Goal: Task Accomplishment & Management: Complete application form

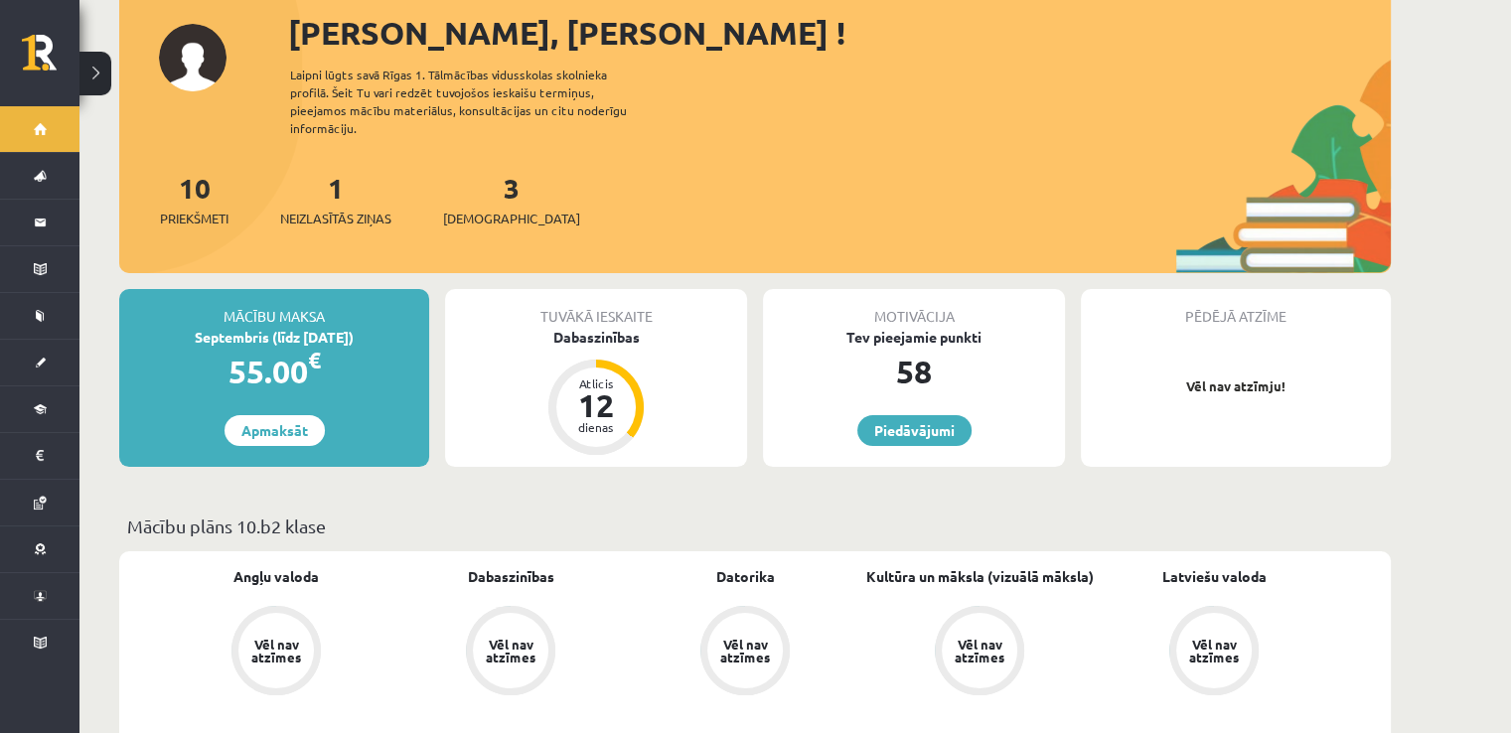
scroll to position [132, 0]
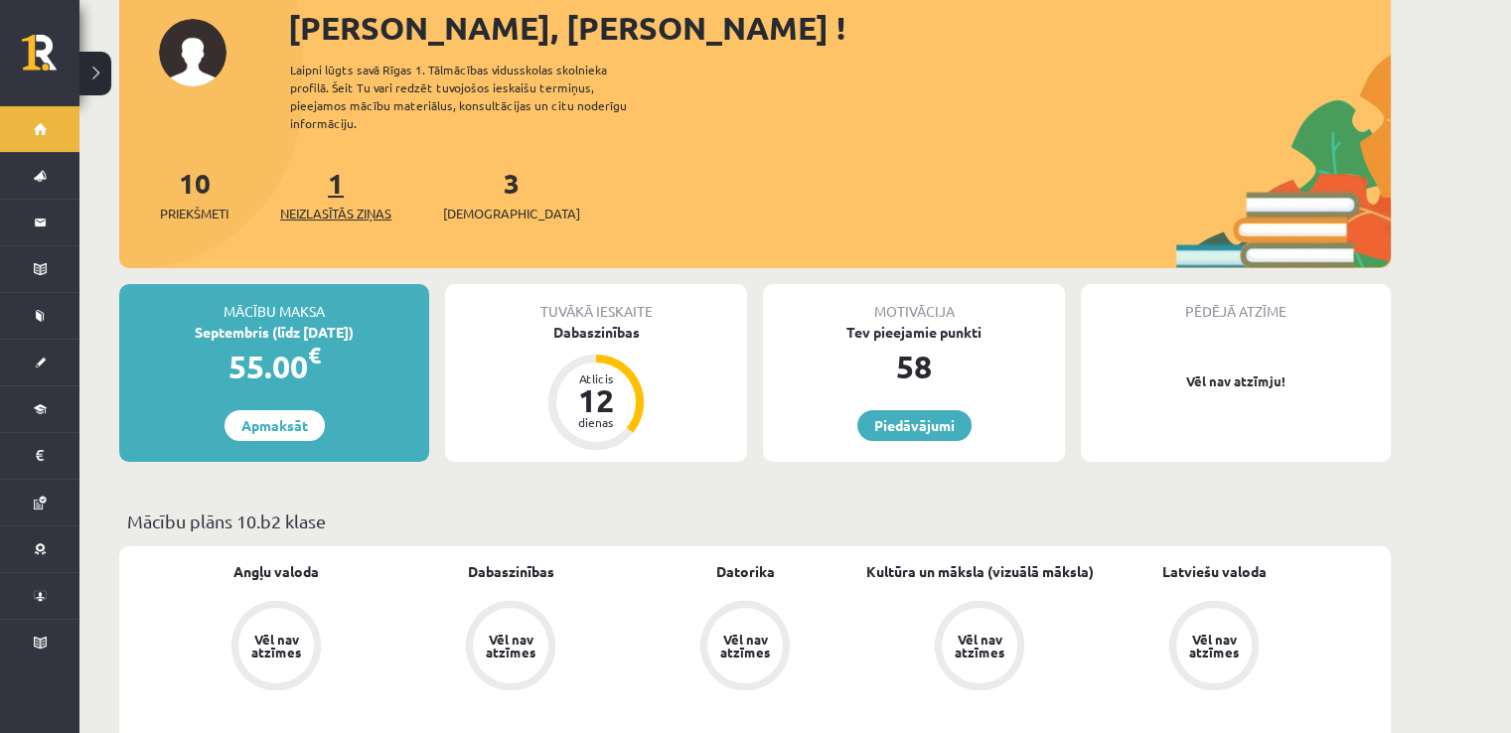
click at [346, 170] on link "1 Neizlasītās ziņas" at bounding box center [335, 194] width 111 height 59
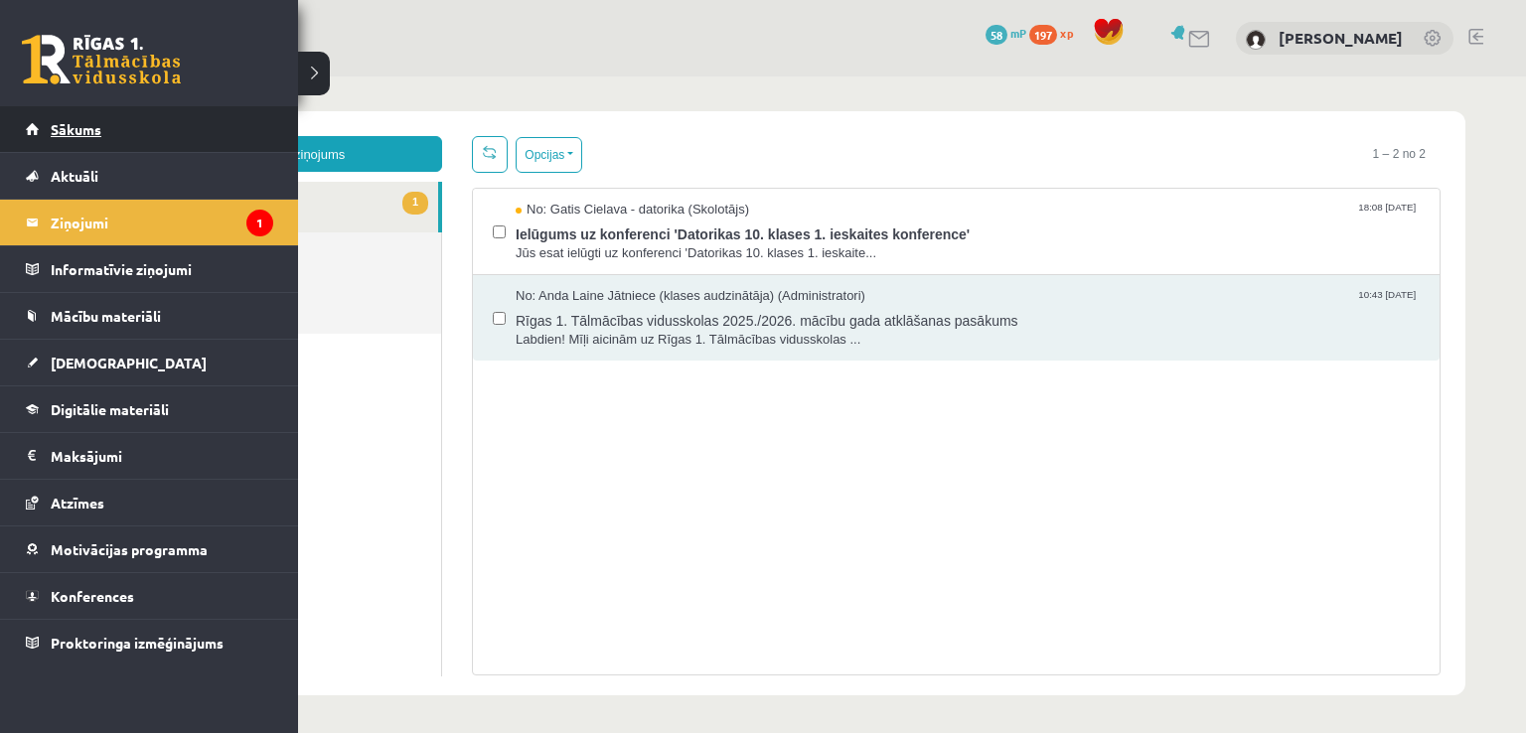
click at [79, 122] on span "Sākums" at bounding box center [76, 129] width 51 height 18
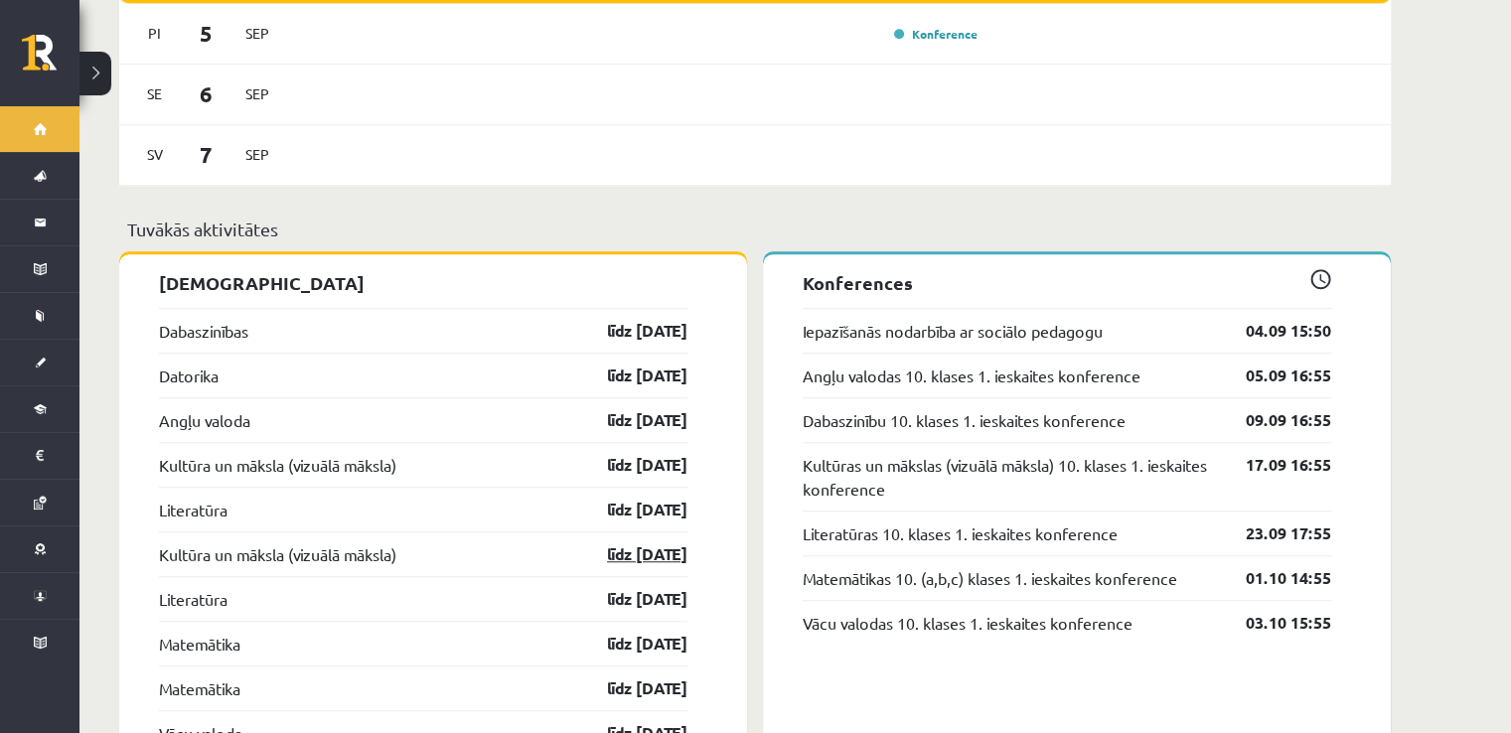
scroll to position [1589, 0]
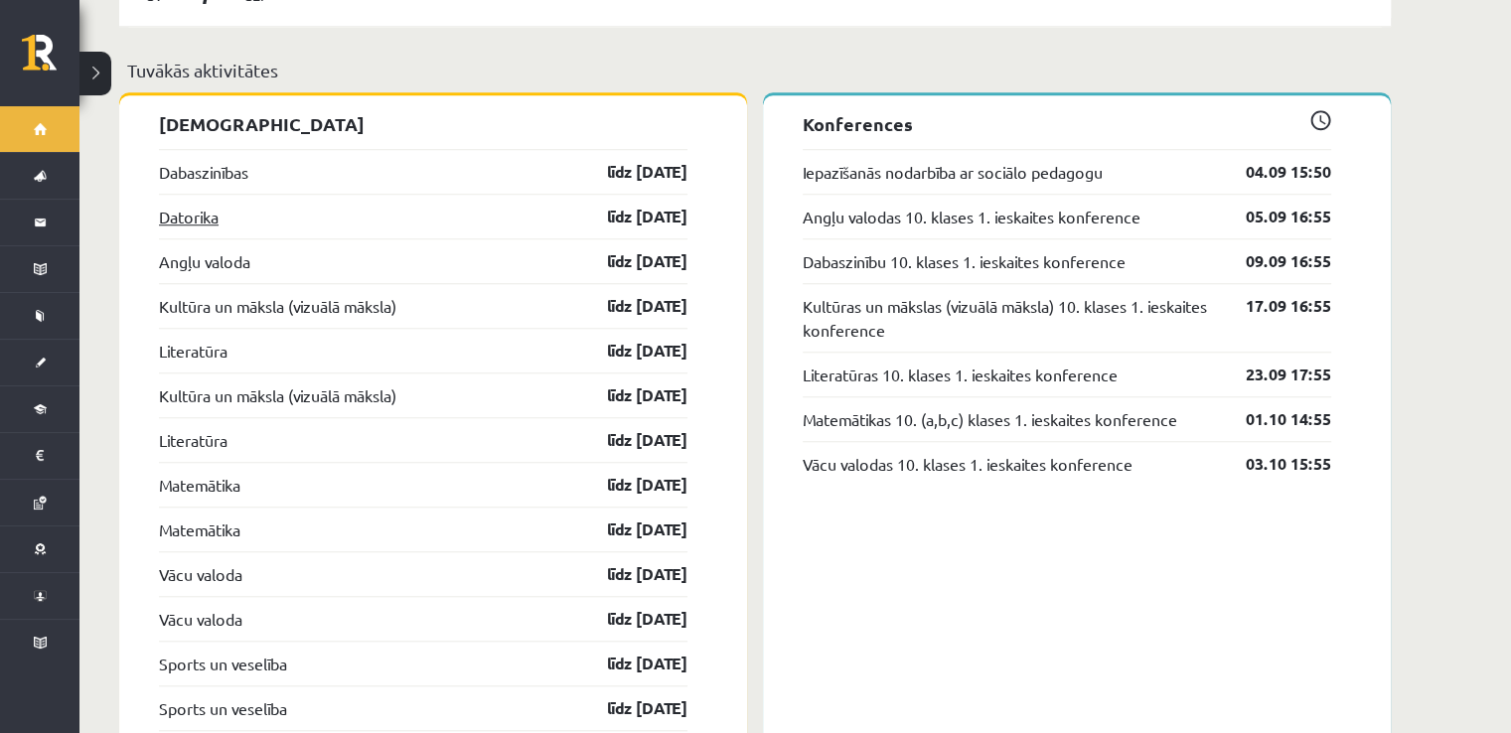
click at [206, 205] on link "Datorika" at bounding box center [189, 217] width 60 height 24
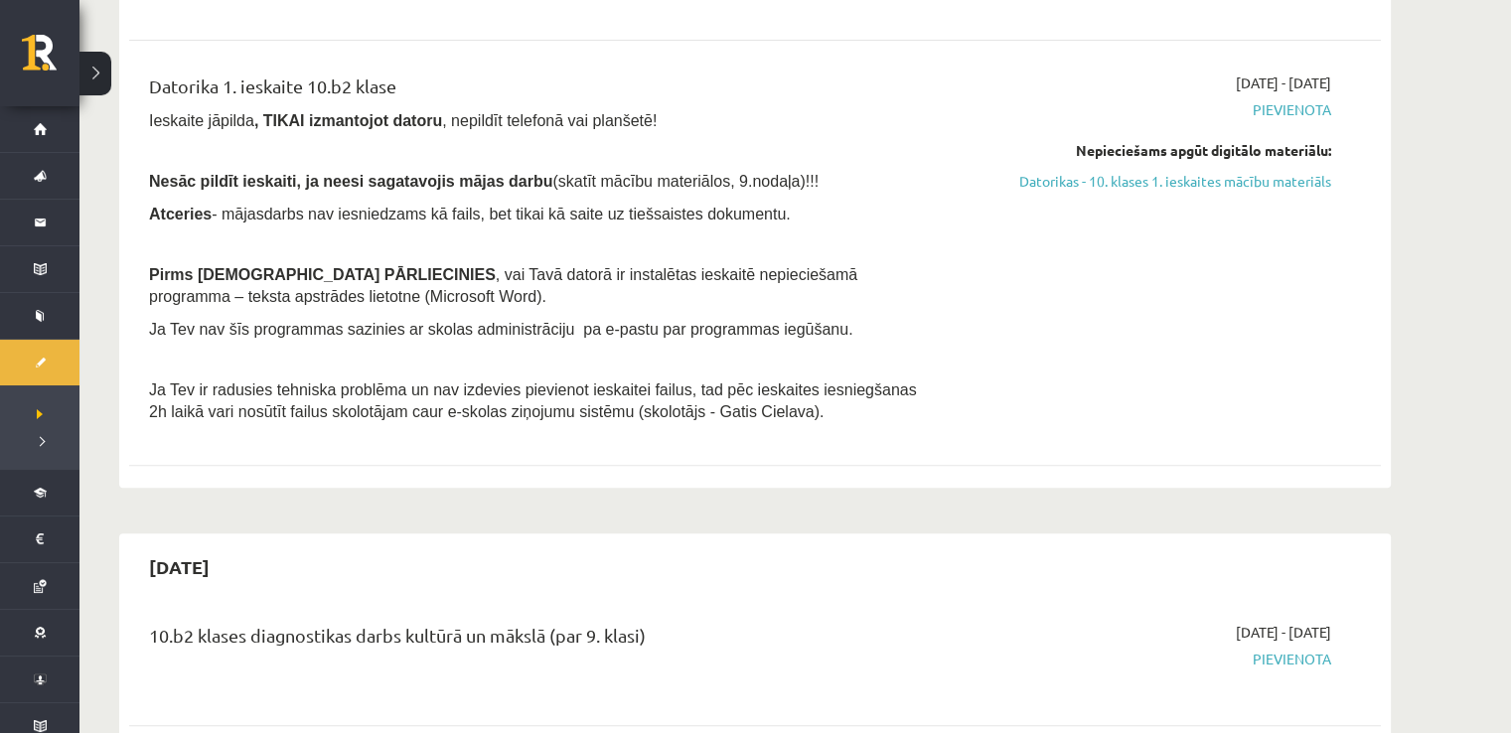
scroll to position [529, 0]
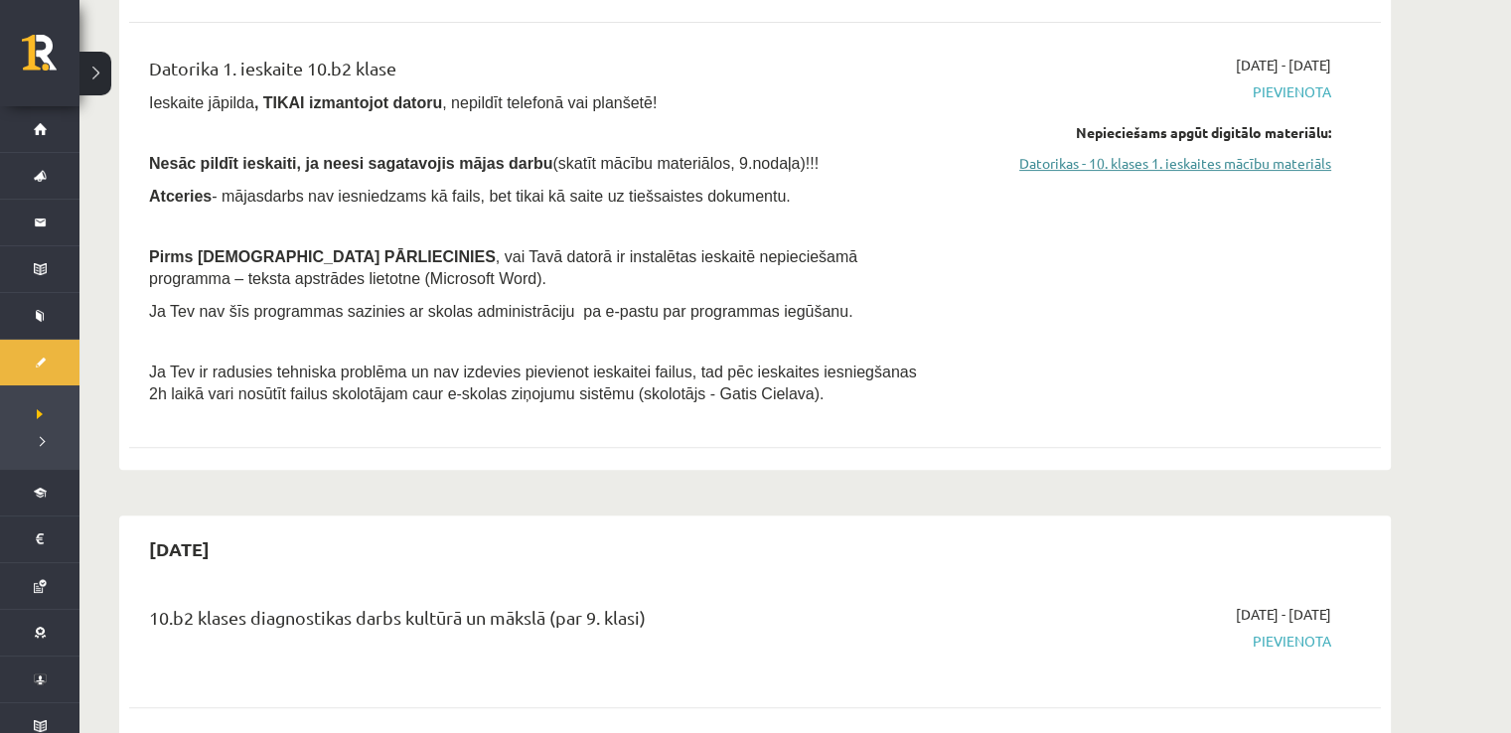
click at [1113, 163] on link "Datorikas - 10. klases 1. ieskaites mācību materiāls" at bounding box center [1144, 163] width 374 height 21
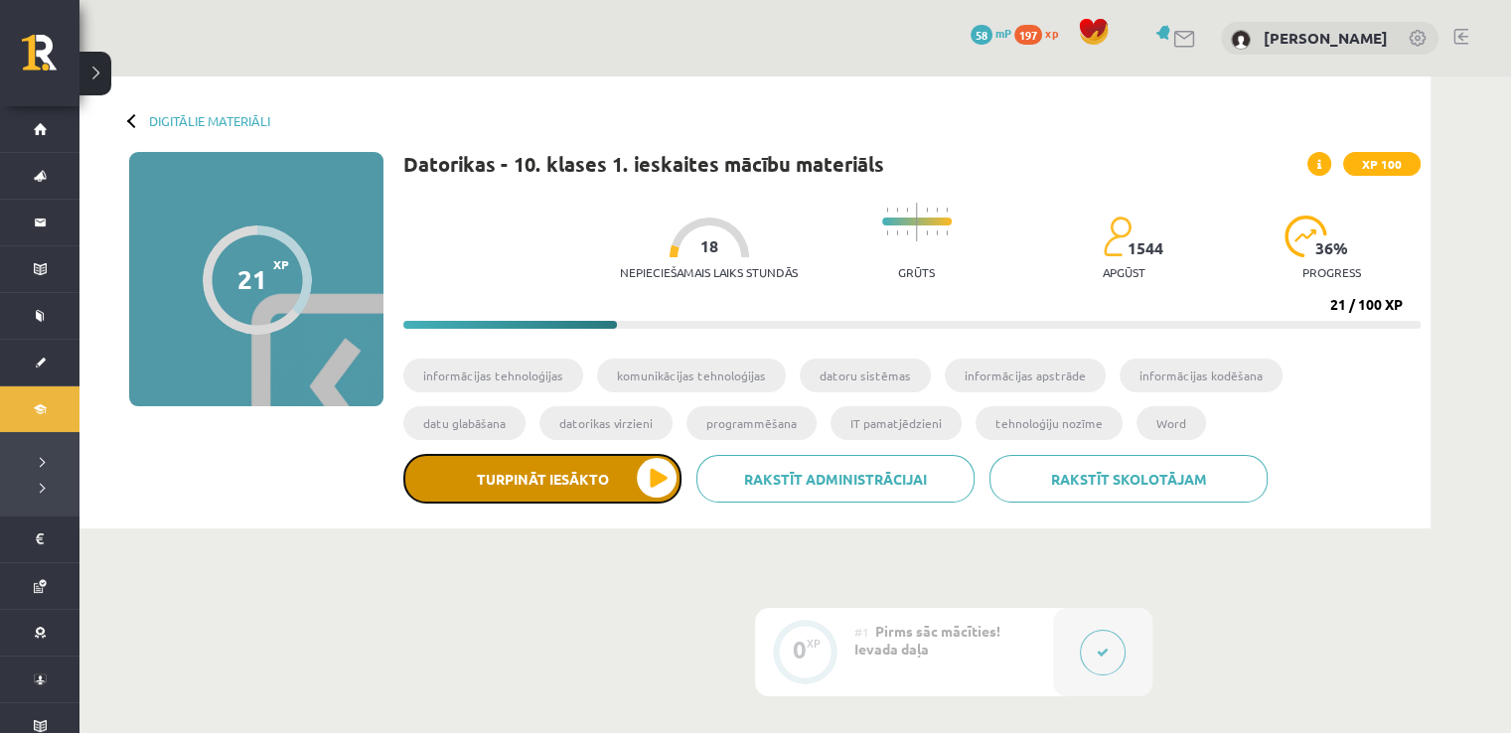
click at [504, 470] on button "Turpināt iesākto" at bounding box center [542, 479] width 278 height 50
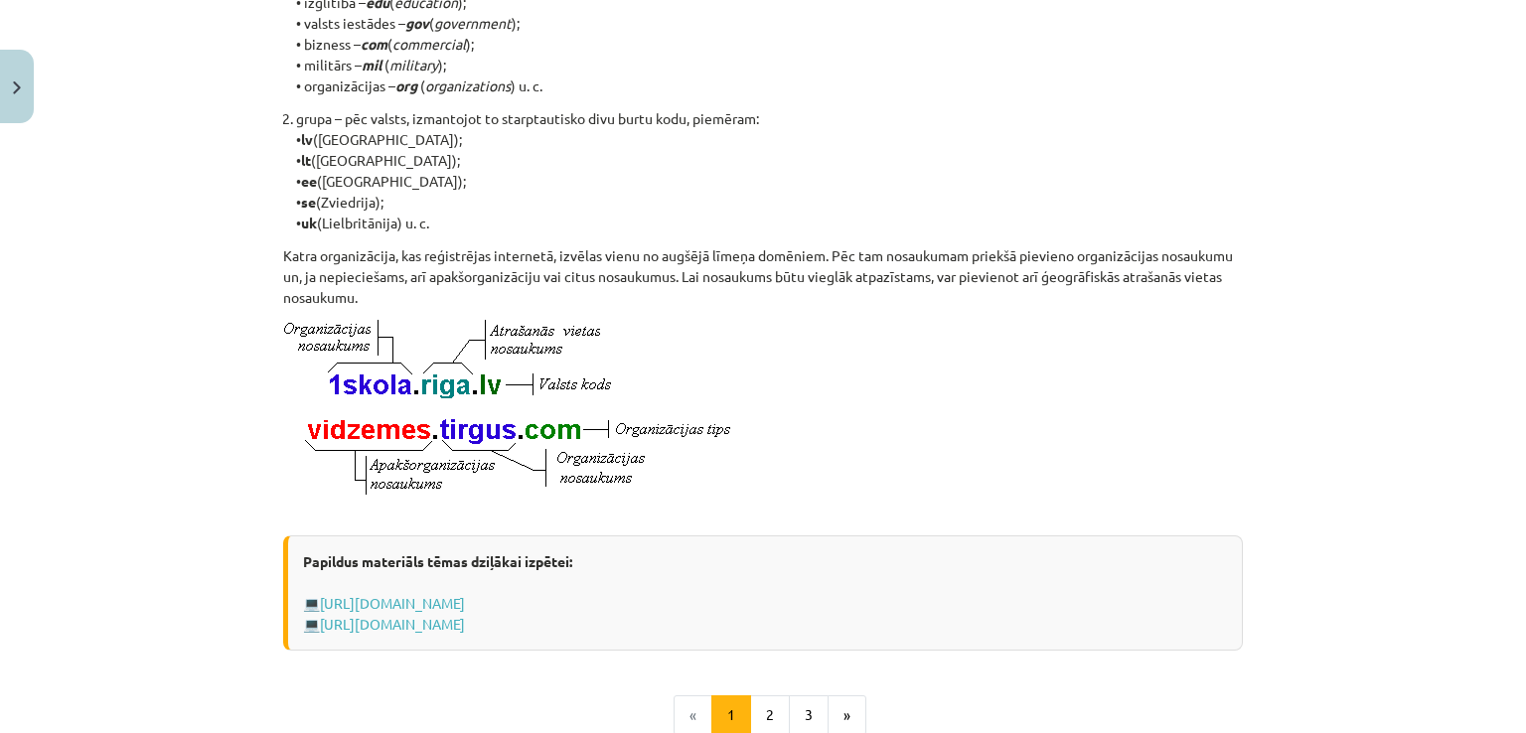
scroll to position [1112, 0]
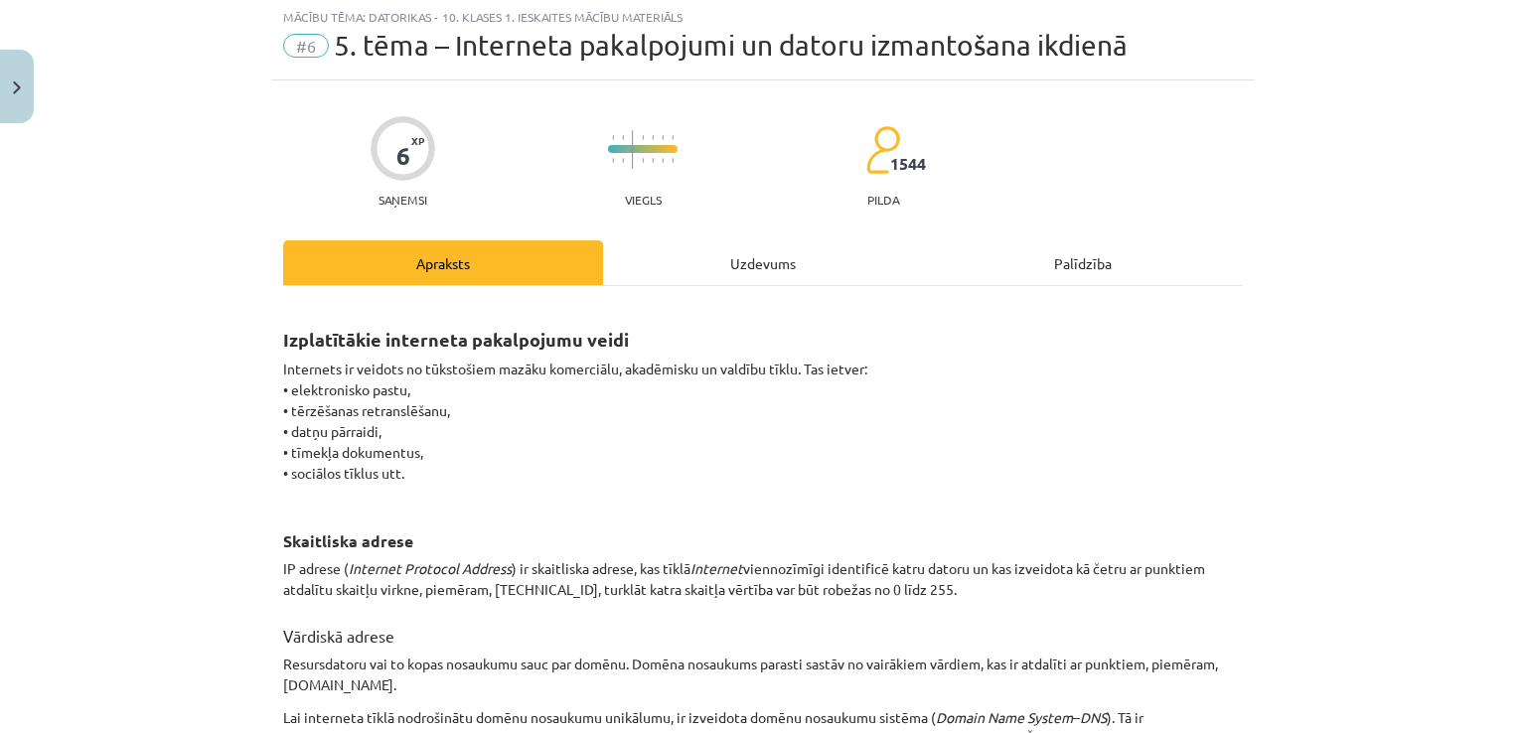
click at [748, 249] on div "Uzdevums" at bounding box center [763, 262] width 320 height 45
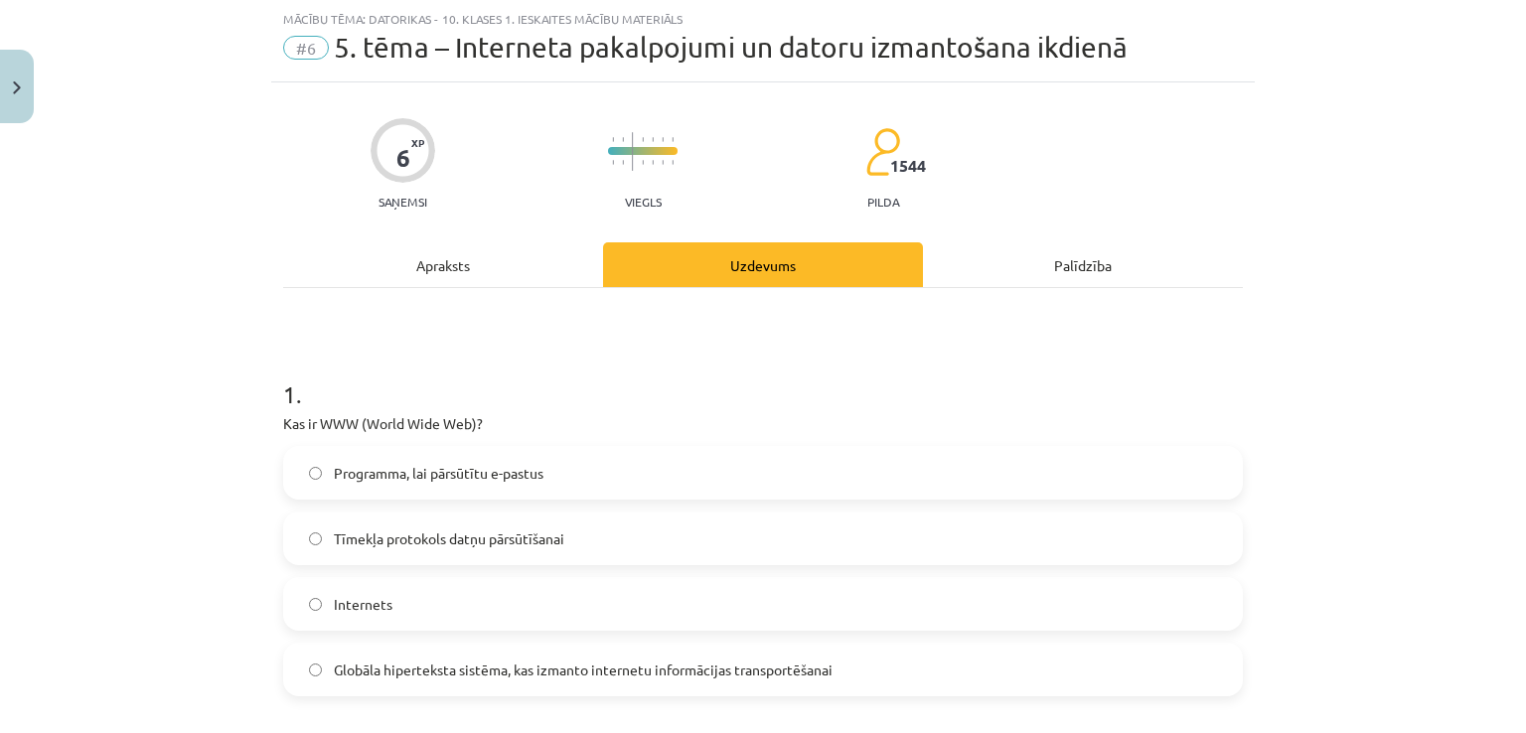
scroll to position [115, 0]
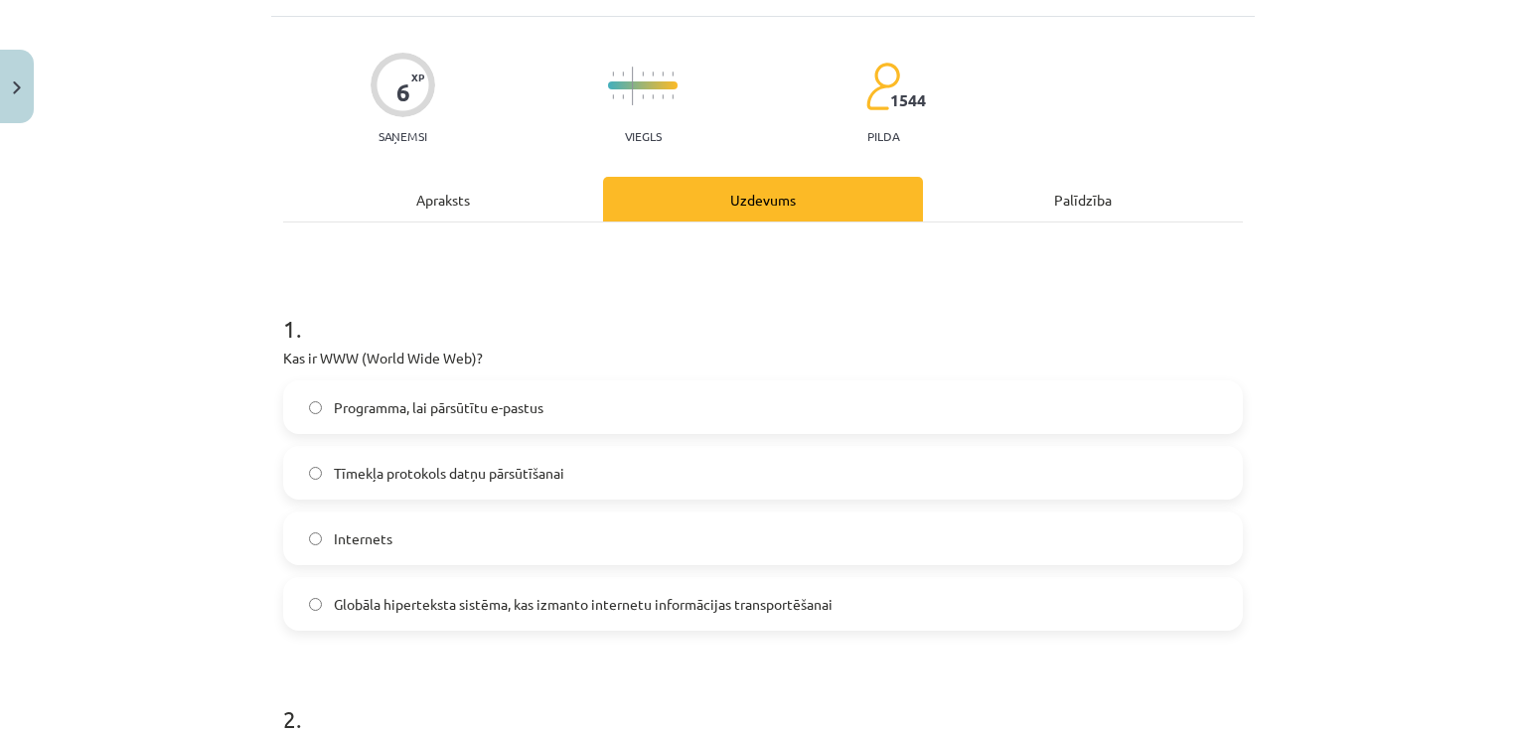
click at [440, 220] on div "Apraksts" at bounding box center [443, 199] width 320 height 45
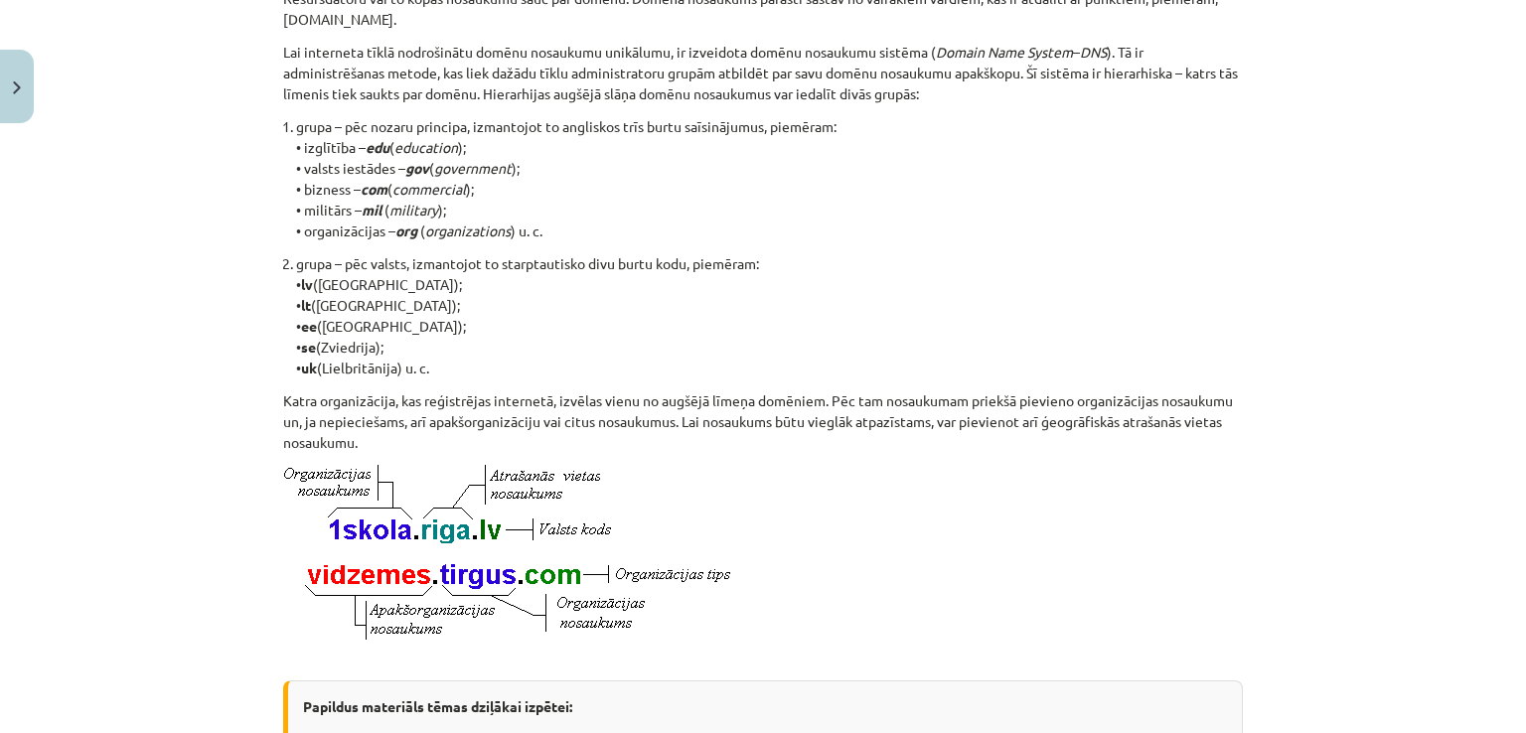
scroll to position [977, 0]
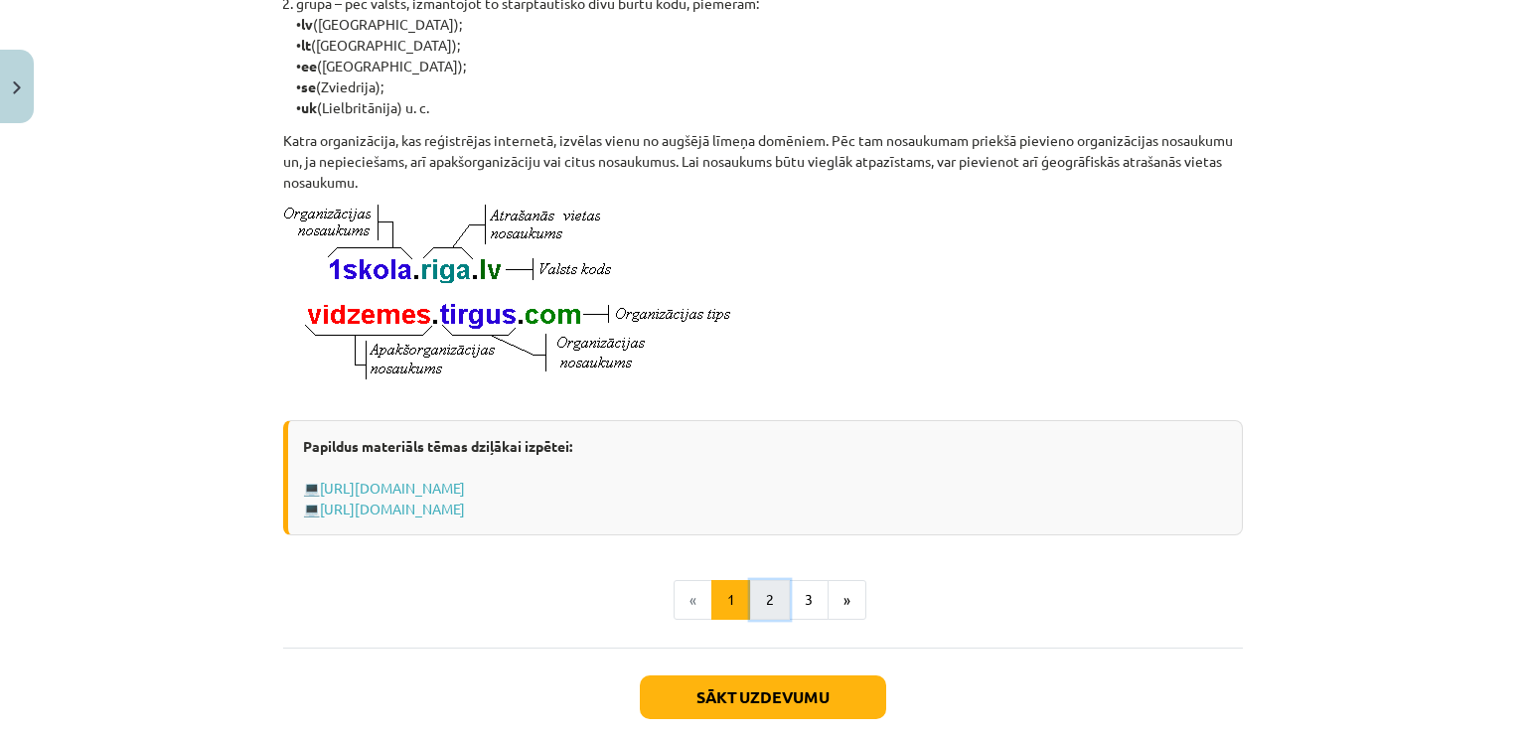
click at [759, 605] on button "2" at bounding box center [770, 600] width 40 height 40
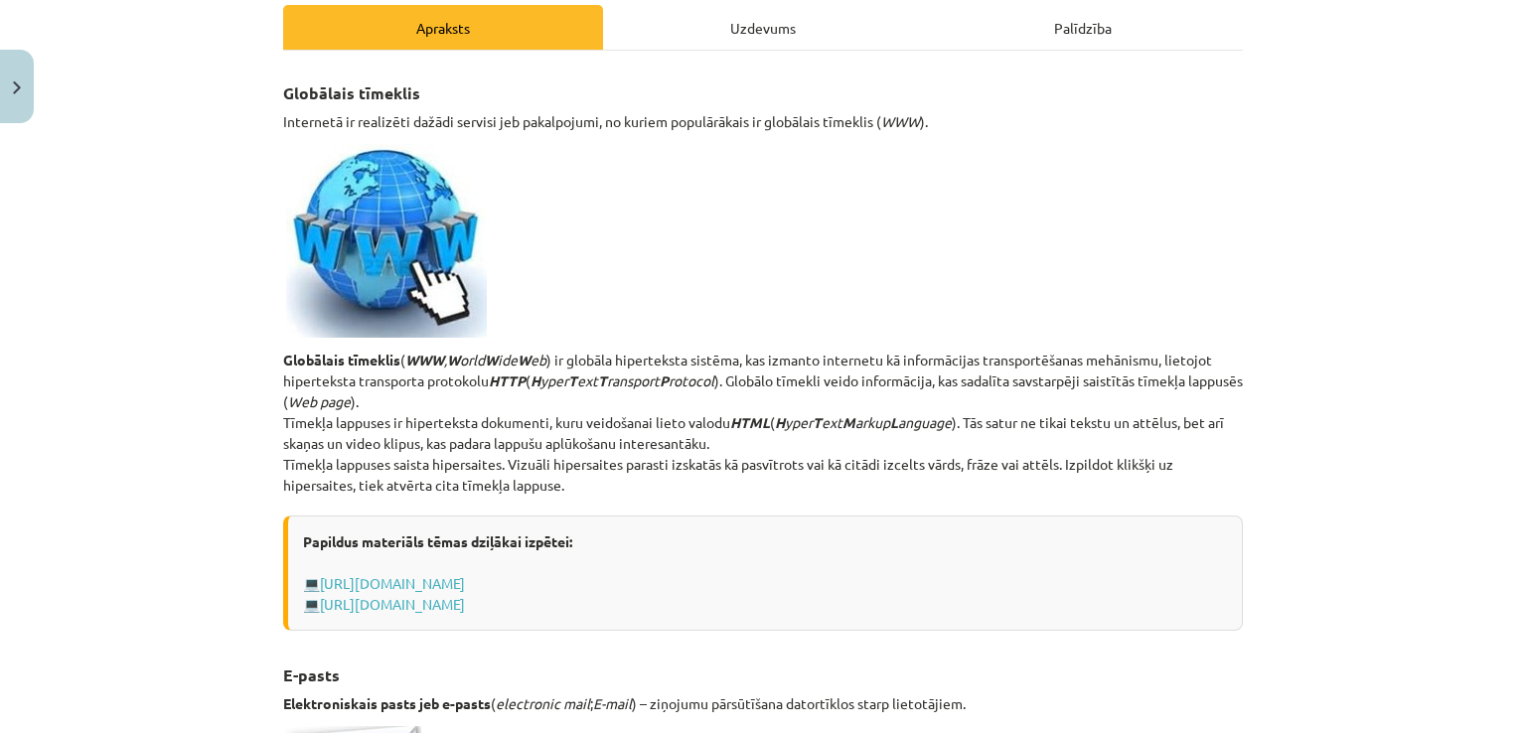
scroll to position [289, 0]
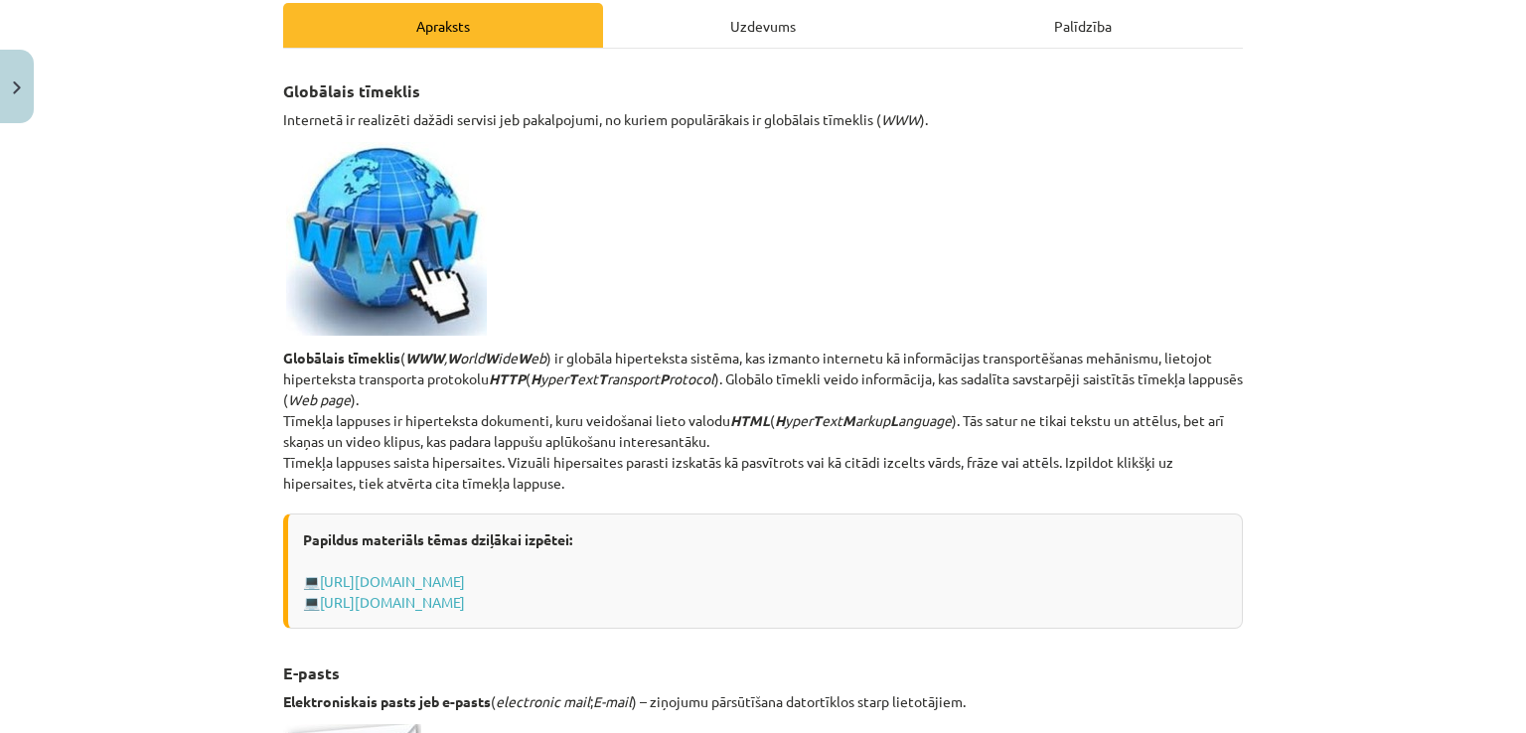
click at [791, 27] on div "Uzdevums" at bounding box center [763, 25] width 320 height 45
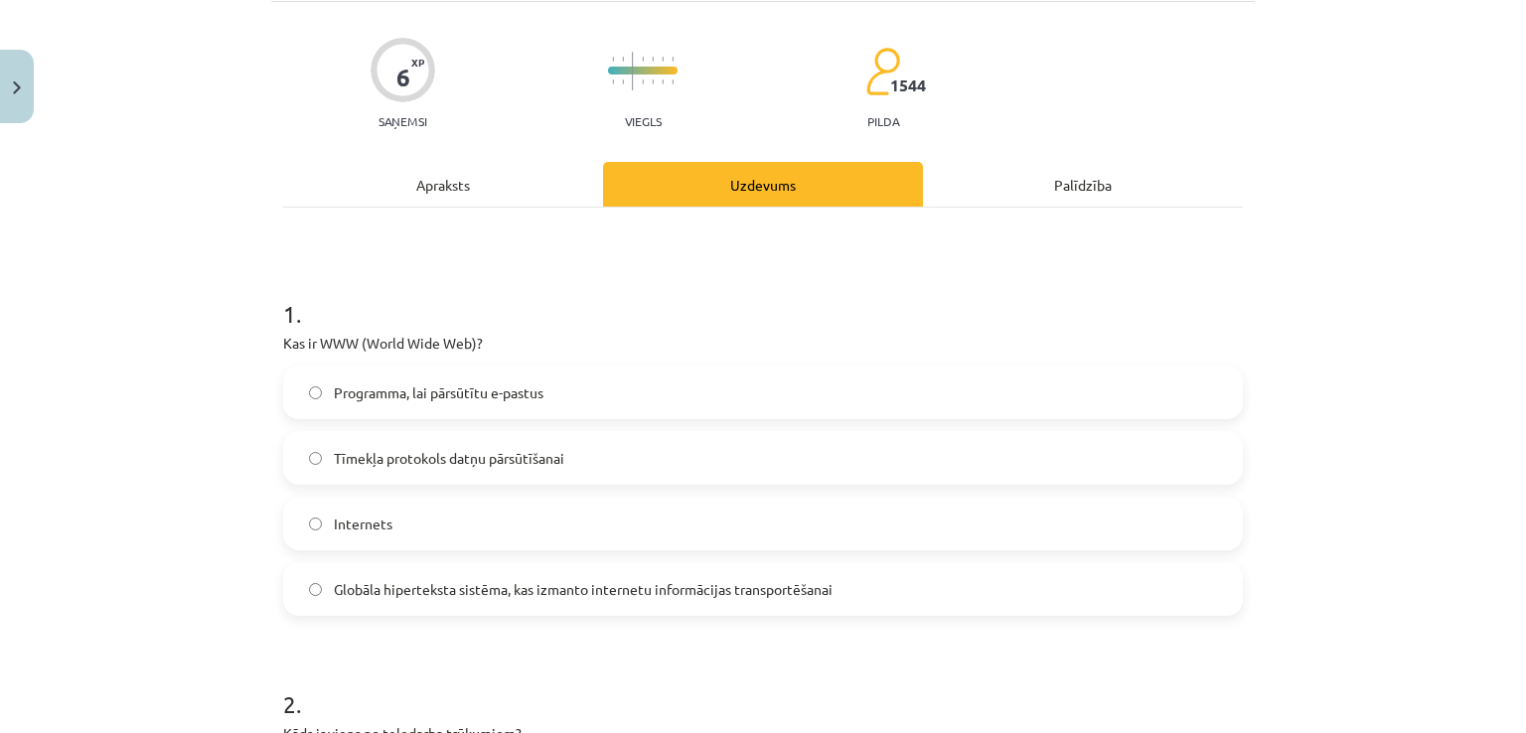
scroll to position [381, 0]
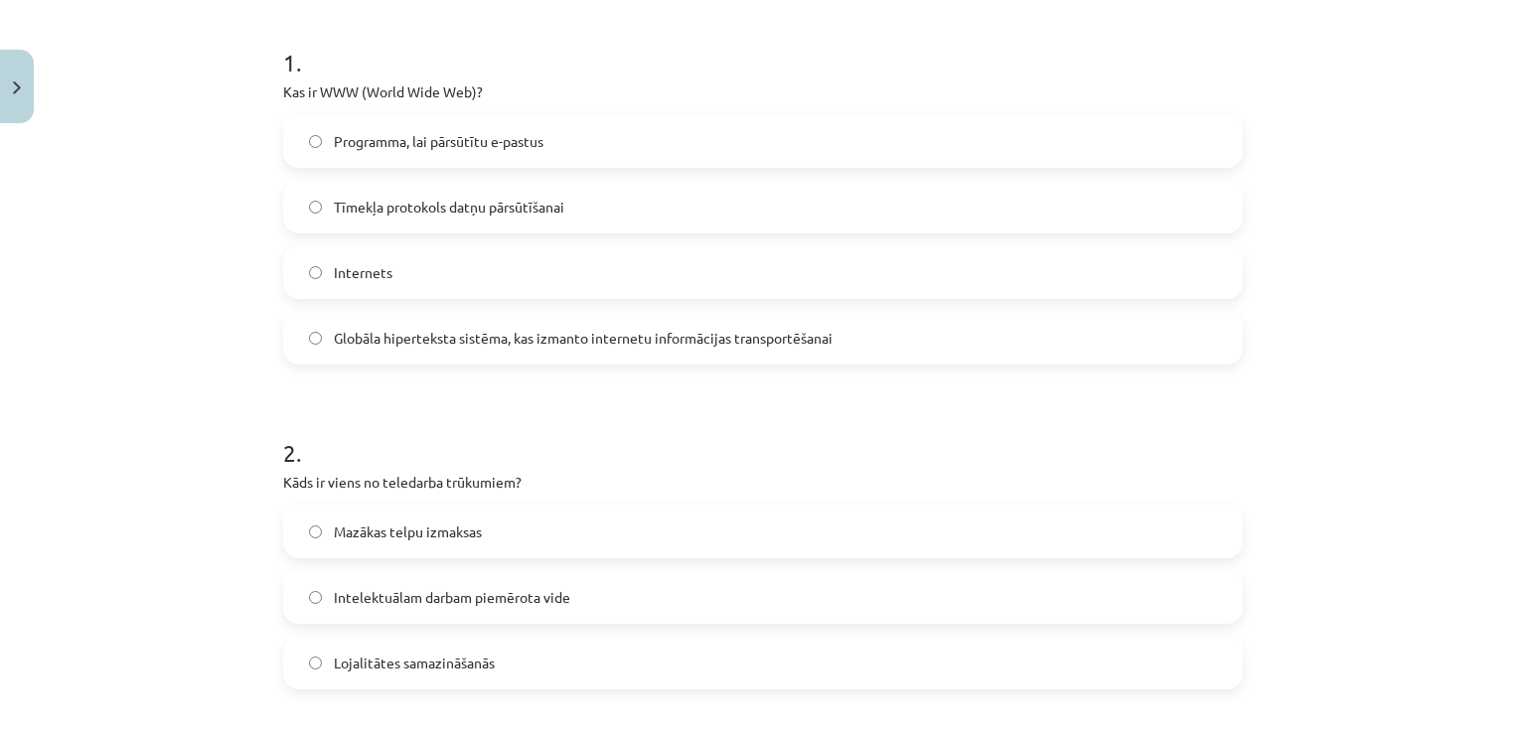
click at [810, 343] on span "Globāla hiperteksta sistēma, kas izmanto internetu informācijas transportēšanai" at bounding box center [583, 338] width 499 height 21
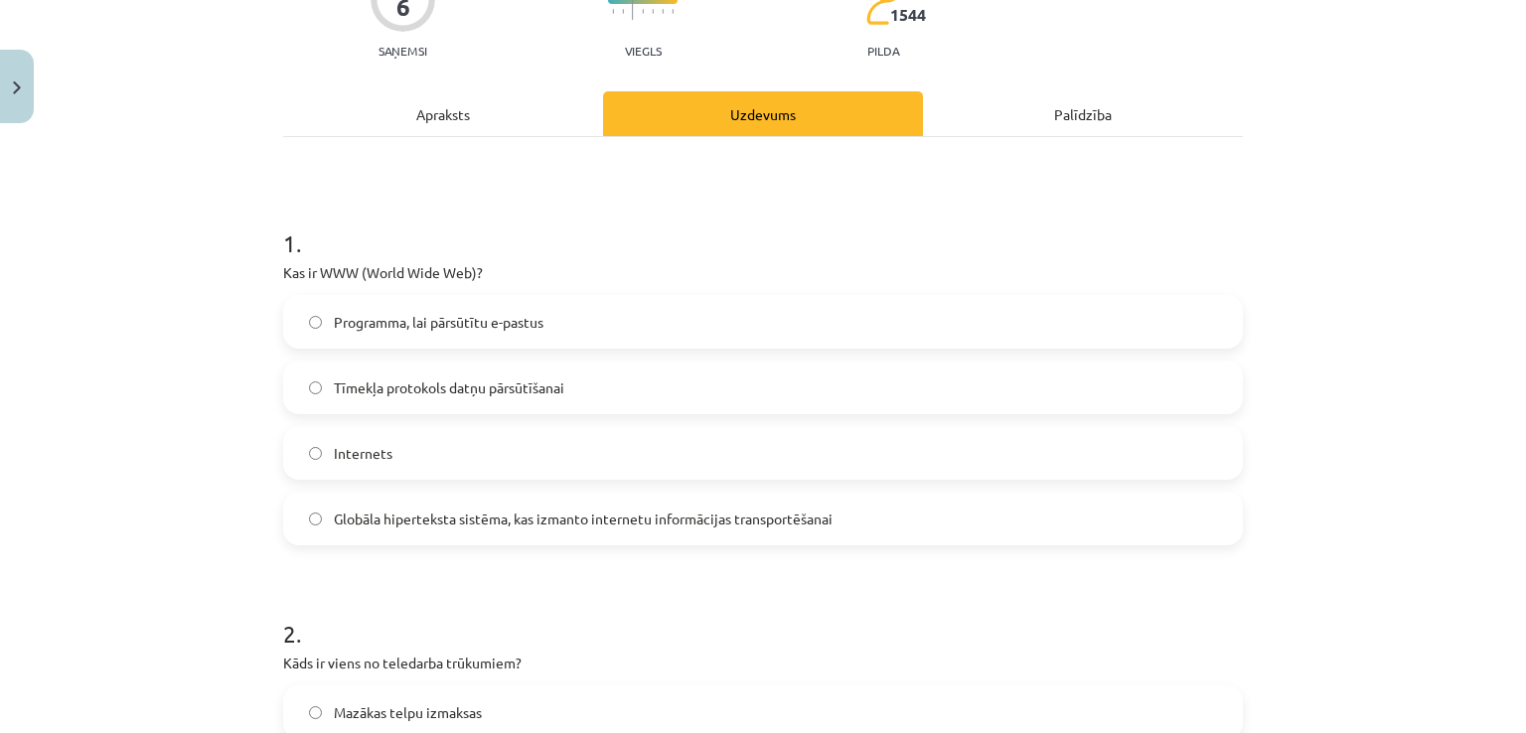
scroll to position [183, 0]
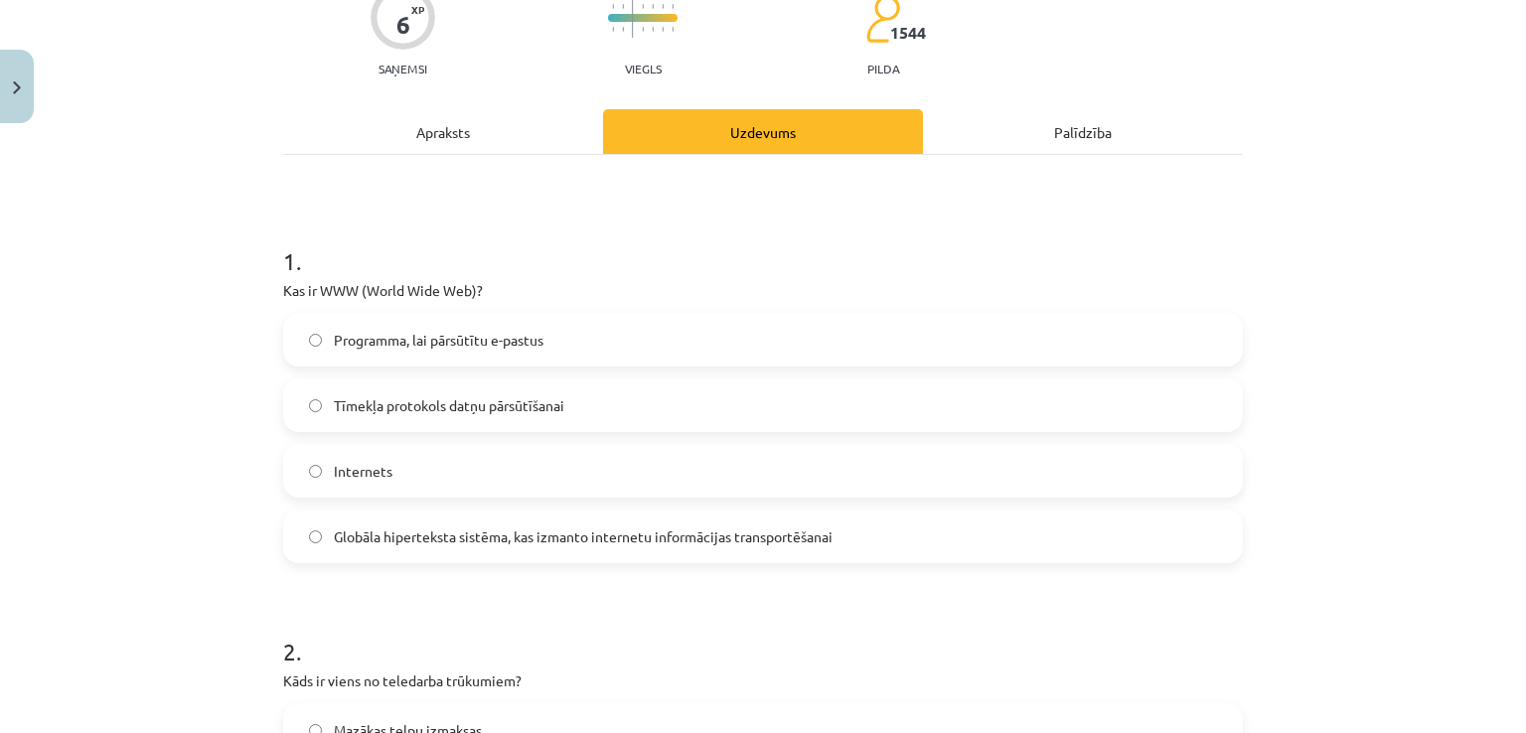
click at [546, 125] on div "Apraksts" at bounding box center [443, 131] width 320 height 45
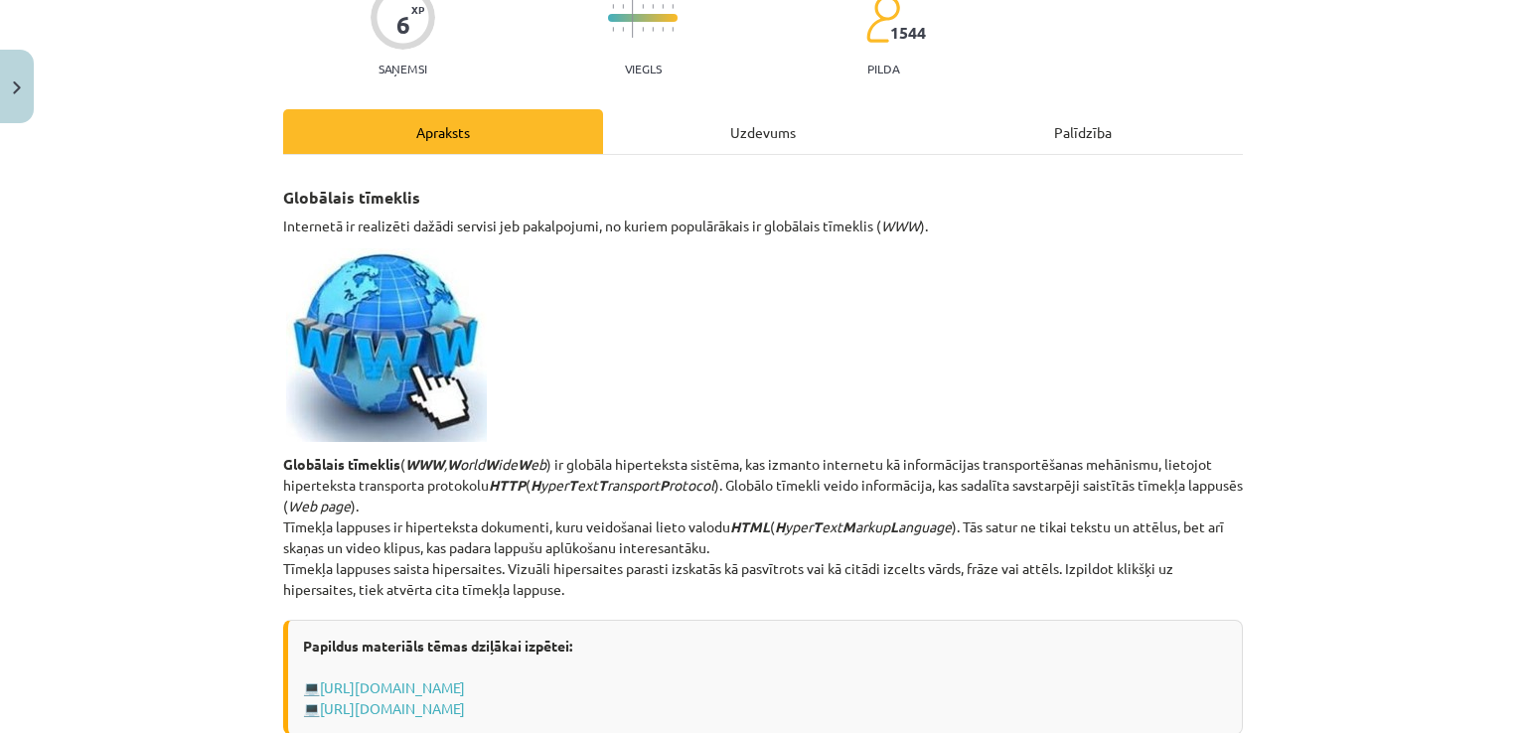
scroll to position [0, 0]
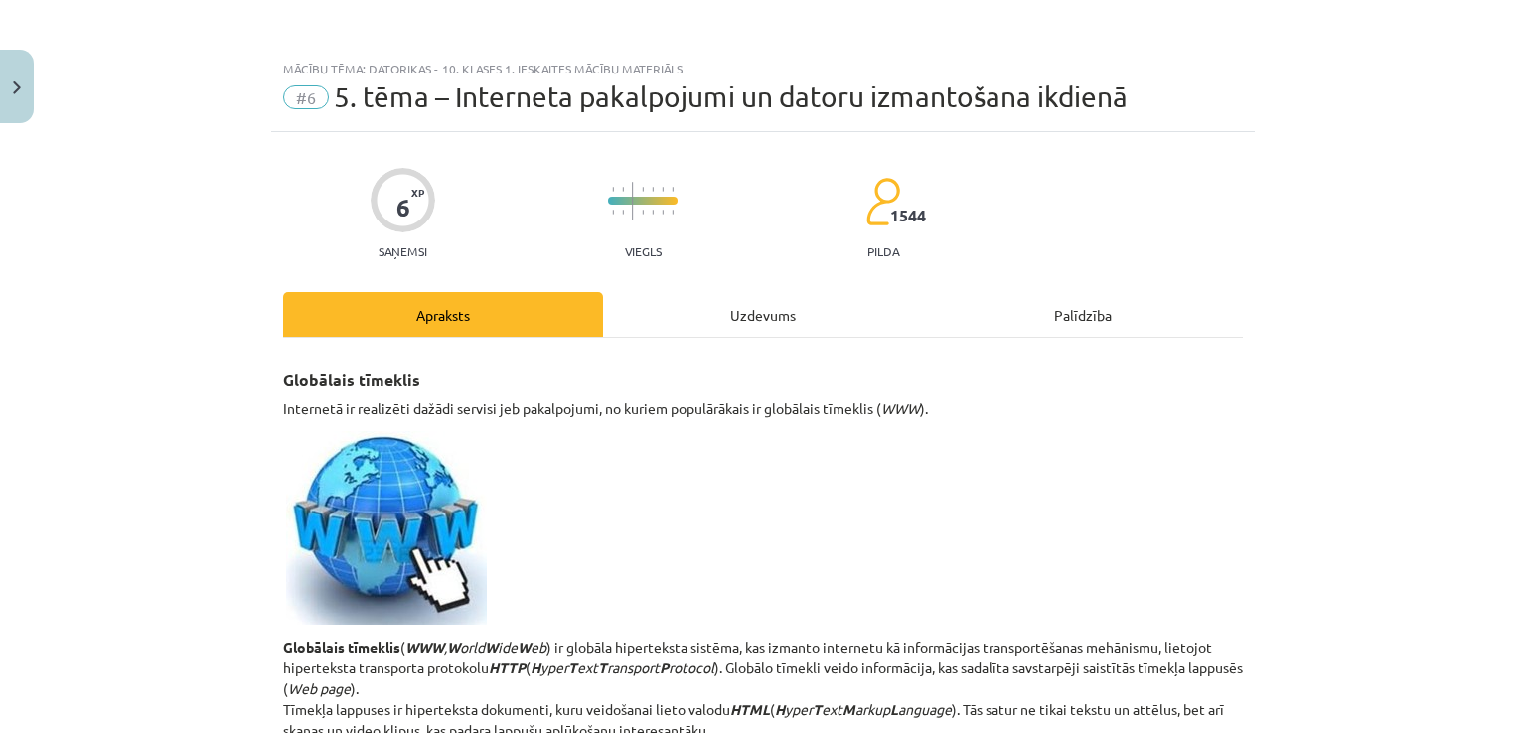
click at [711, 299] on div "Uzdevums" at bounding box center [763, 314] width 320 height 45
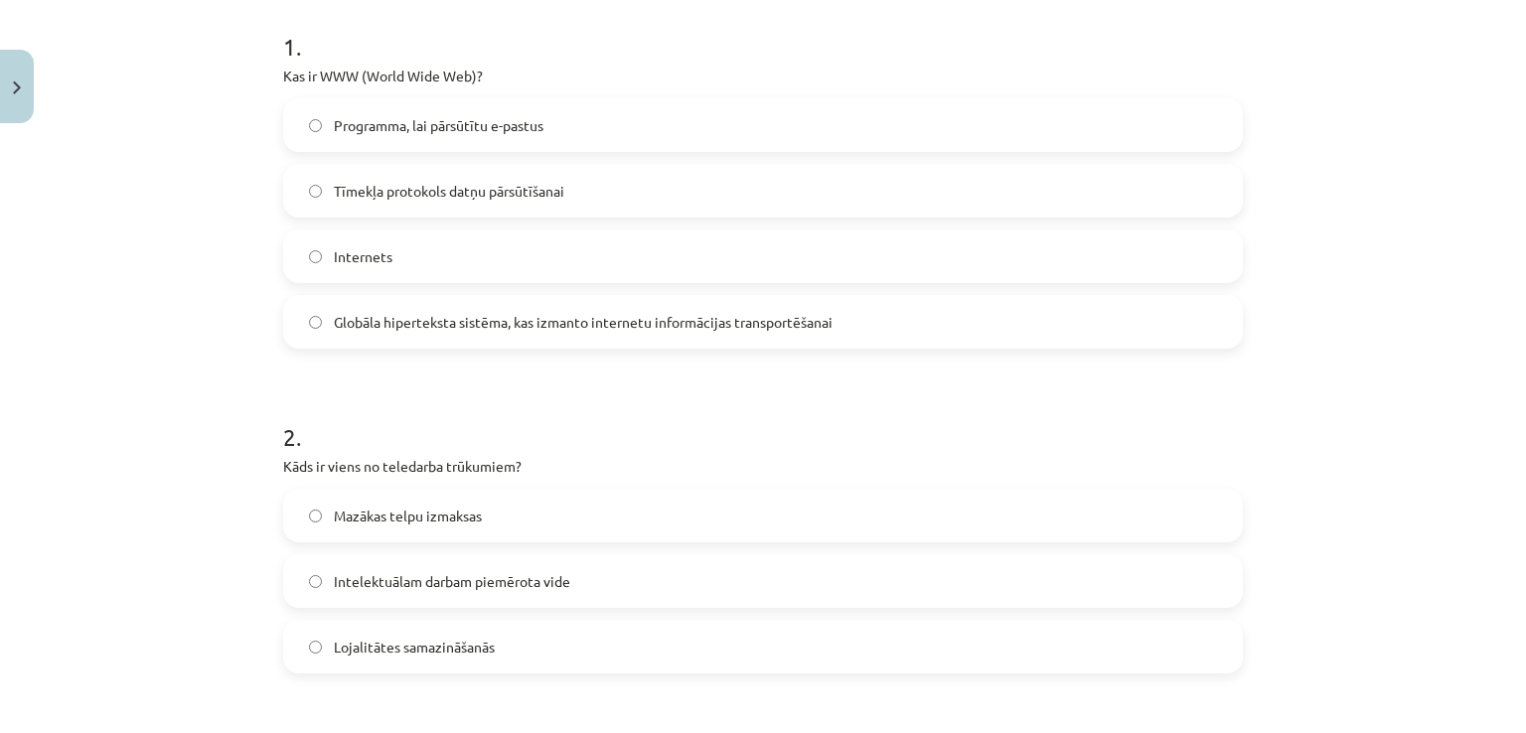
scroll to position [529, 0]
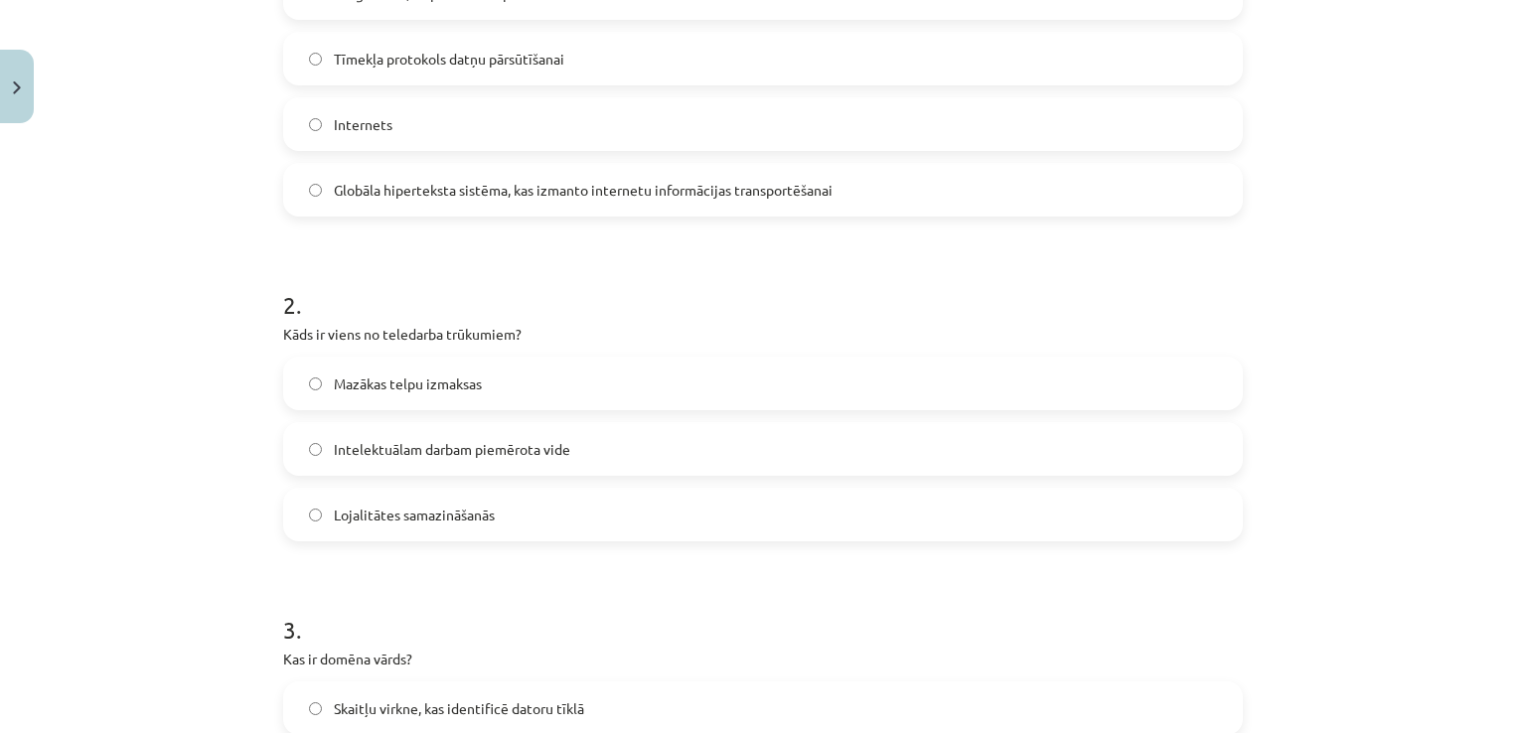
click at [542, 510] on label "Lojalitātes samazināšanās" at bounding box center [763, 515] width 956 height 50
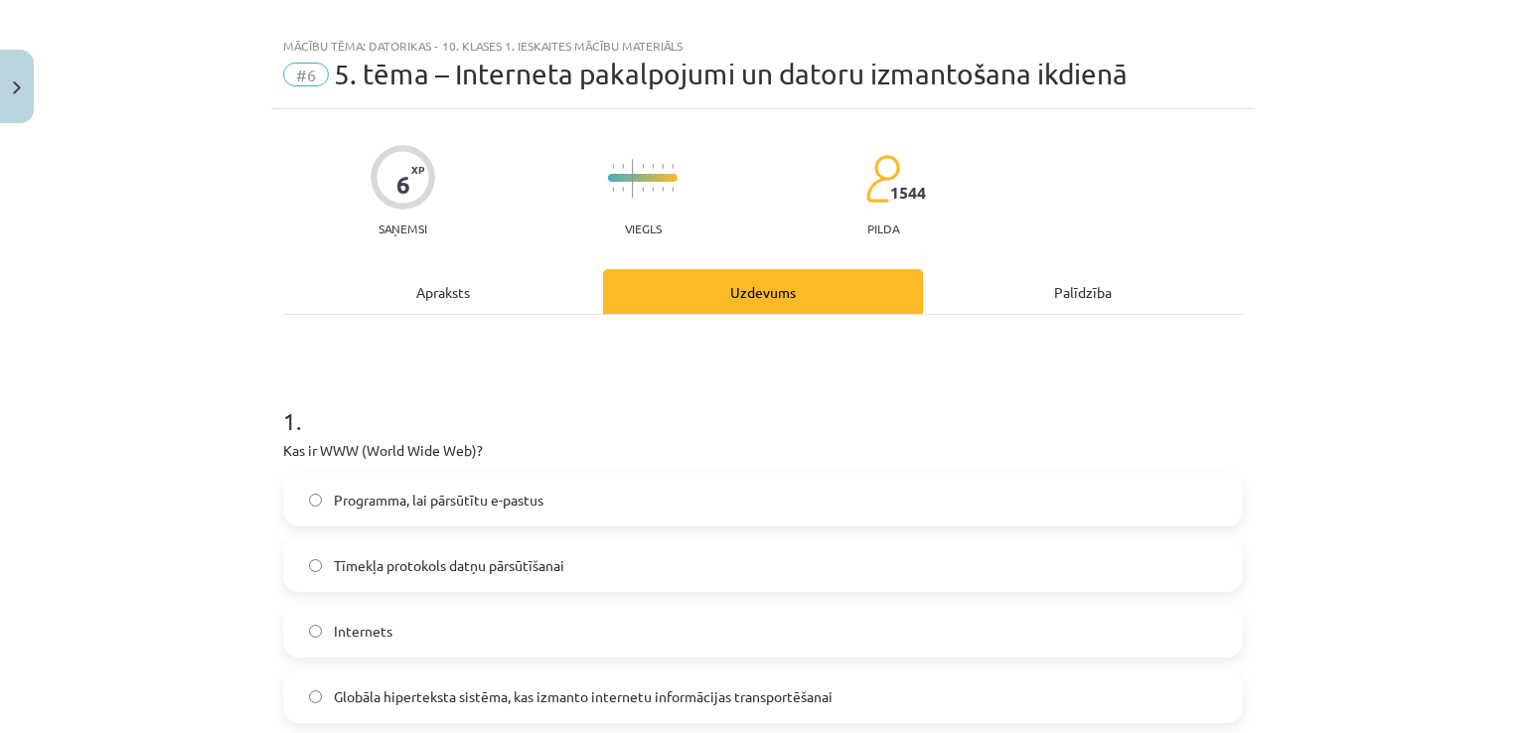
scroll to position [0, 0]
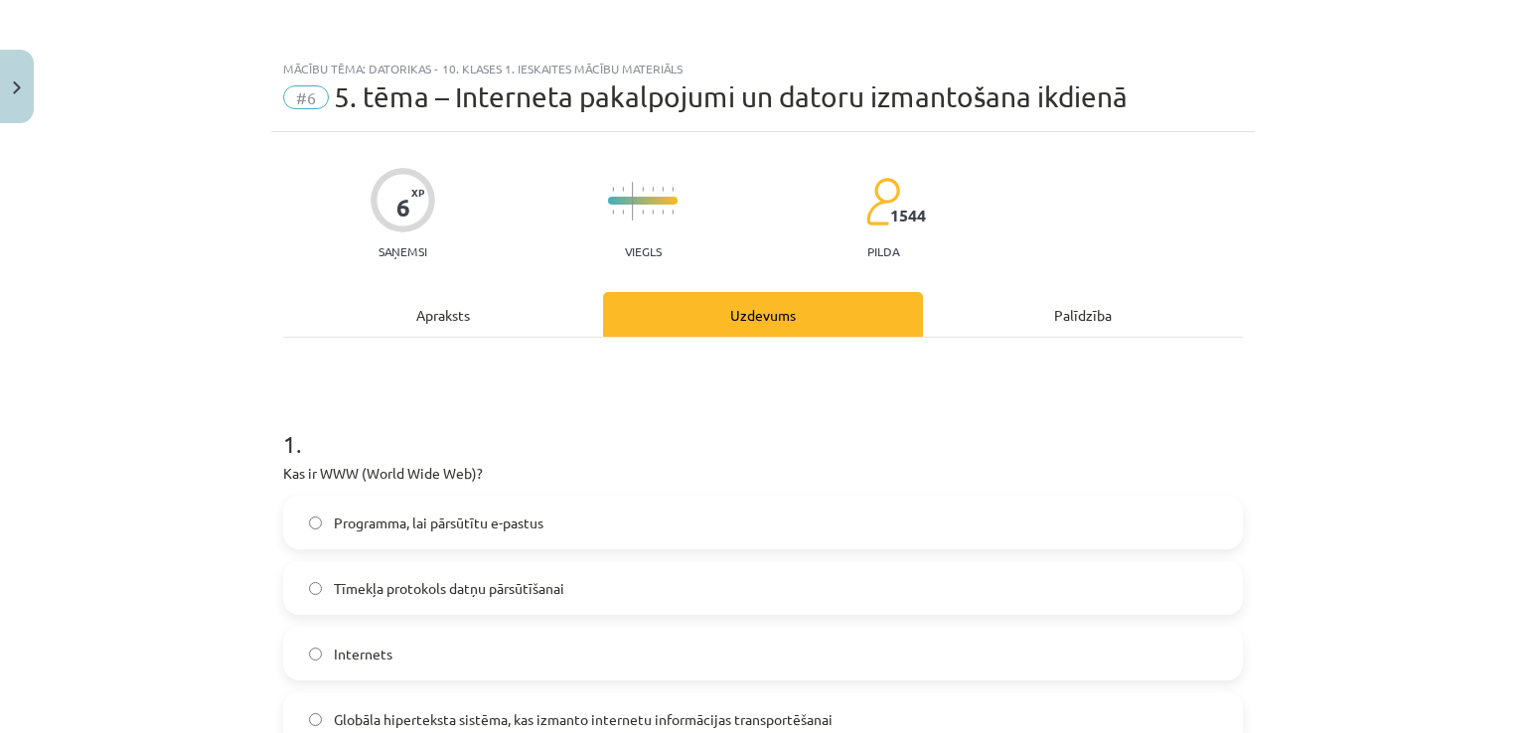
click at [421, 293] on div "Apraksts" at bounding box center [443, 314] width 320 height 45
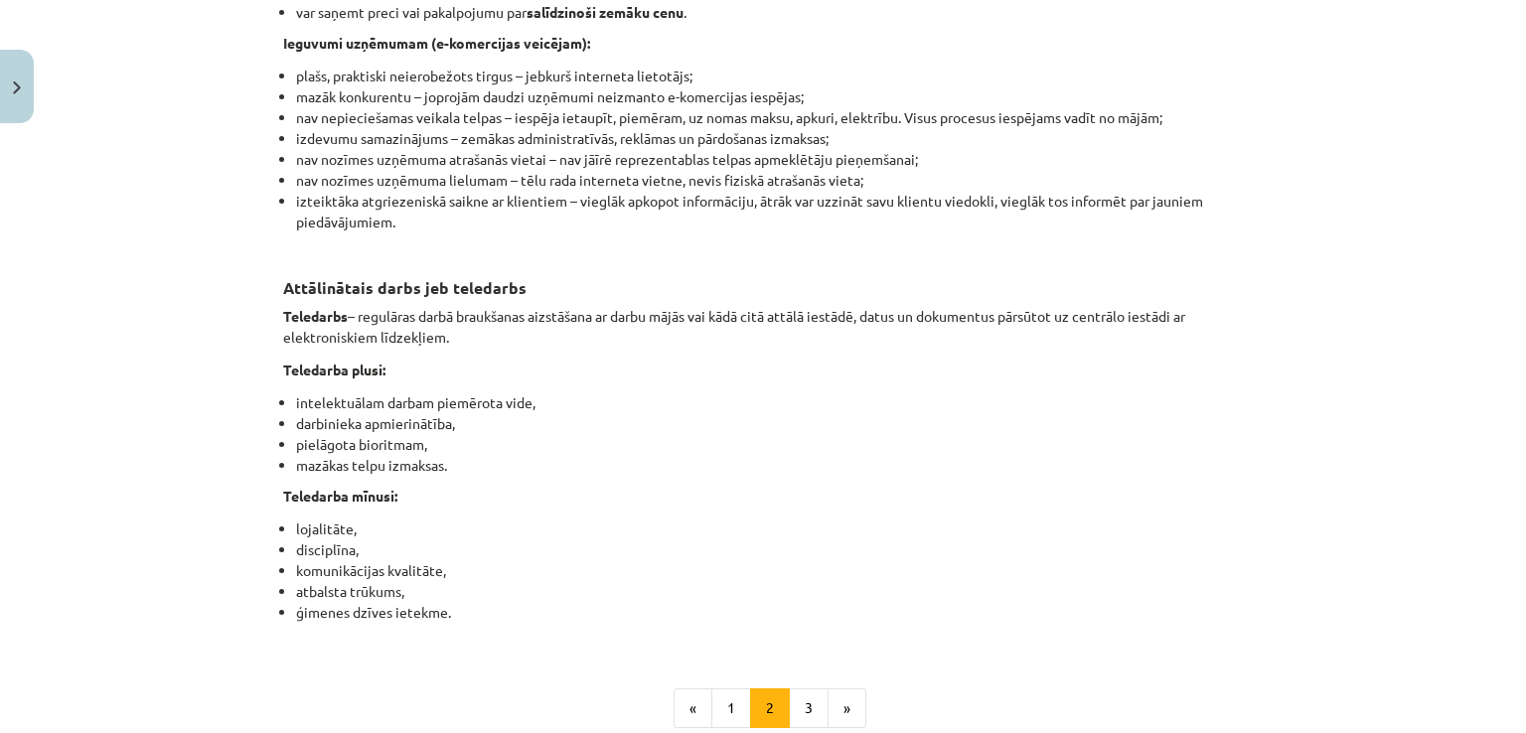
scroll to position [3095, 0]
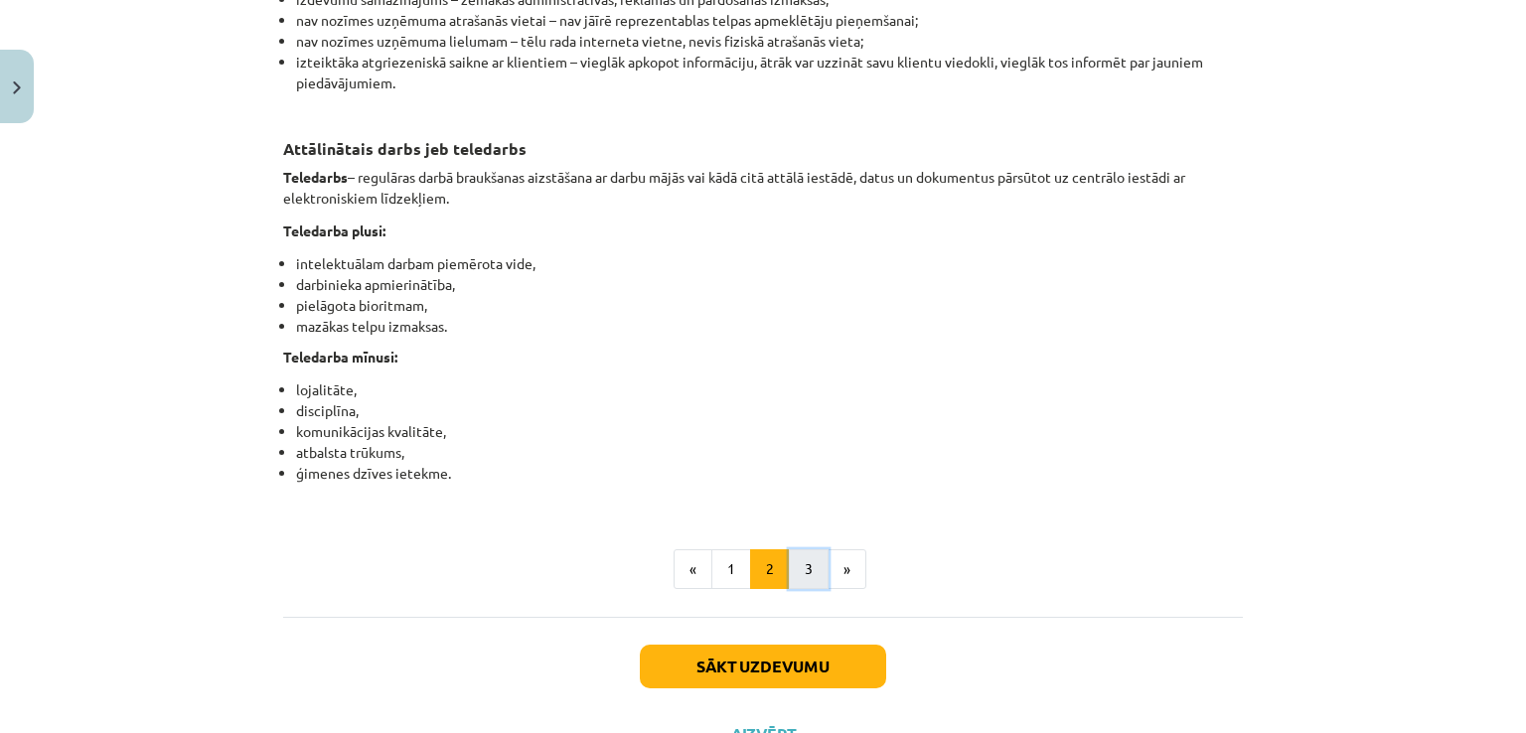
click at [799, 589] on button "3" at bounding box center [809, 569] width 40 height 40
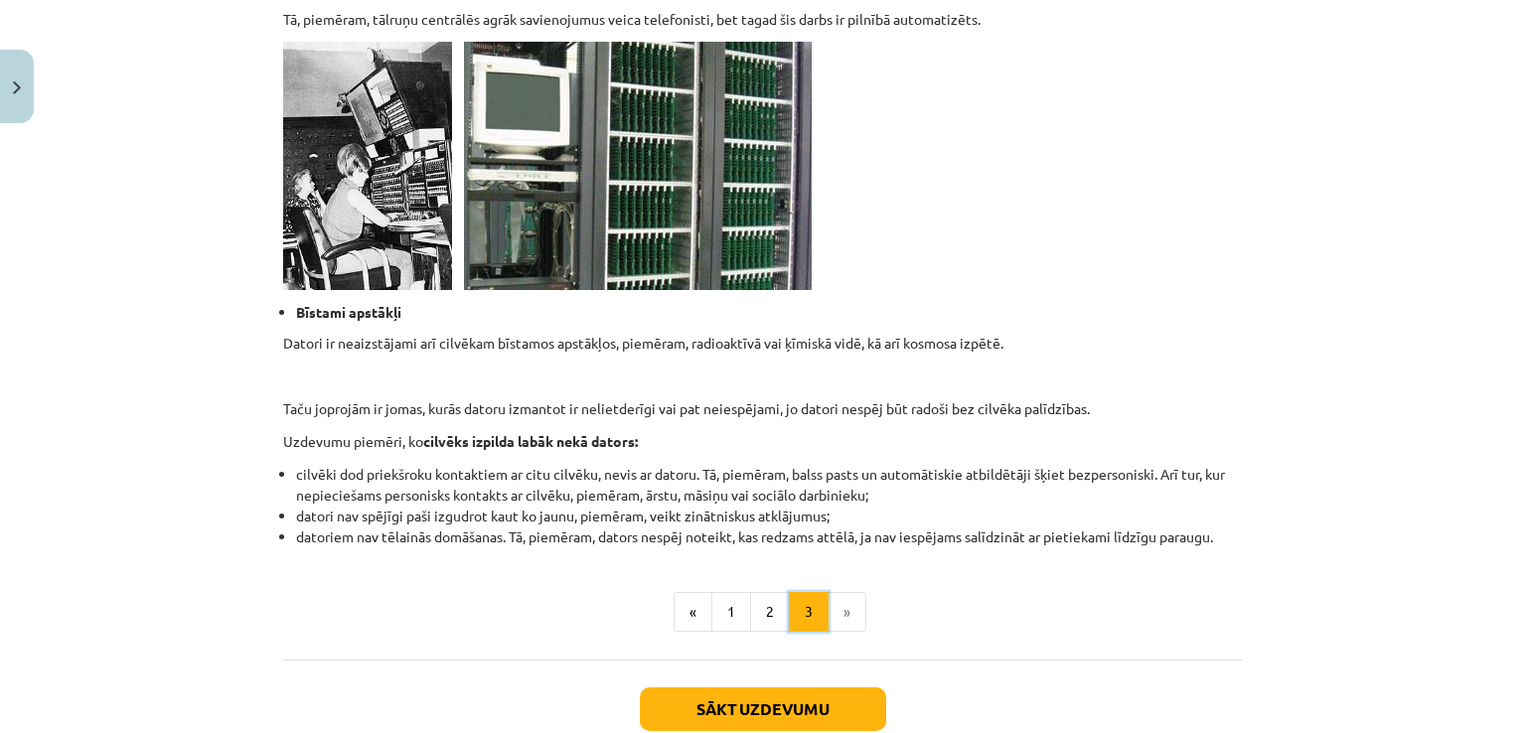
scroll to position [1812, 0]
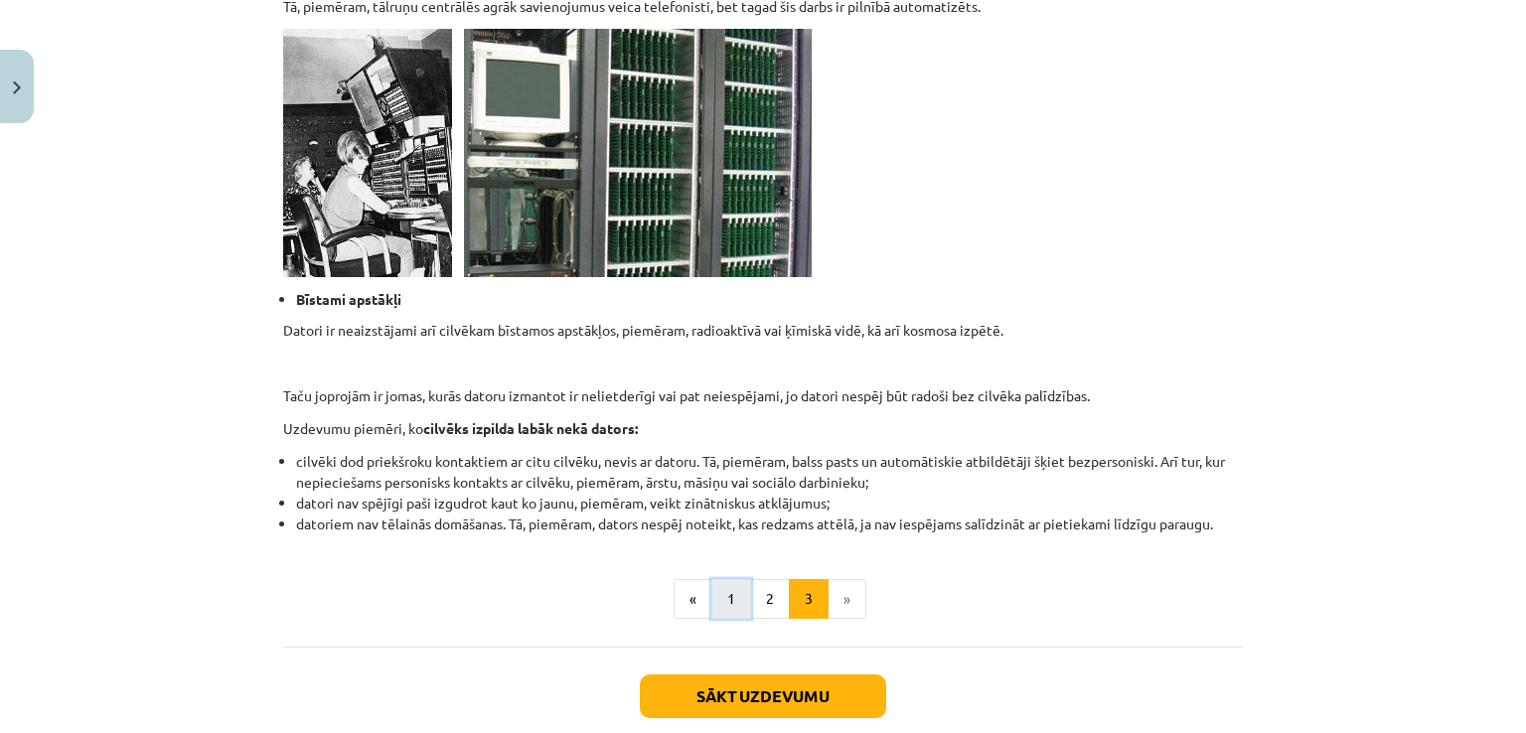
click at [729, 595] on button "1" at bounding box center [731, 599] width 40 height 40
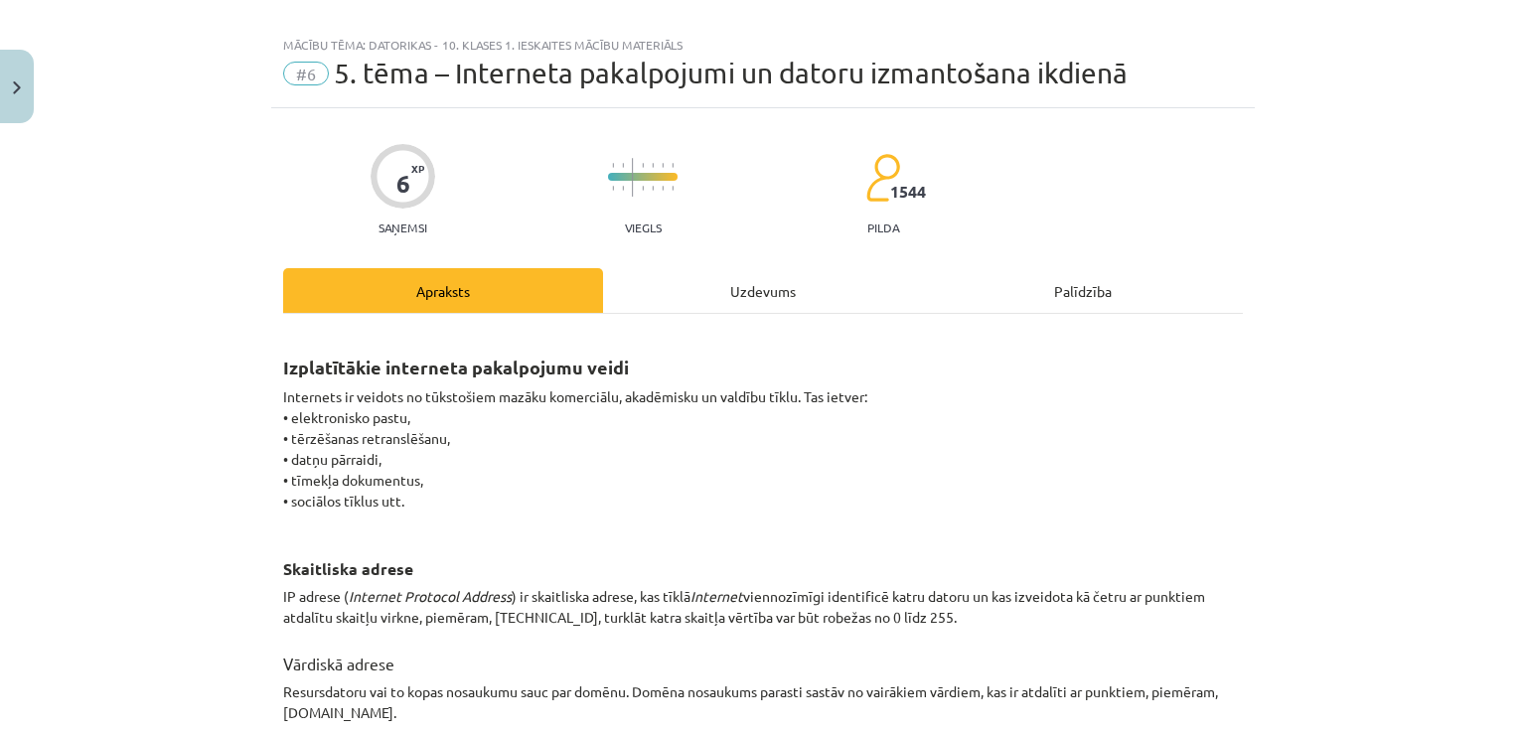
scroll to position [0, 0]
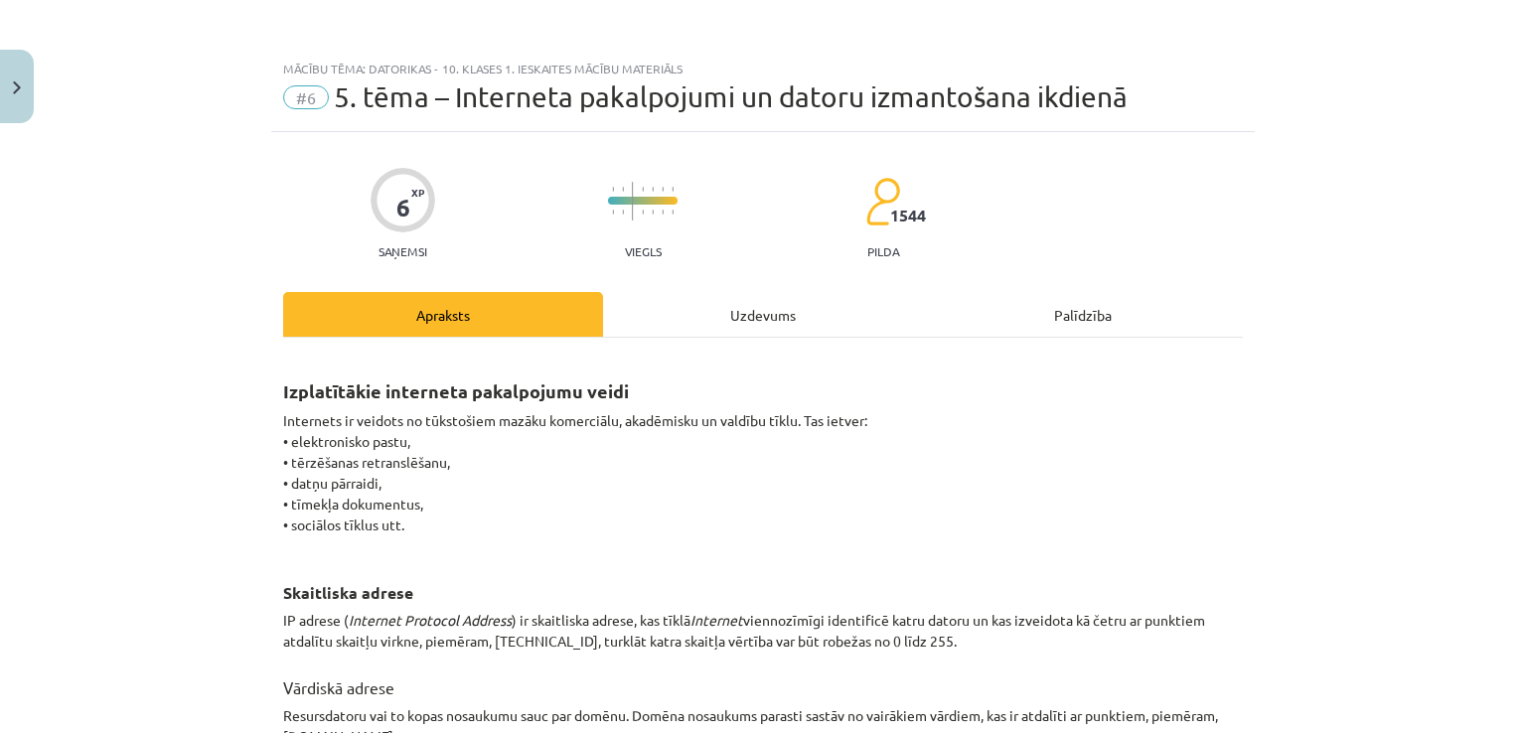
click at [779, 449] on p "Internets ir veidots no tūkstošiem mazāku komerciālu, akadēmisku un valdību tīk…" at bounding box center [763, 483] width 960 height 146
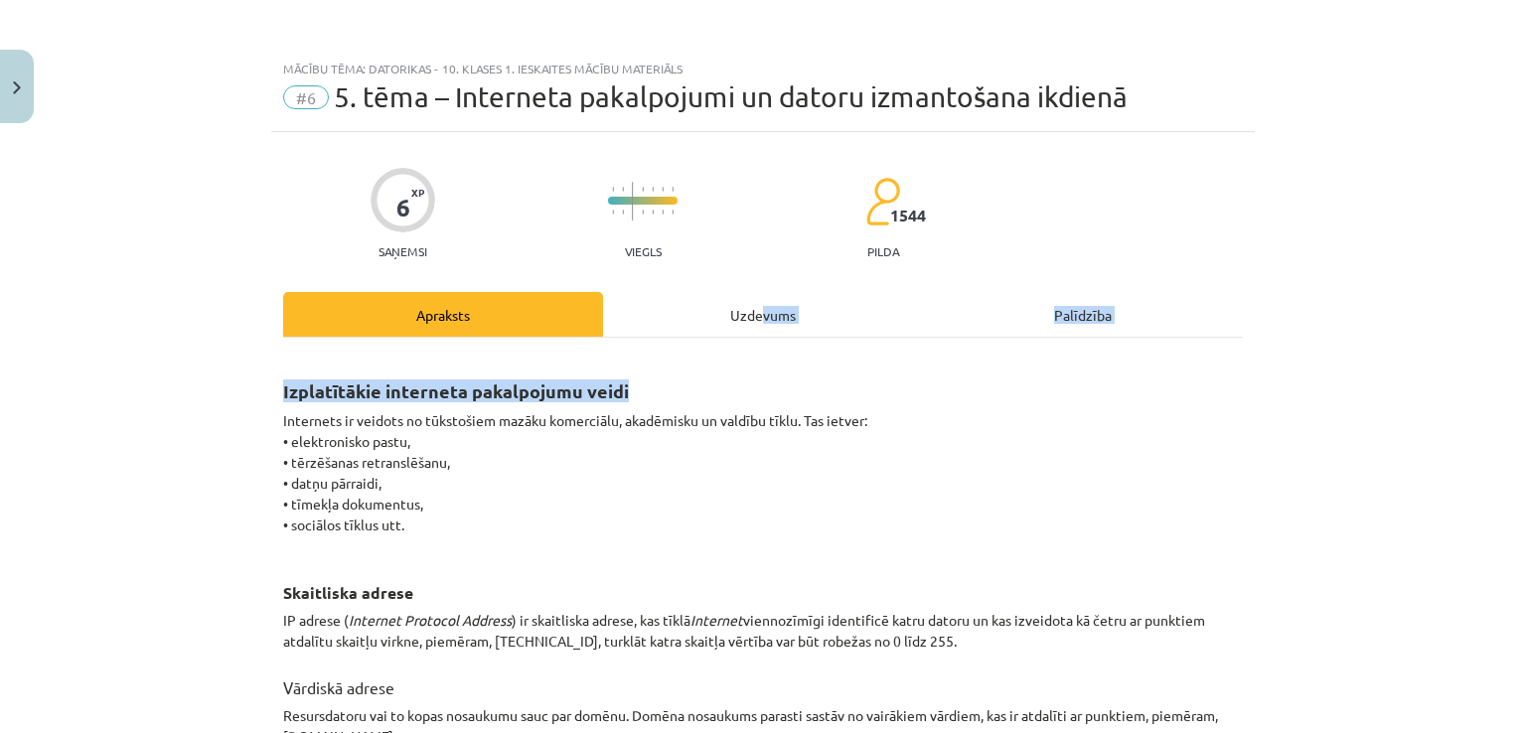
drag, startPoint x: 756, startPoint y: 324, endPoint x: 756, endPoint y: 339, distance: 14.9
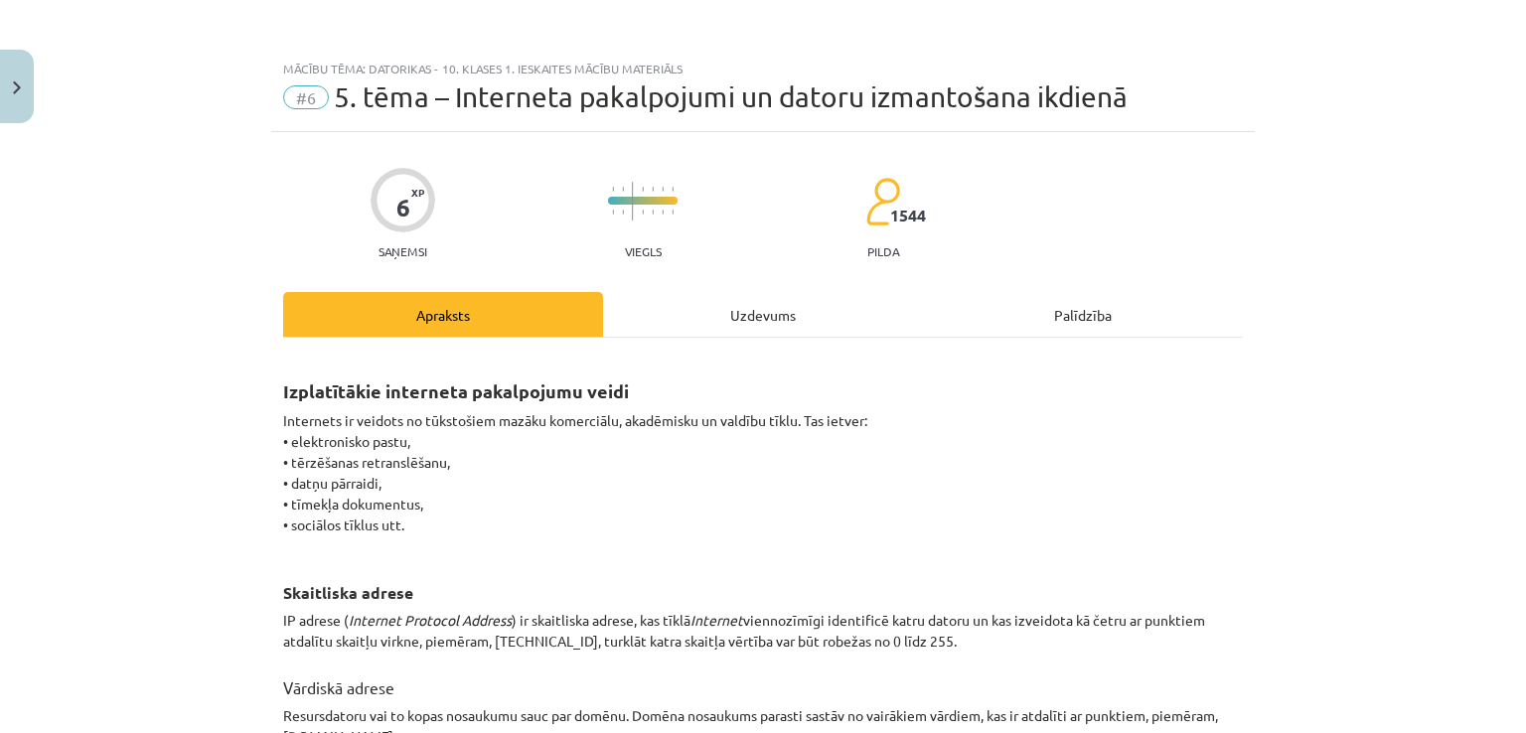
click at [742, 307] on div "Uzdevums" at bounding box center [763, 314] width 320 height 45
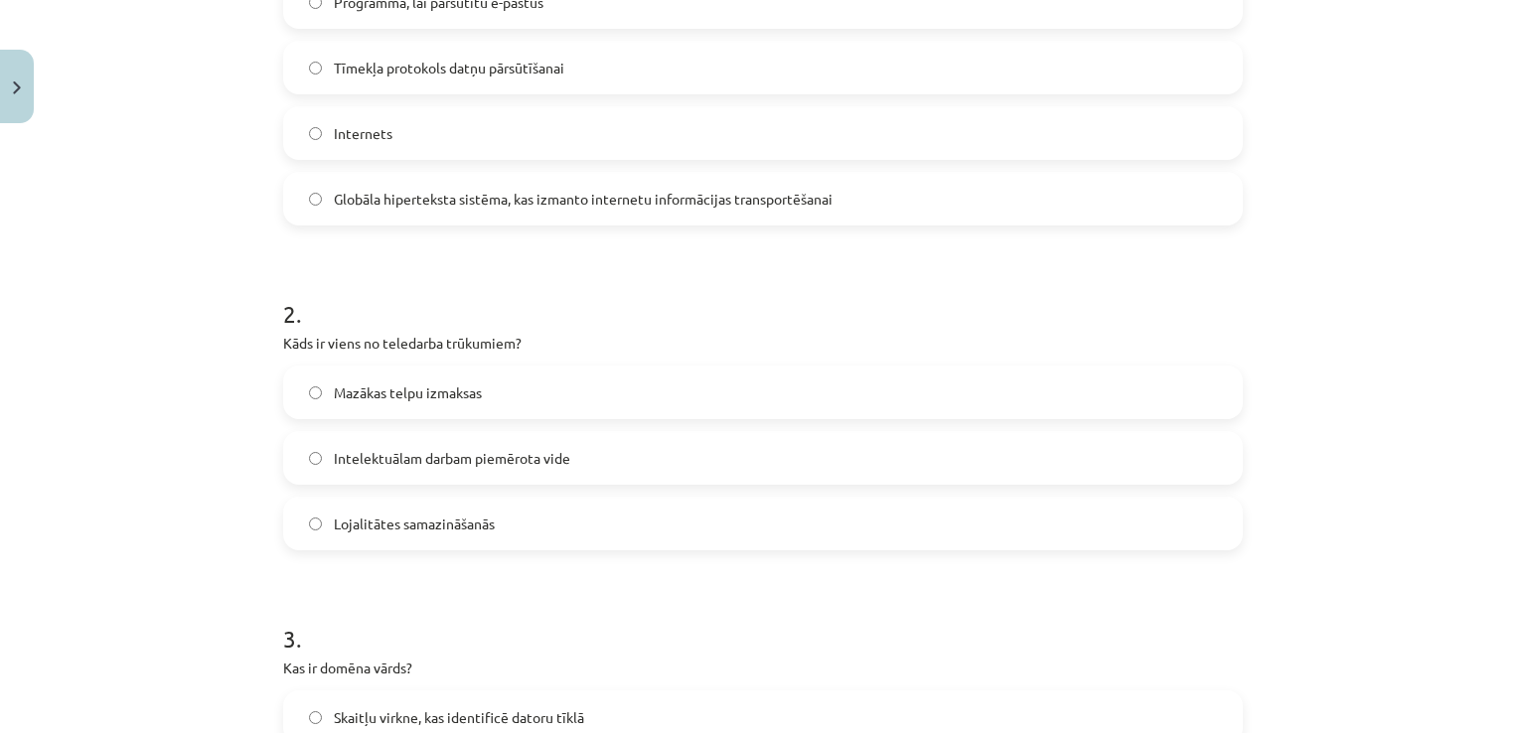
scroll to position [779, 0]
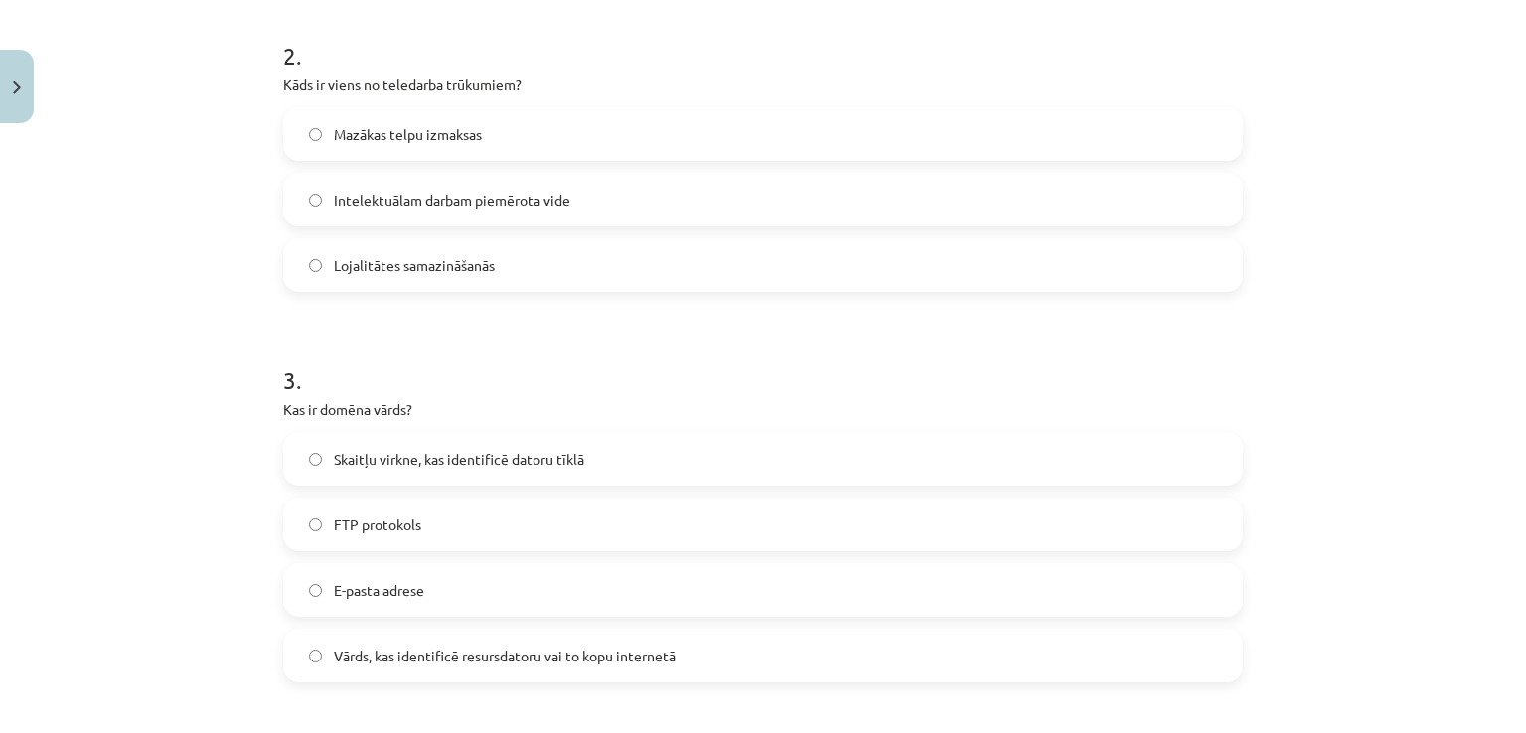
click at [643, 650] on span "Vārds, kas identificē resursdatoru vai to kopu internetā" at bounding box center [505, 656] width 342 height 21
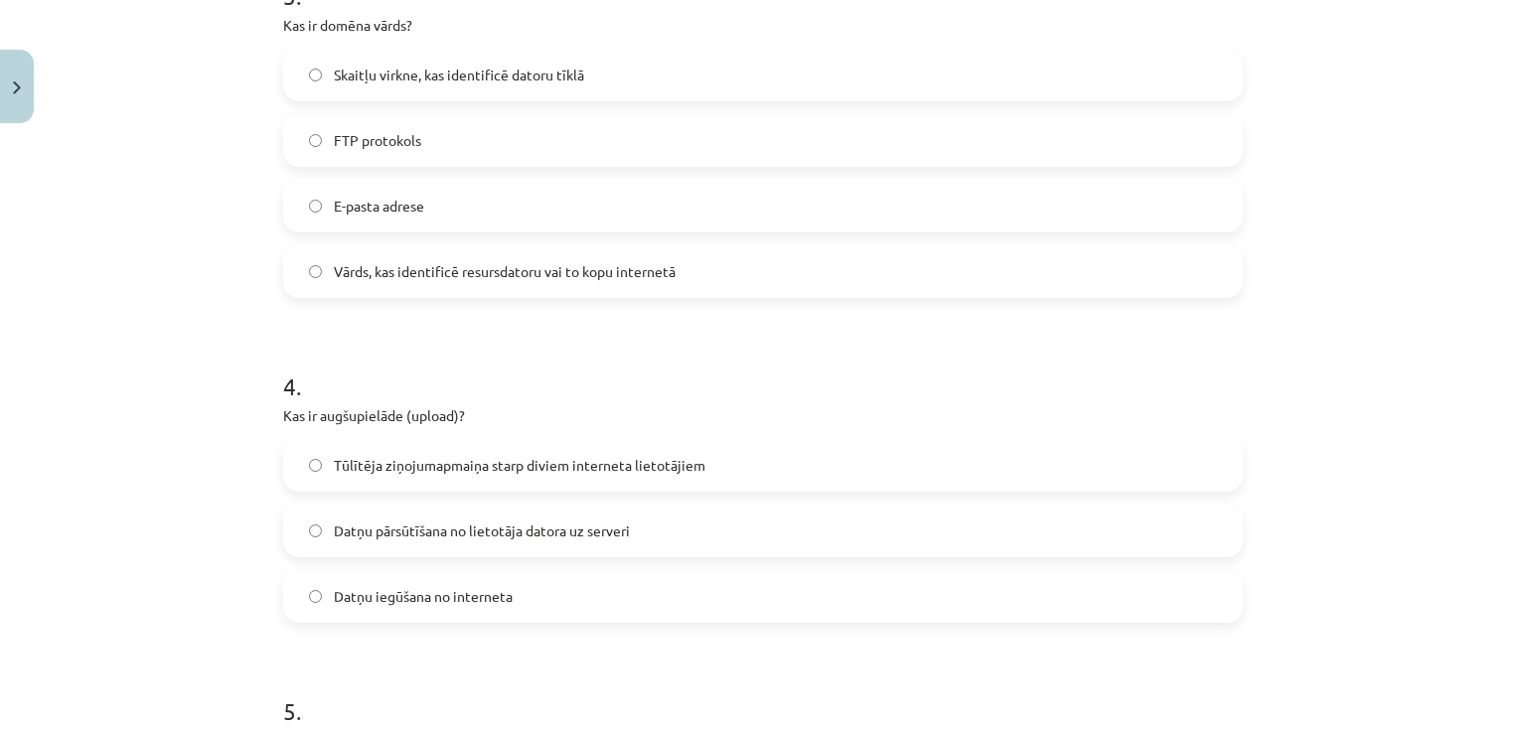
scroll to position [1176, 0]
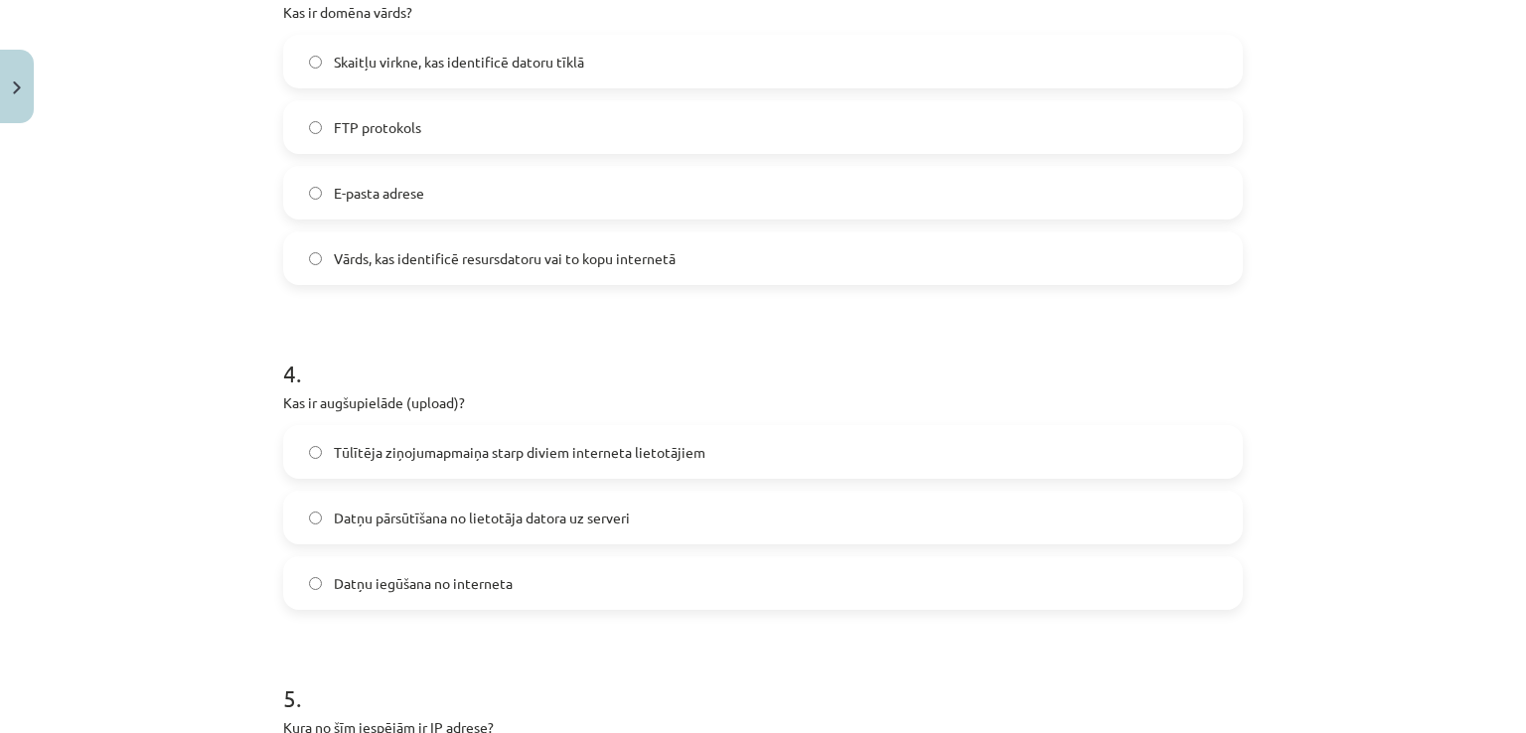
click at [639, 519] on label "Datņu pārsūtīšana no lietotāja datora uz serveri" at bounding box center [763, 518] width 956 height 50
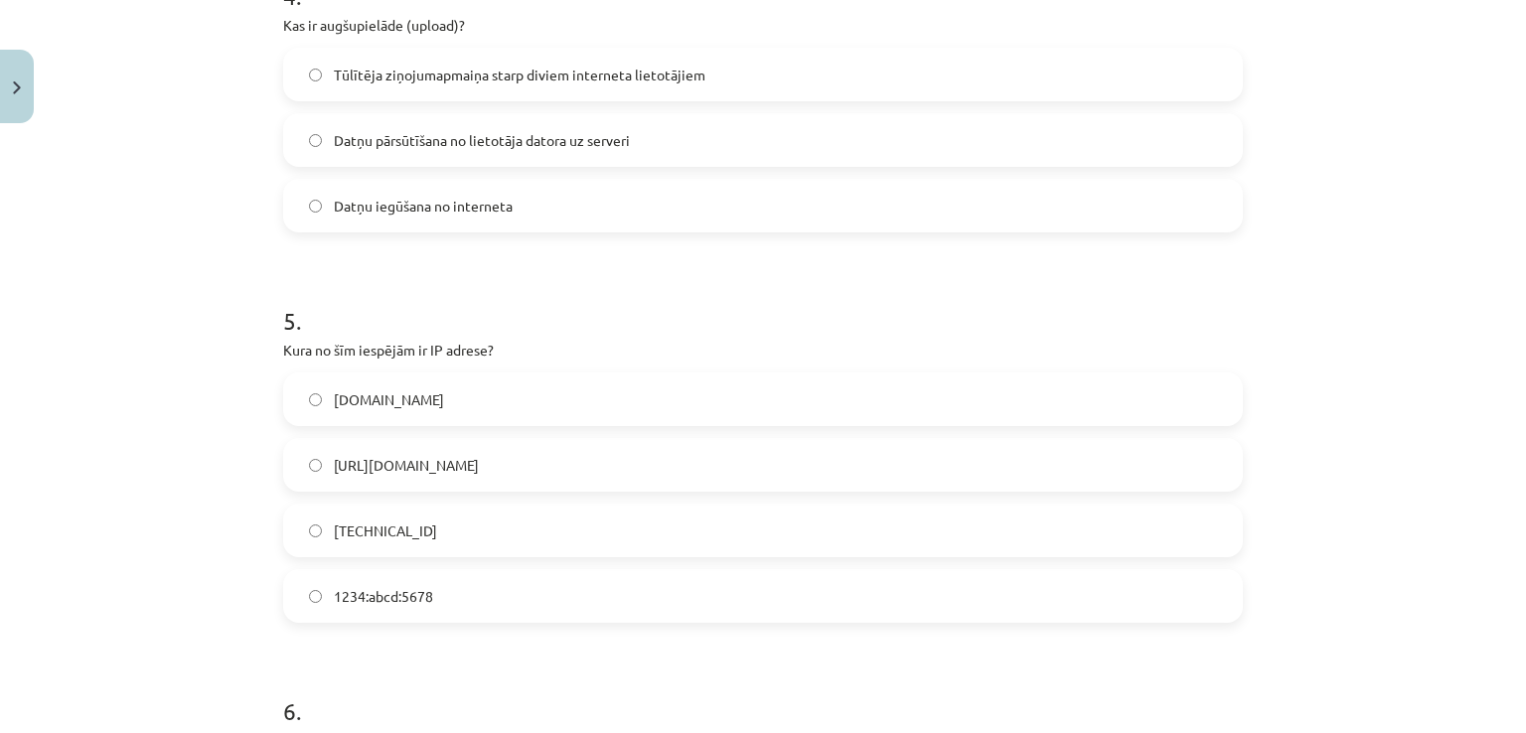
scroll to position [1573, 0]
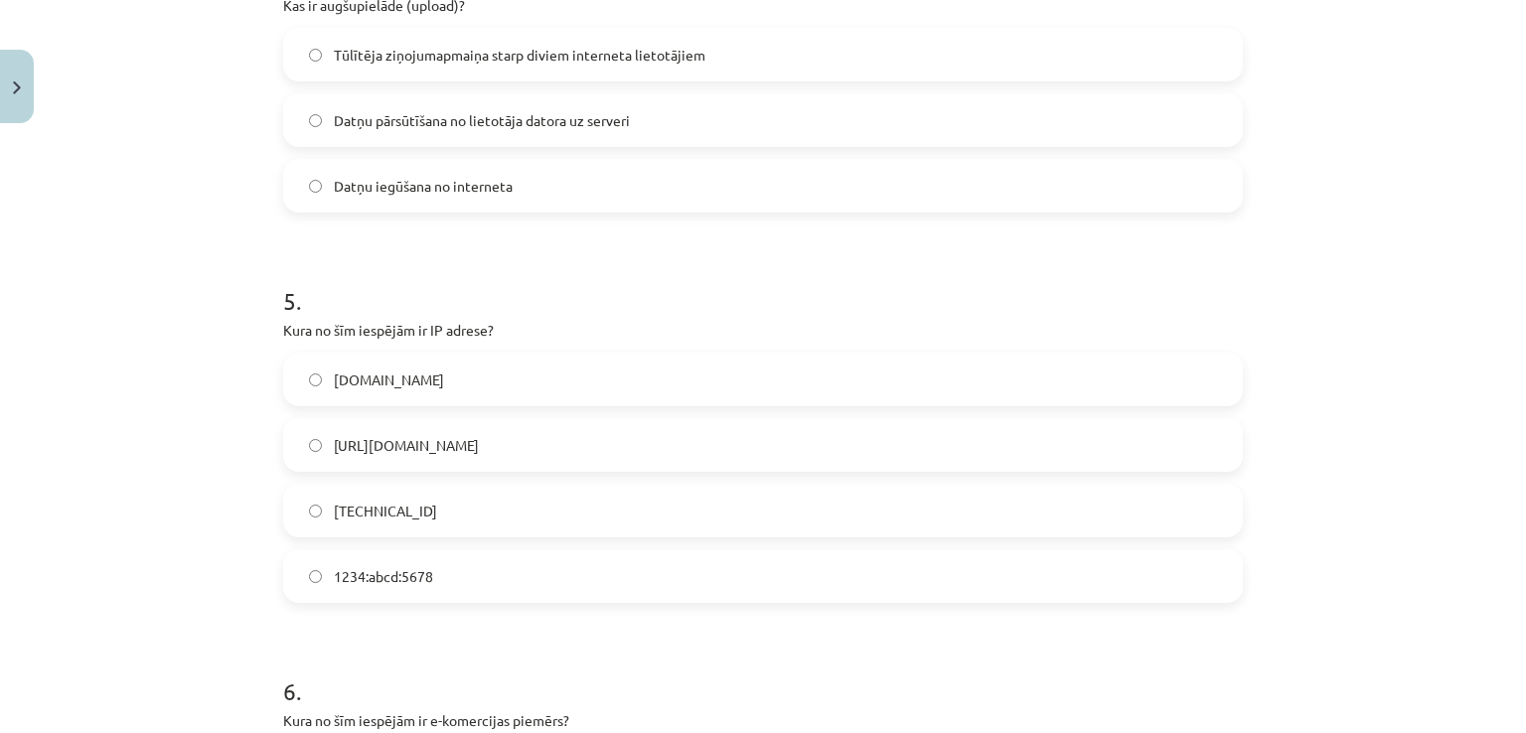
click at [473, 506] on label "[TECHNICAL_ID]" at bounding box center [763, 511] width 956 height 50
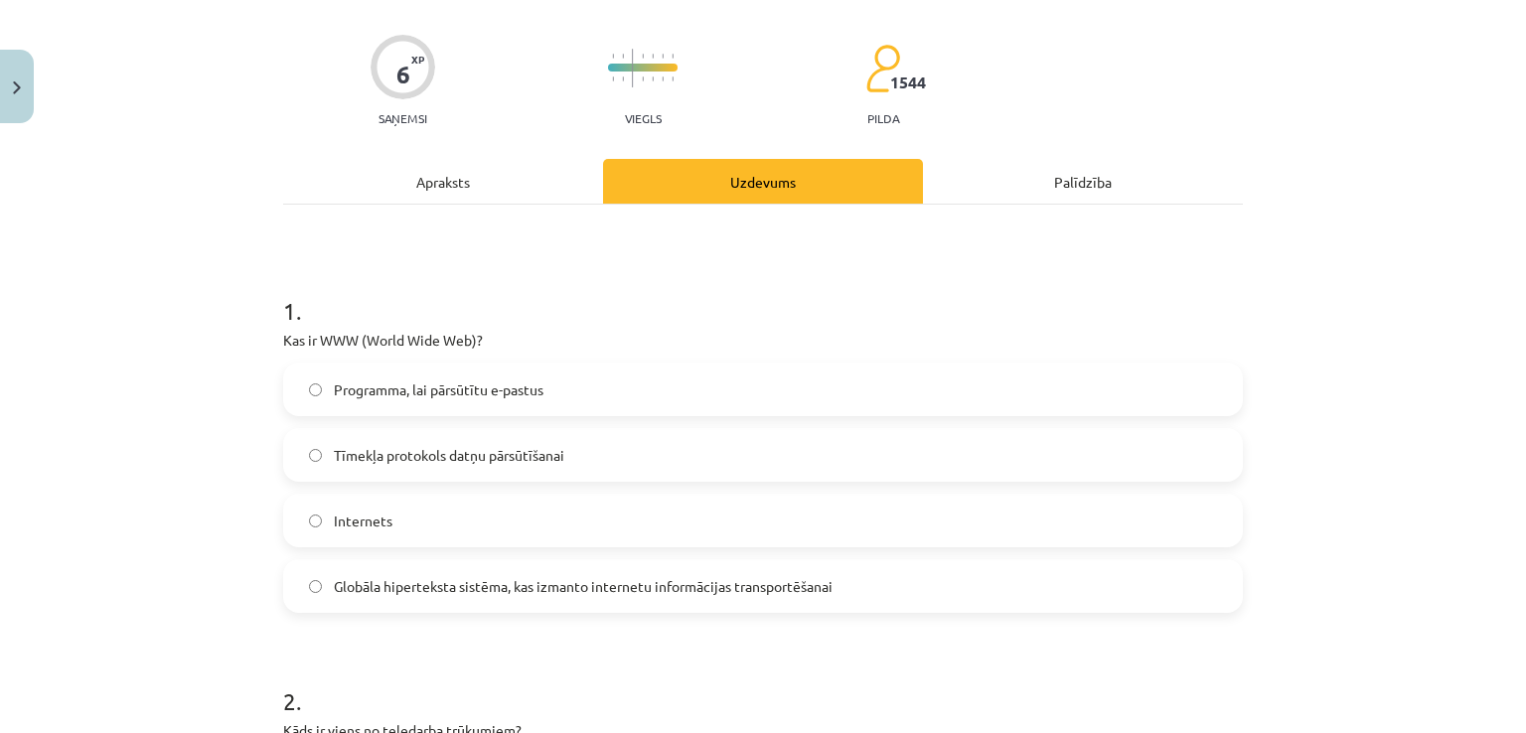
scroll to position [50, 0]
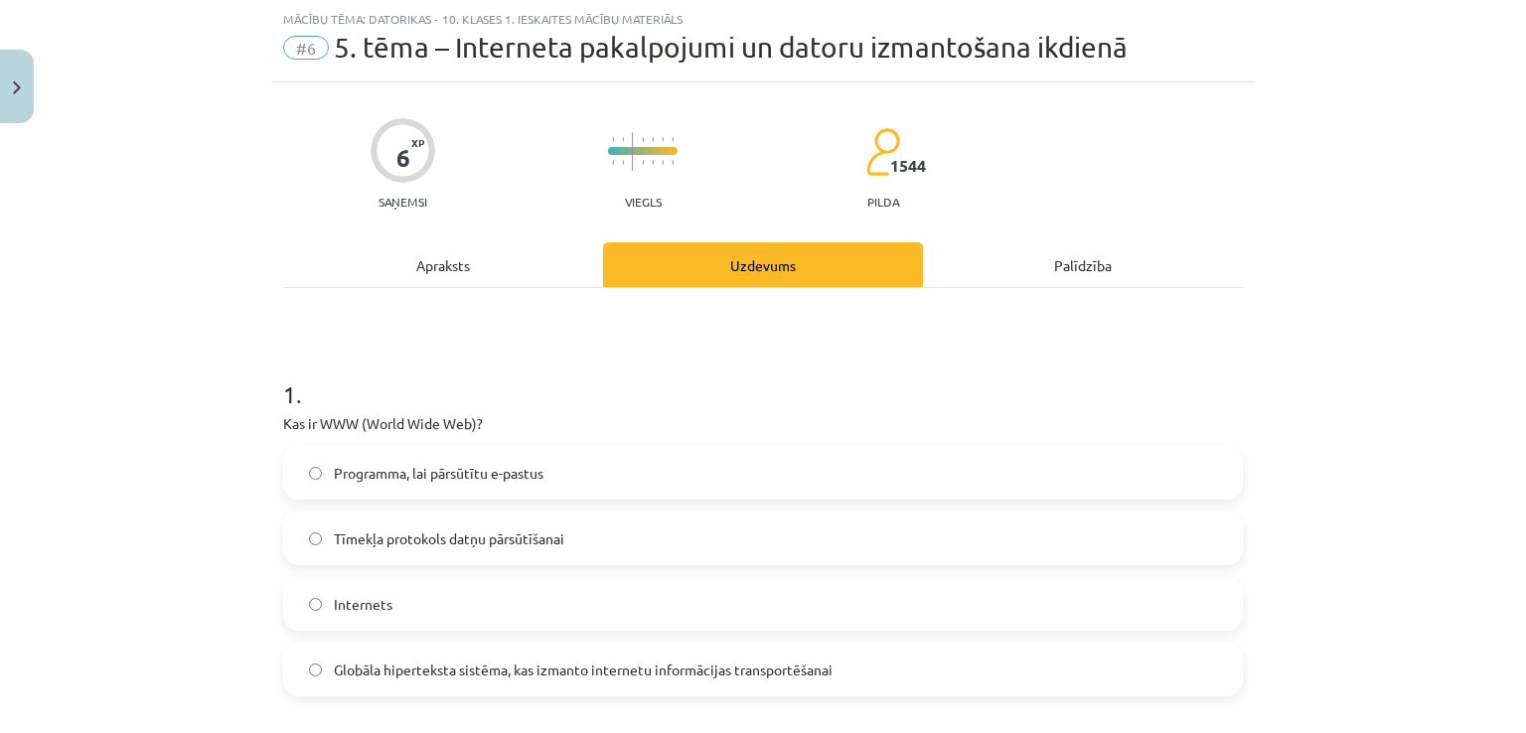
click at [513, 265] on div "Apraksts" at bounding box center [443, 264] width 320 height 45
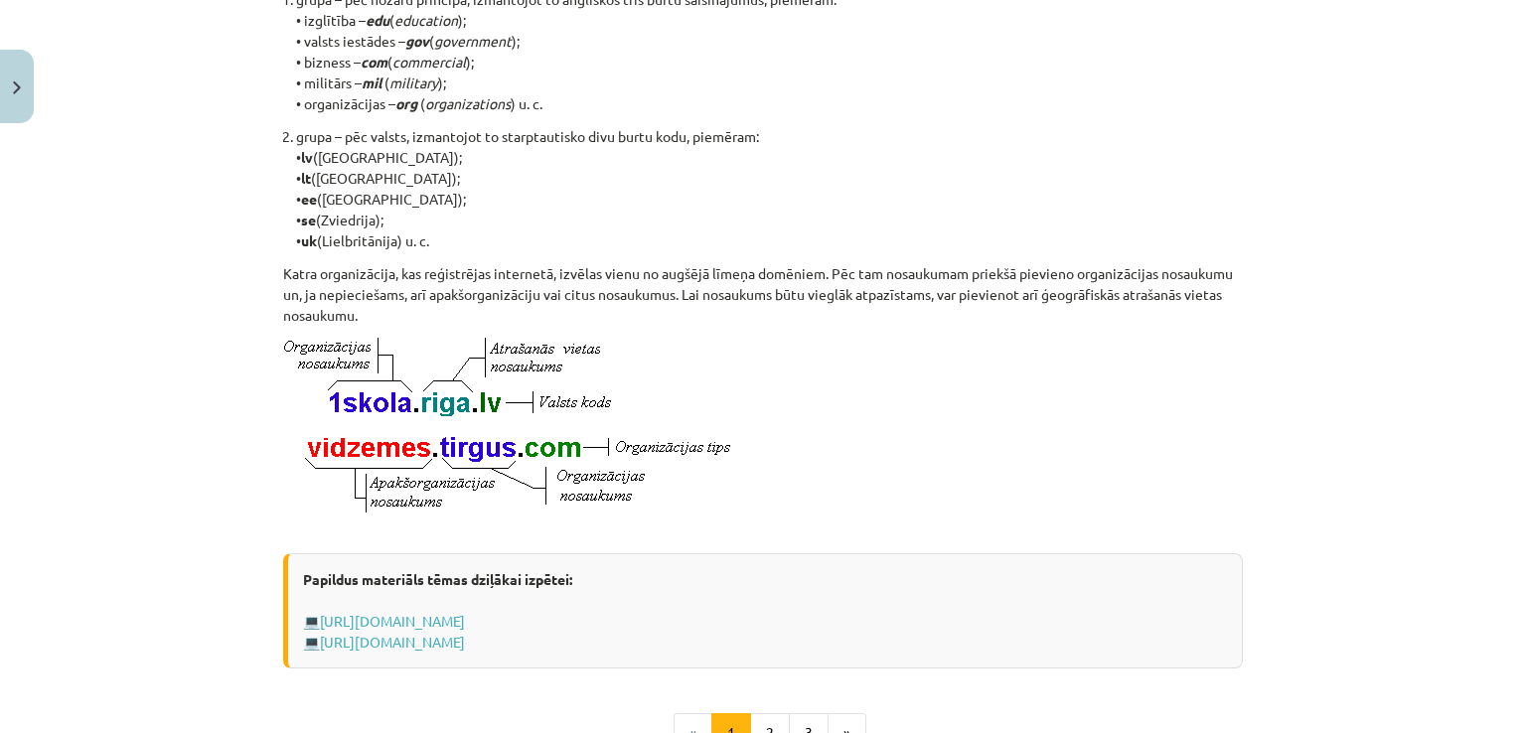
scroll to position [1112, 0]
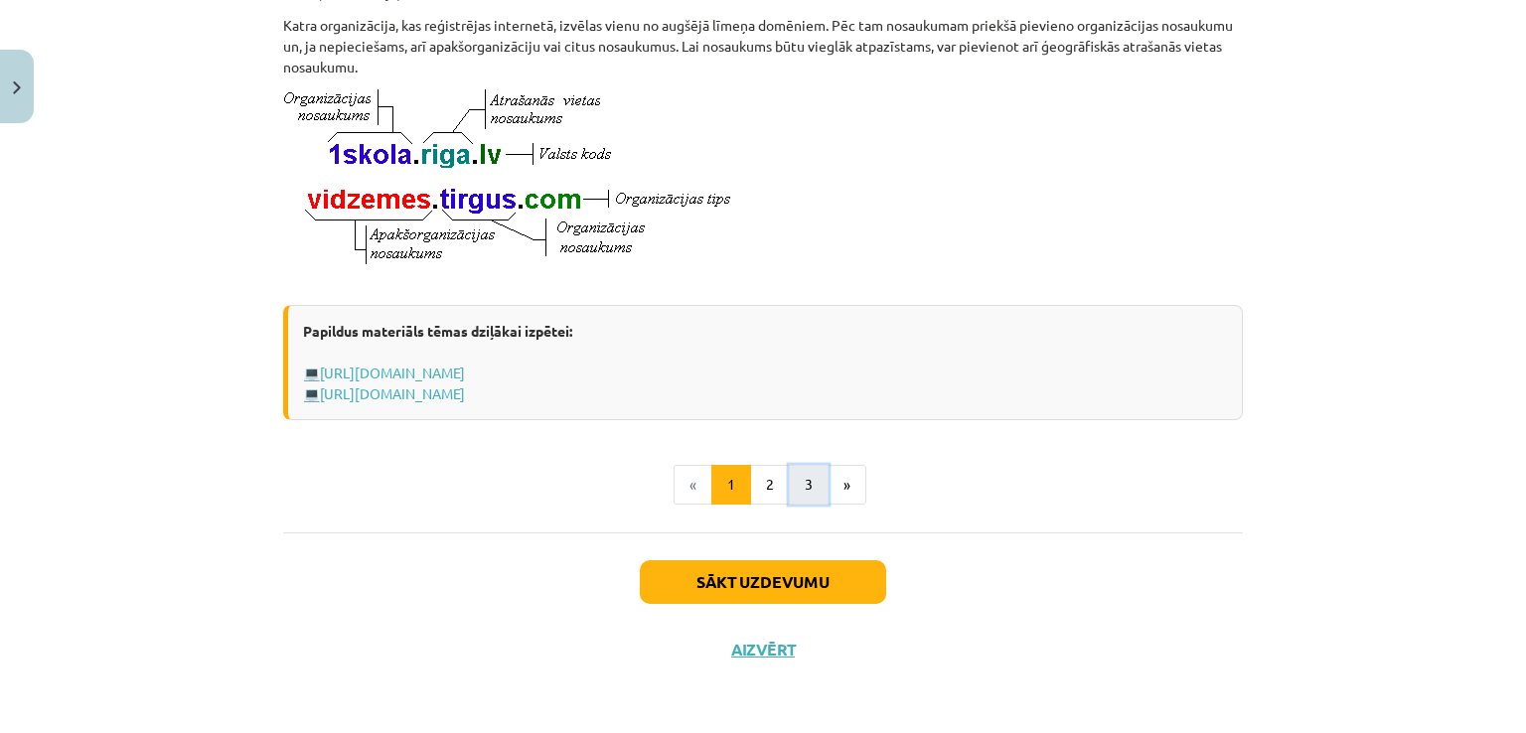
click at [811, 501] on button "3" at bounding box center [809, 485] width 40 height 40
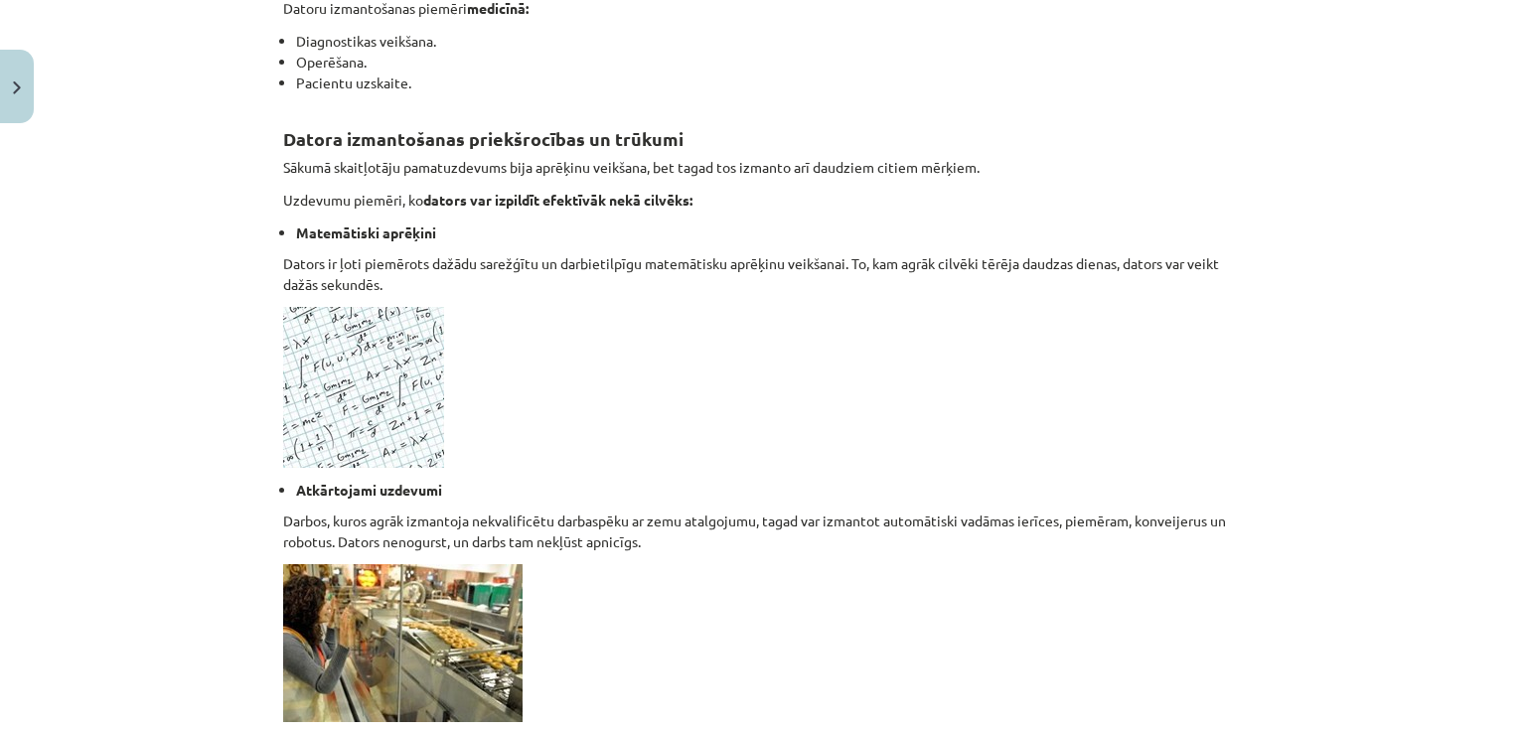
scroll to position [1084, 0]
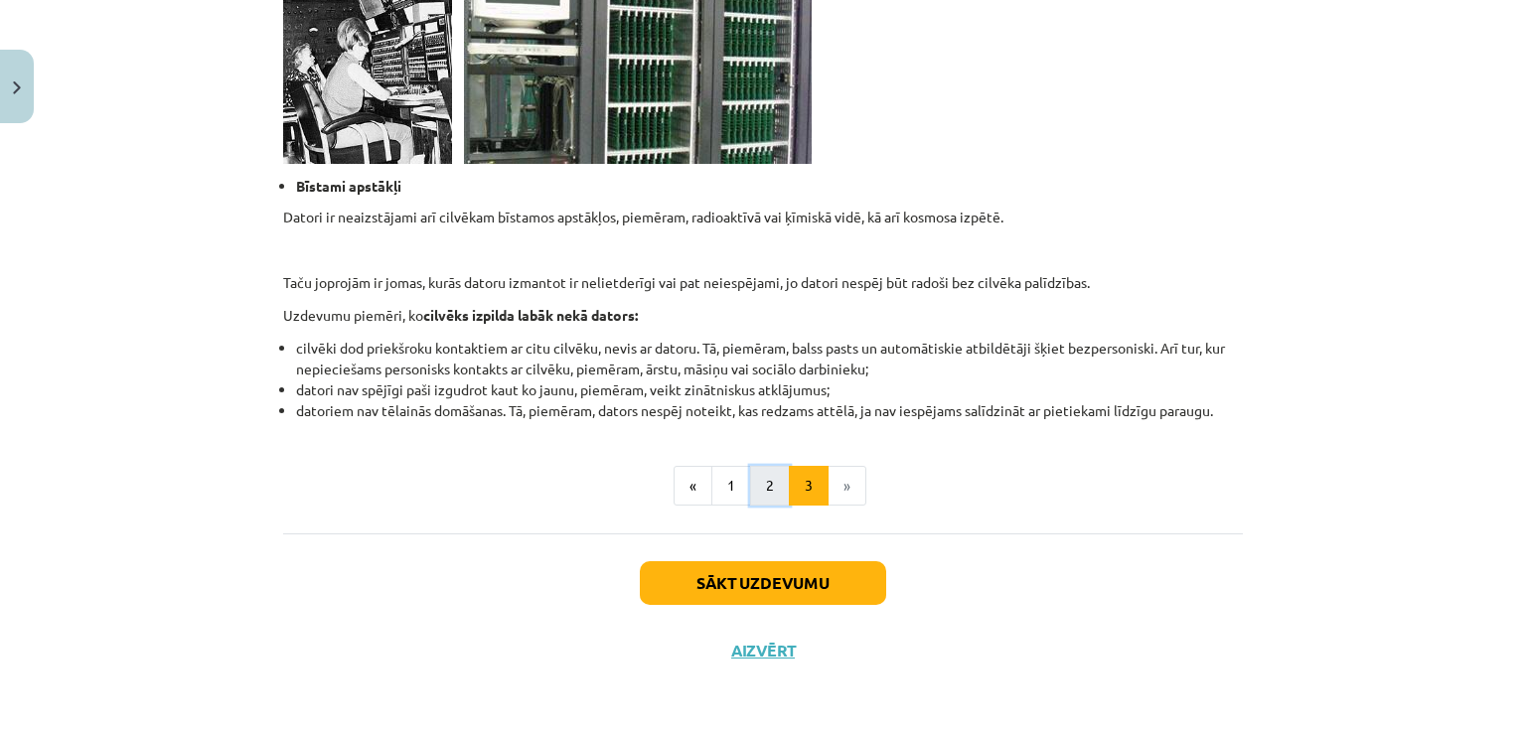
click at [773, 484] on button "2" at bounding box center [770, 486] width 40 height 40
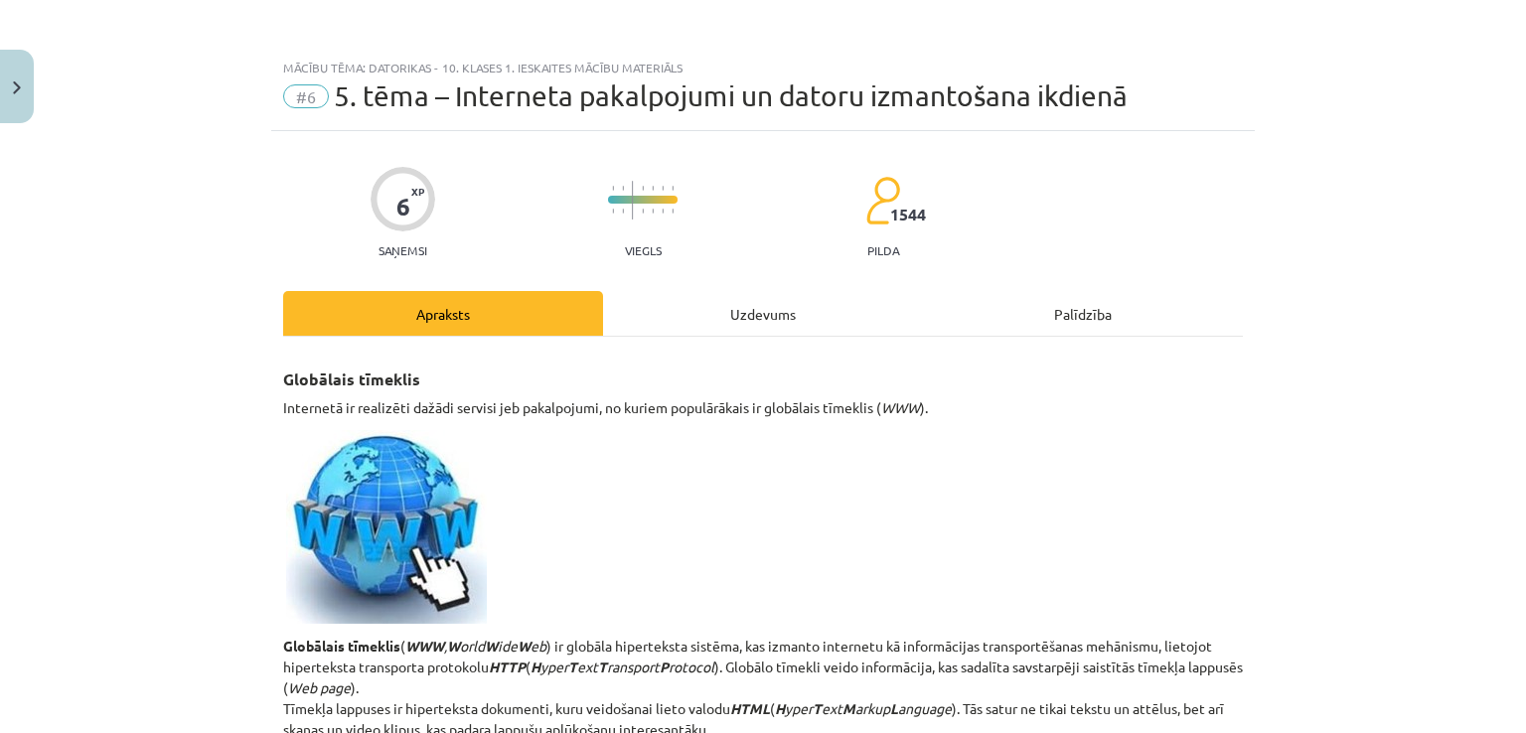
scroll to position [0, 0]
click at [711, 316] on div "Uzdevums" at bounding box center [763, 314] width 320 height 45
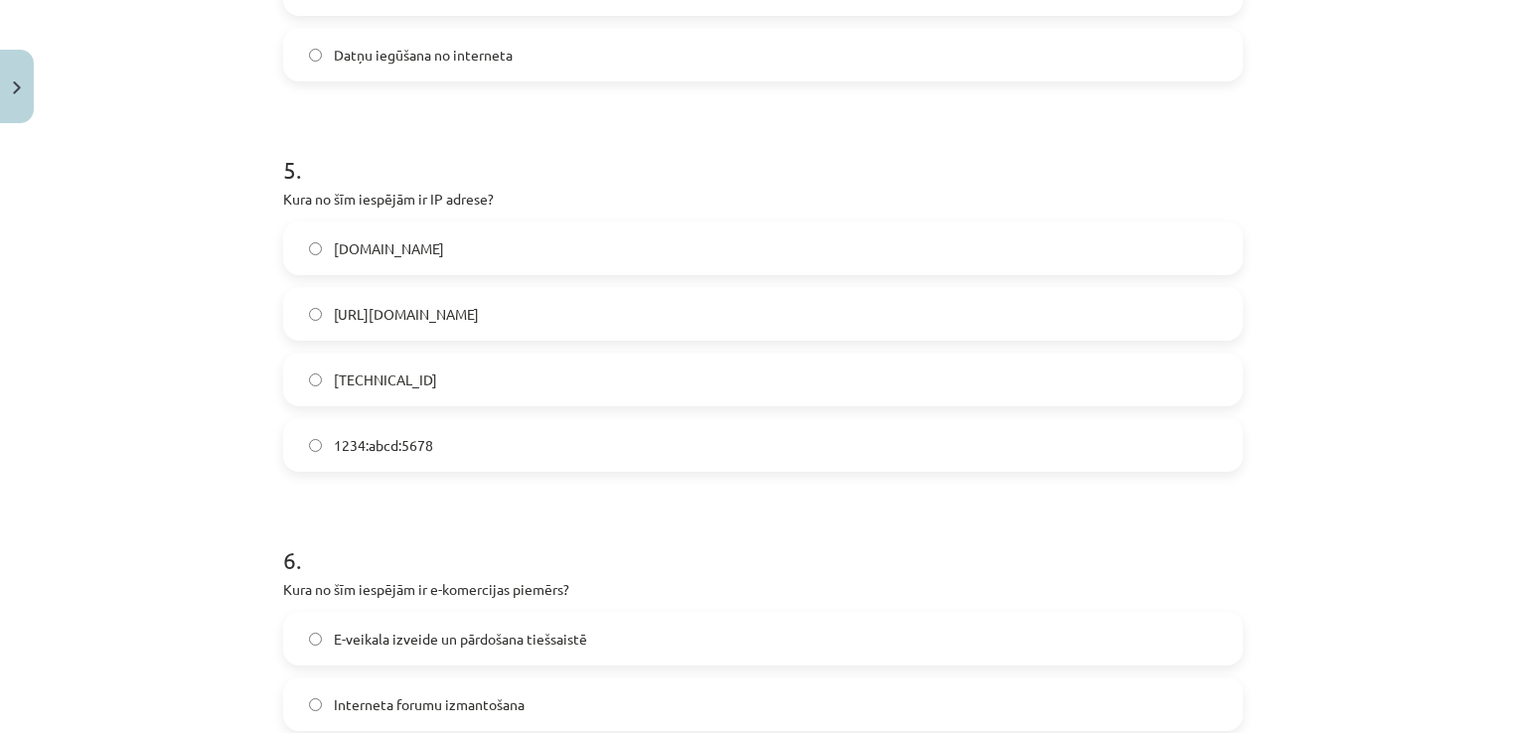
scroll to position [2036, 0]
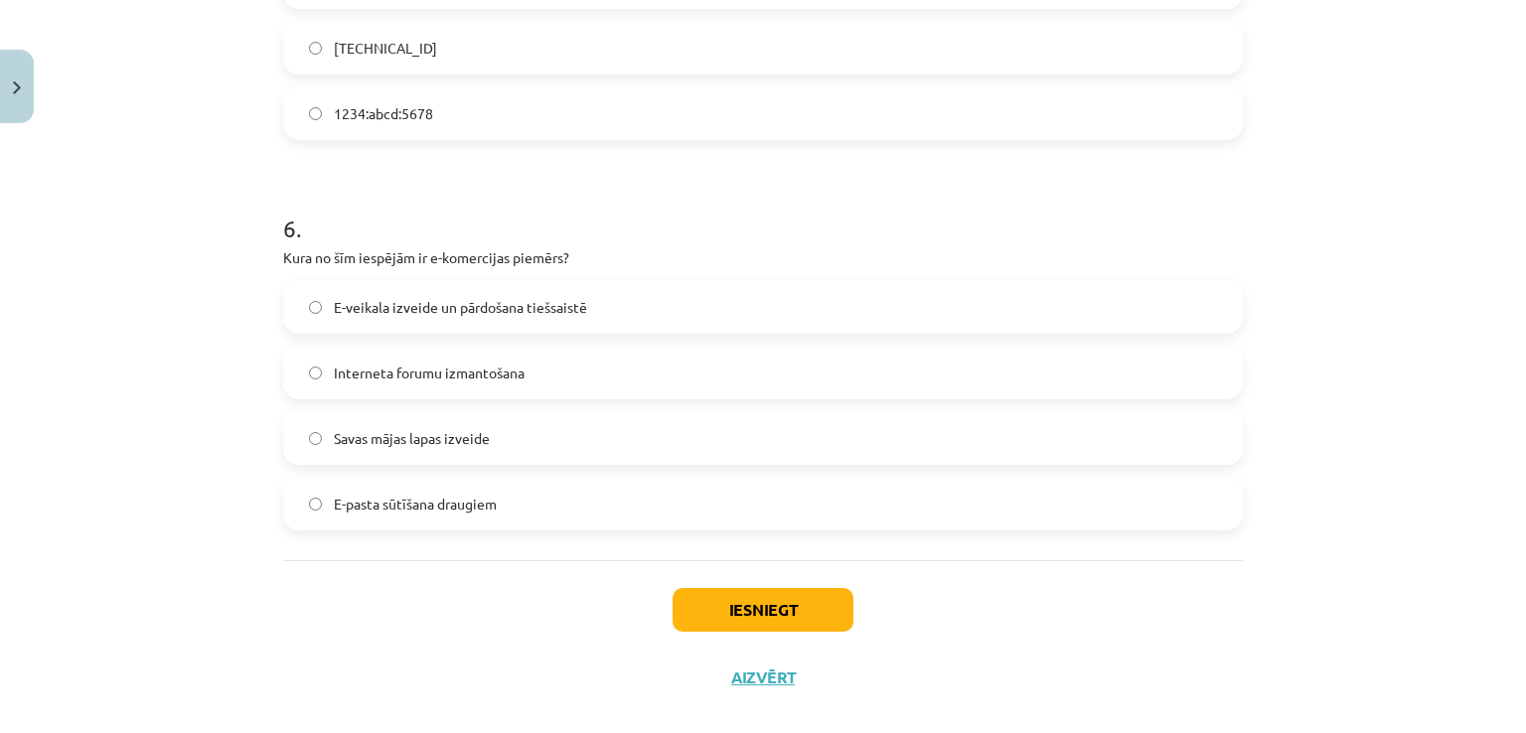
click at [624, 315] on label "E-veikala izveide un pārdošana tiešsaistē" at bounding box center [763, 307] width 956 height 50
click at [718, 601] on button "Iesniegt" at bounding box center [763, 610] width 181 height 44
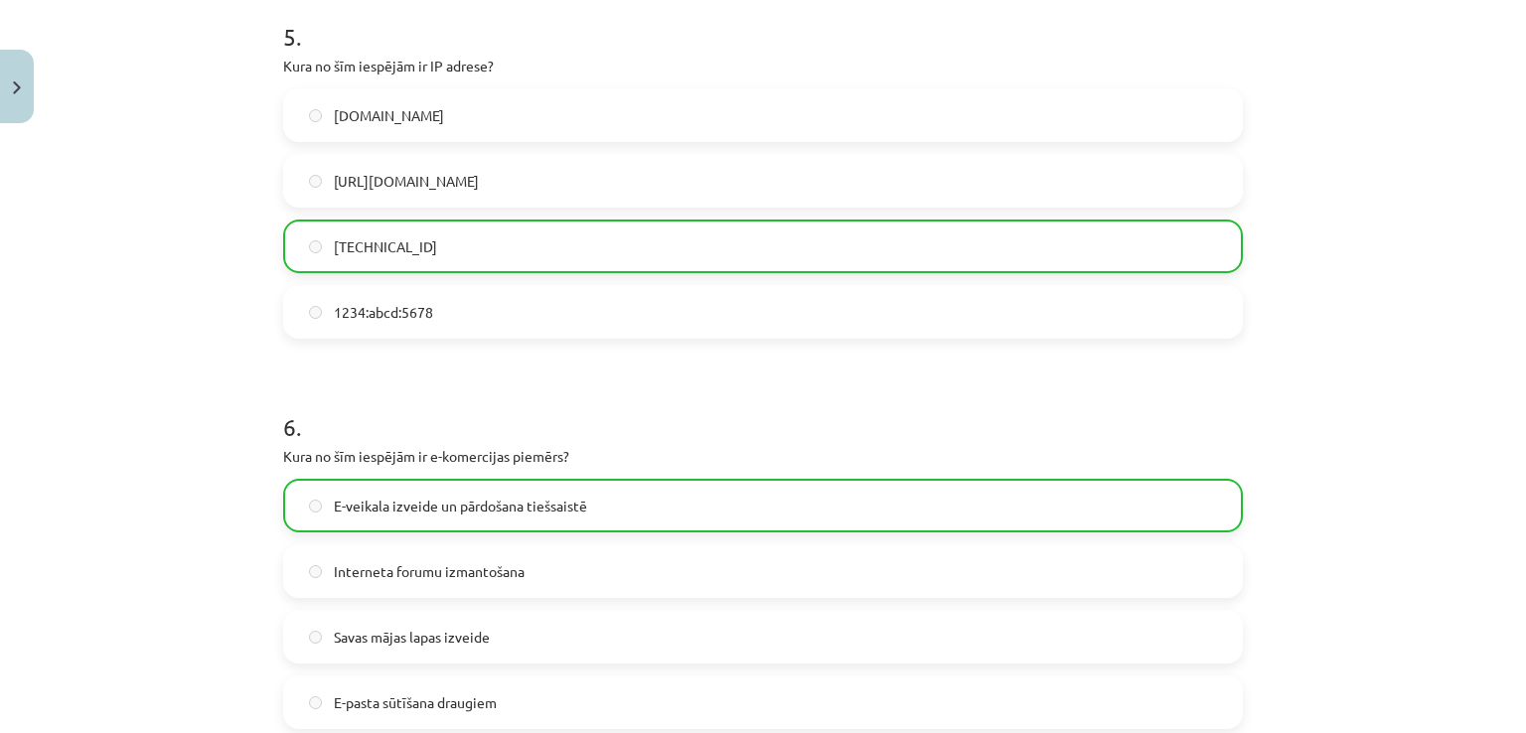
scroll to position [2126, 0]
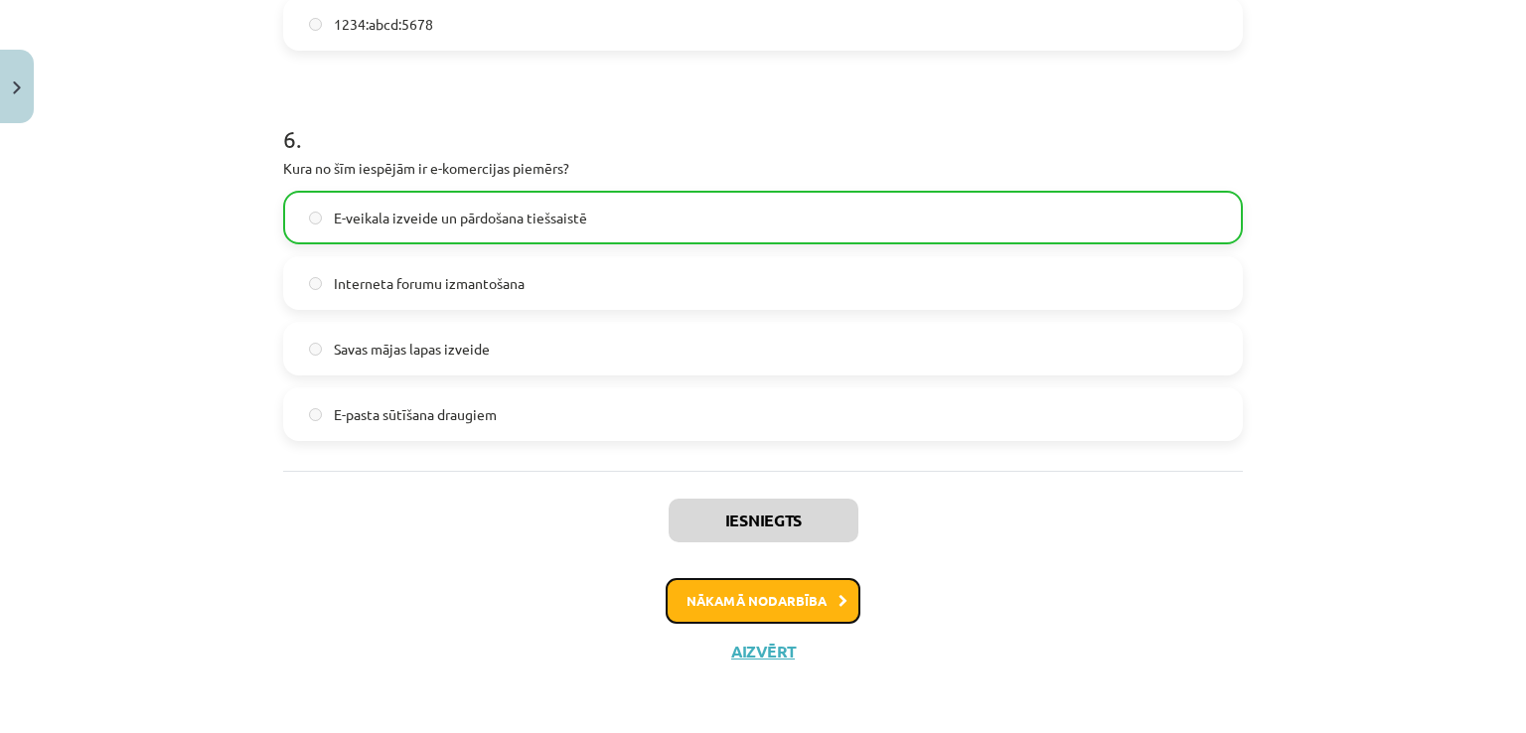
click at [798, 589] on button "Nākamā nodarbība" at bounding box center [763, 601] width 195 height 46
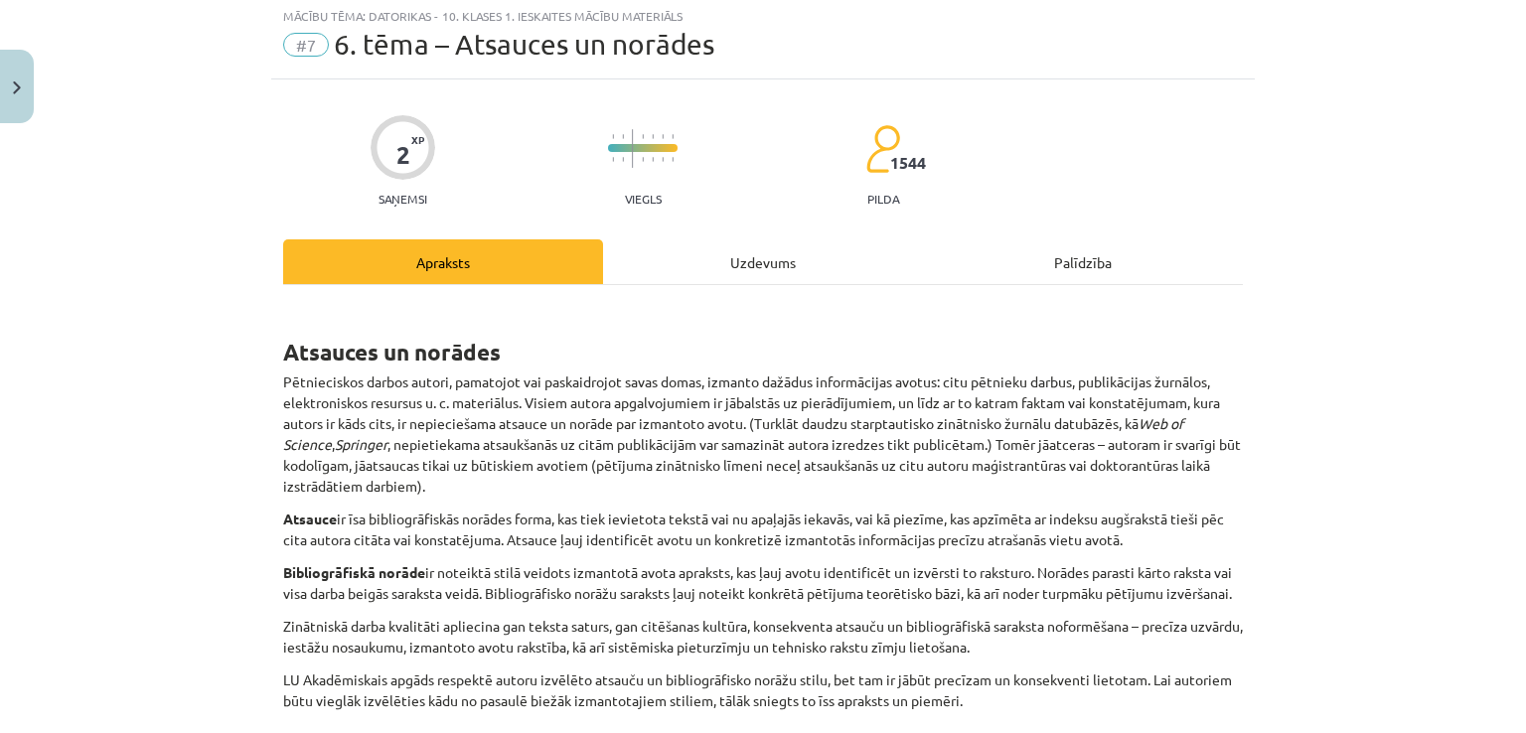
scroll to position [50, 0]
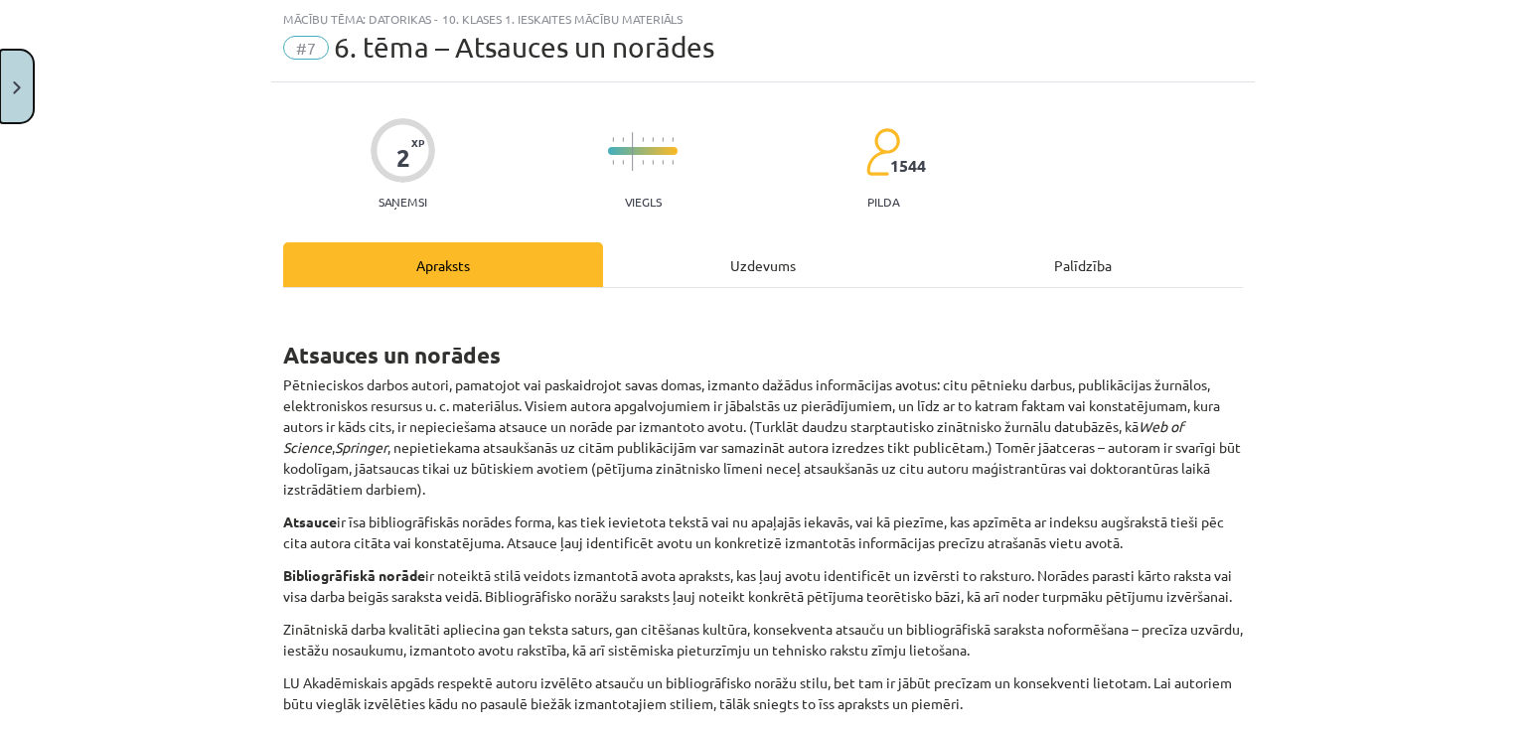
click at [0, 91] on button "Close" at bounding box center [17, 87] width 34 height 74
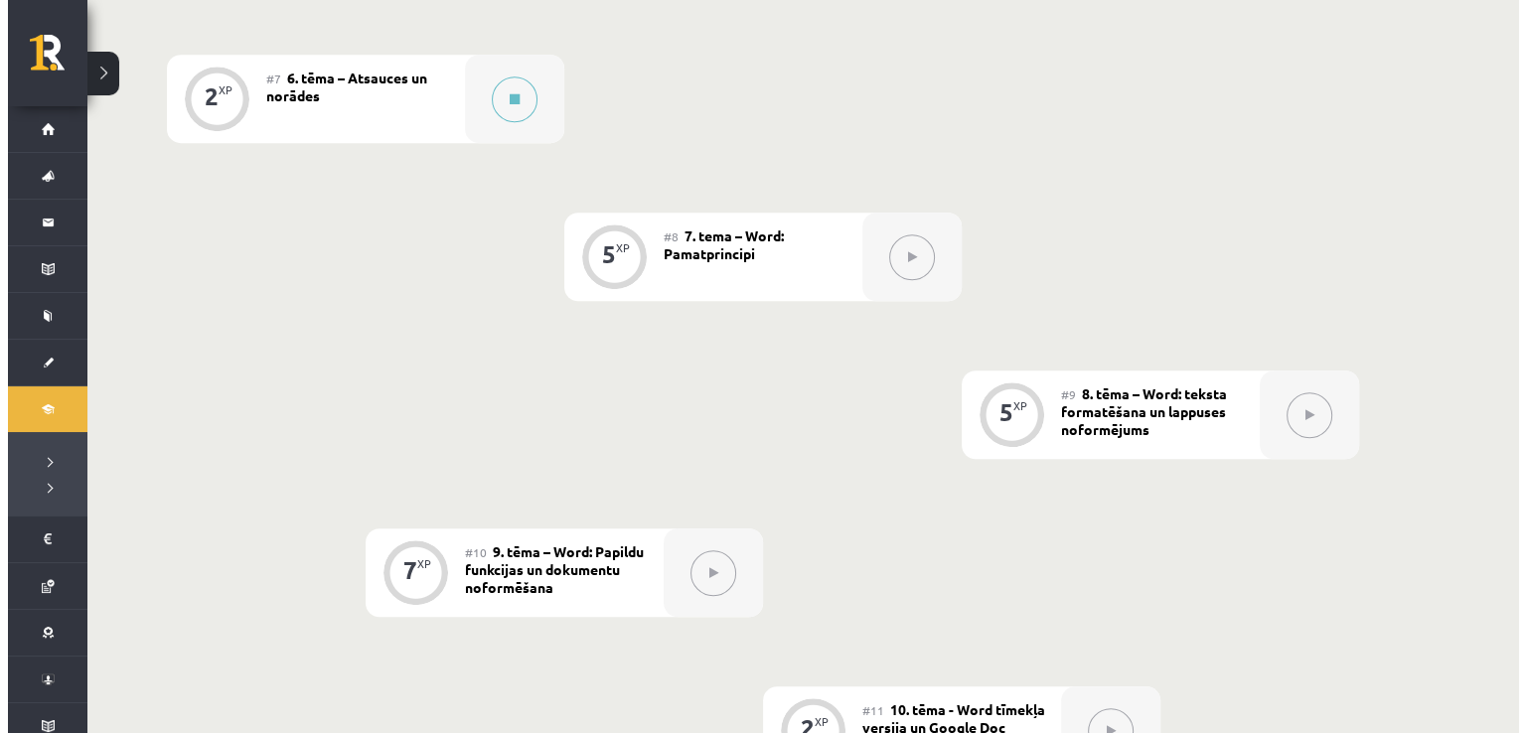
scroll to position [1391, 0]
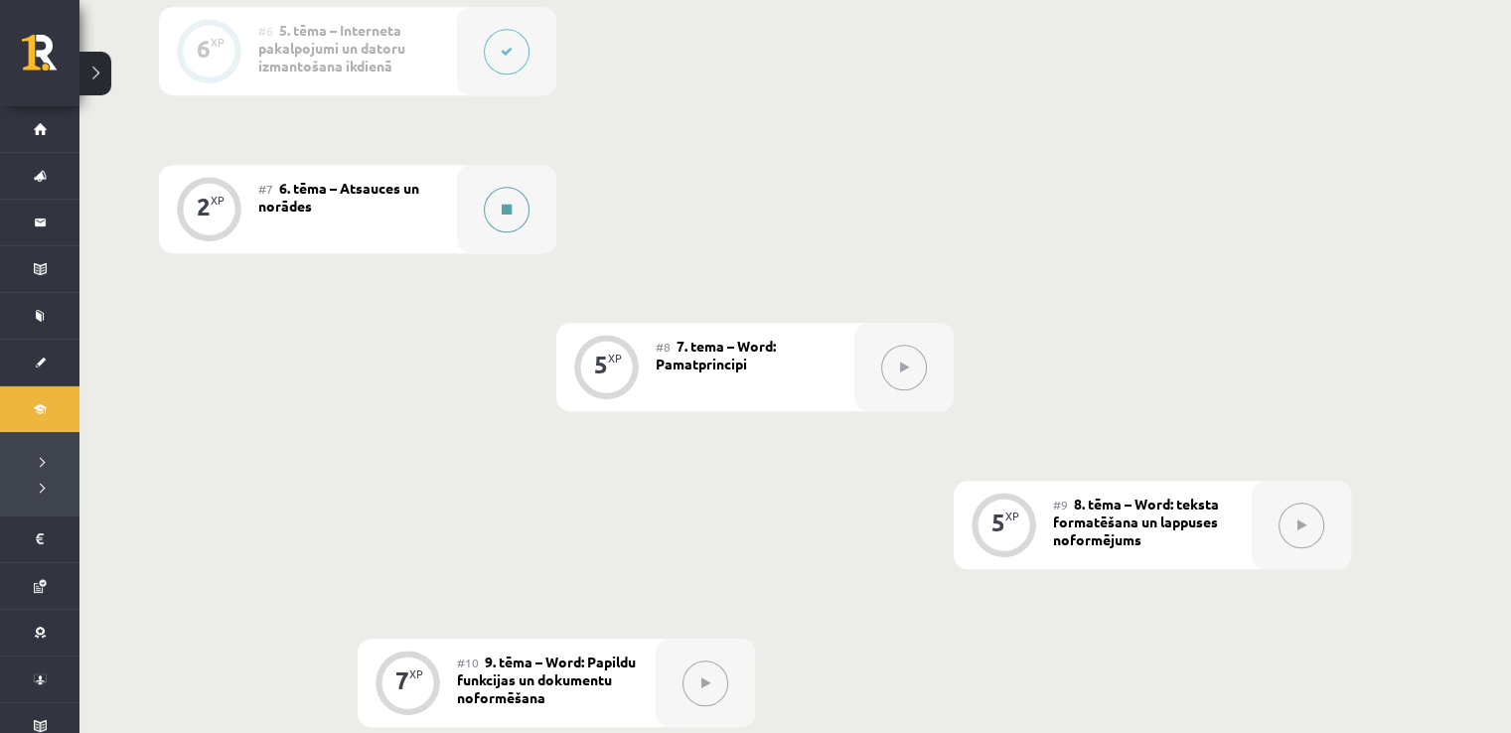
click at [505, 206] on icon at bounding box center [507, 210] width 10 height 12
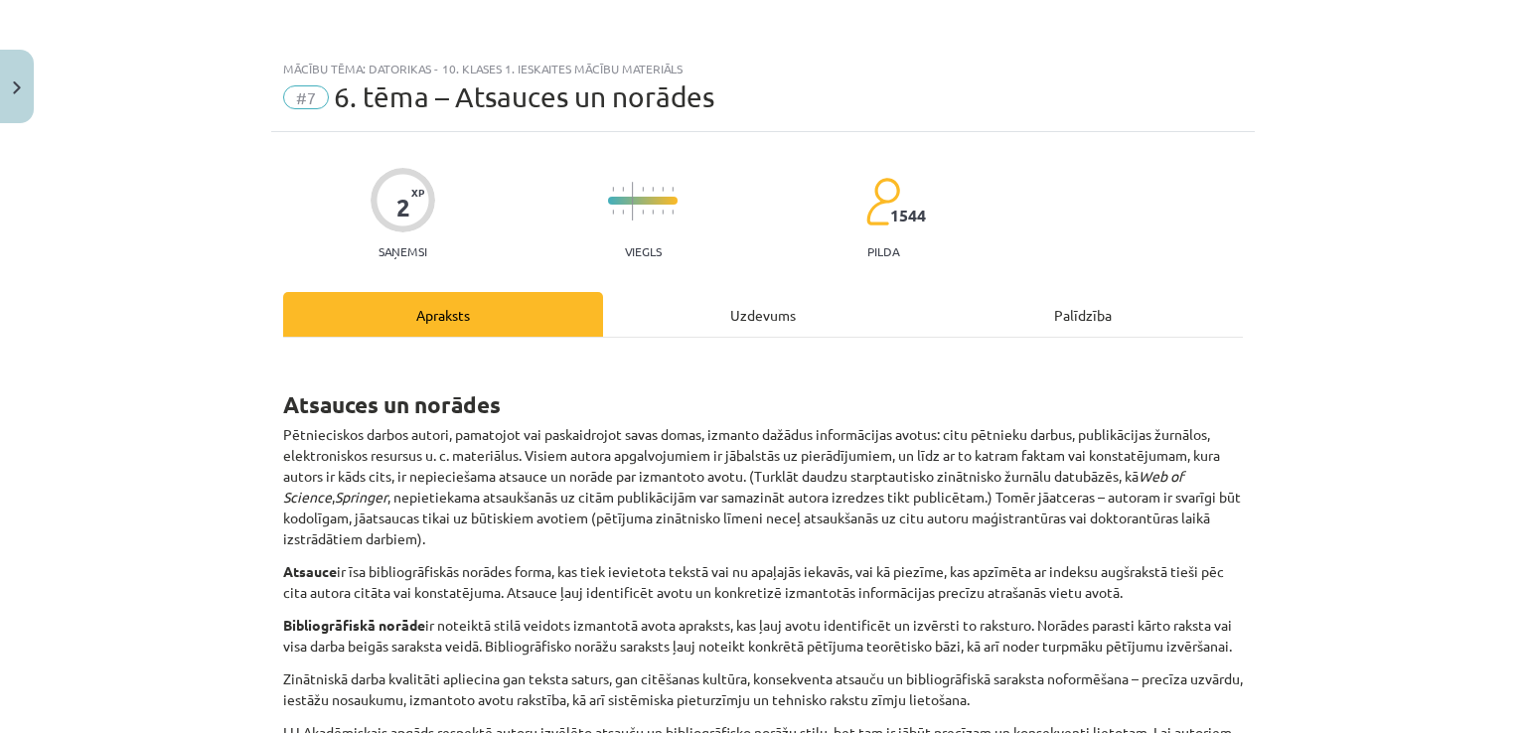
click at [771, 330] on div "Uzdevums" at bounding box center [763, 314] width 320 height 45
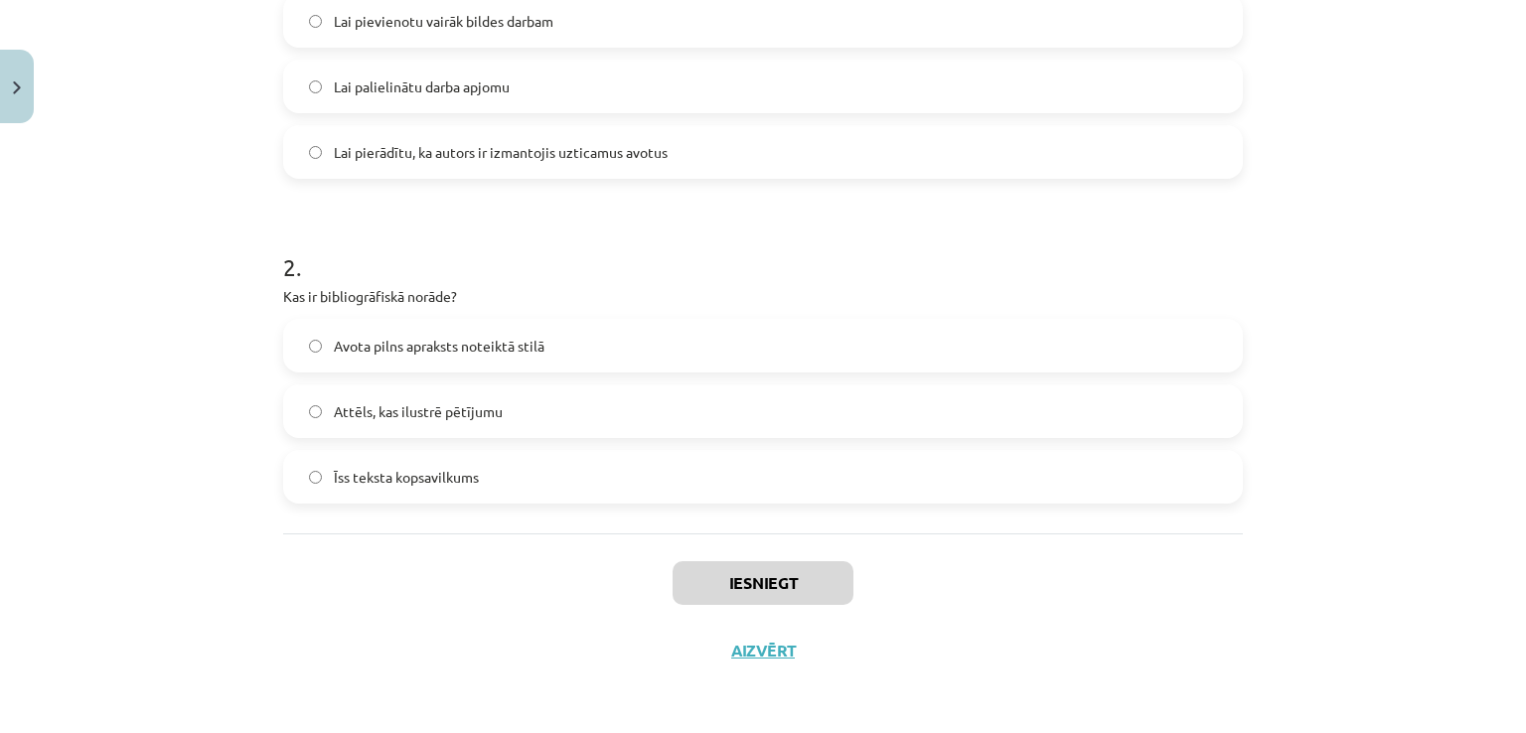
scroll to position [237, 0]
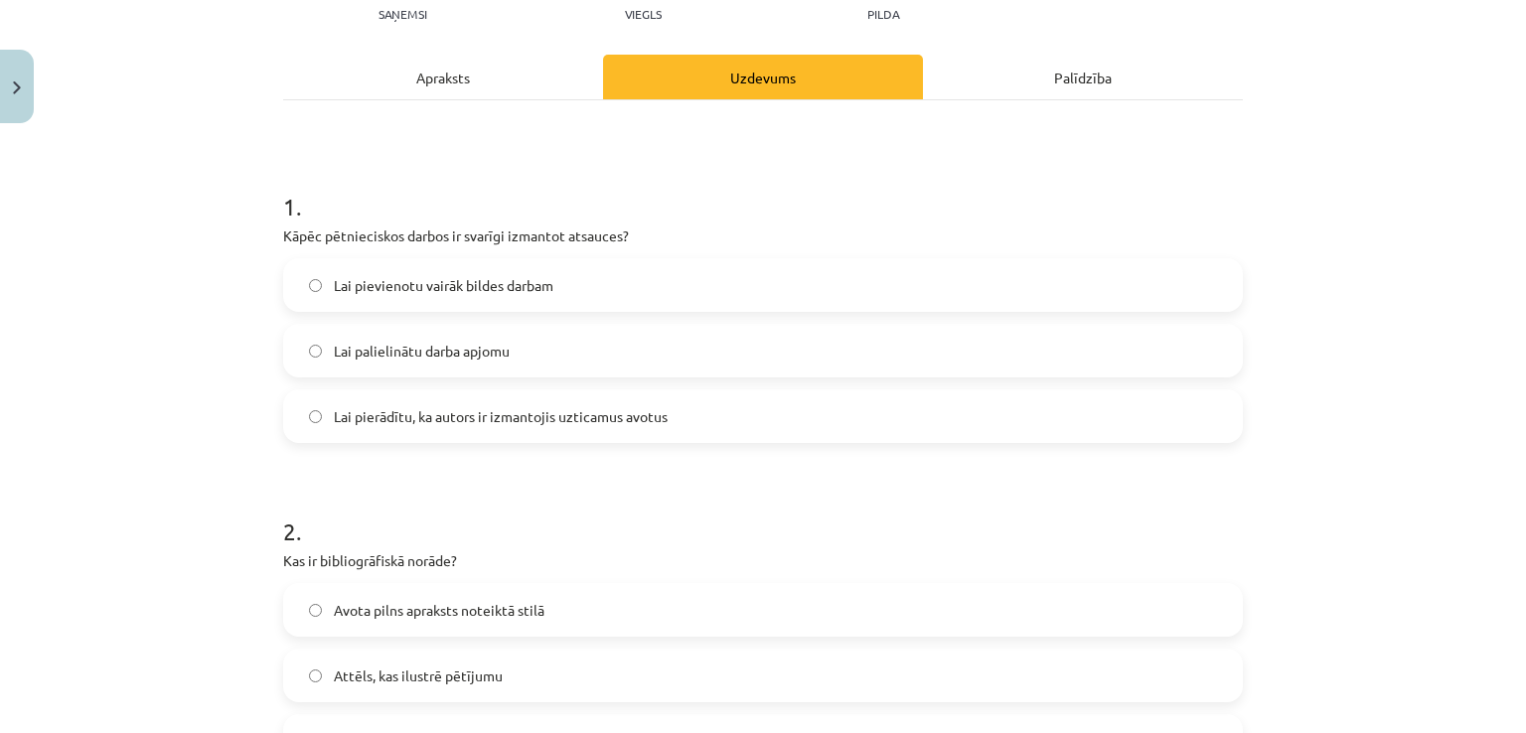
click at [601, 344] on label "Lai palielinātu darba apjomu" at bounding box center [763, 351] width 956 height 50
click at [611, 418] on span "Lai pierādītu, ka autors ir izmantojis uzticamus avotus" at bounding box center [501, 416] width 334 height 21
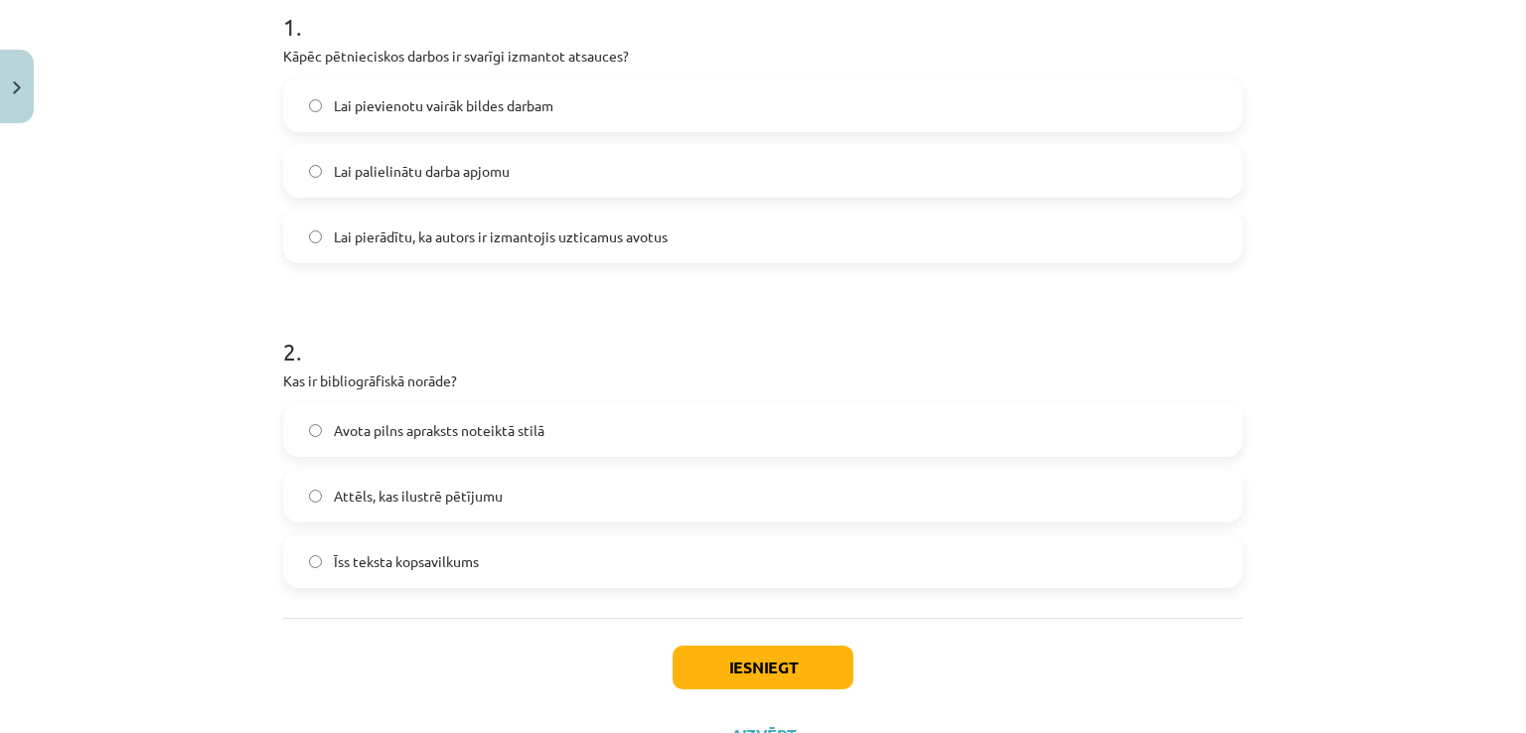
scroll to position [436, 0]
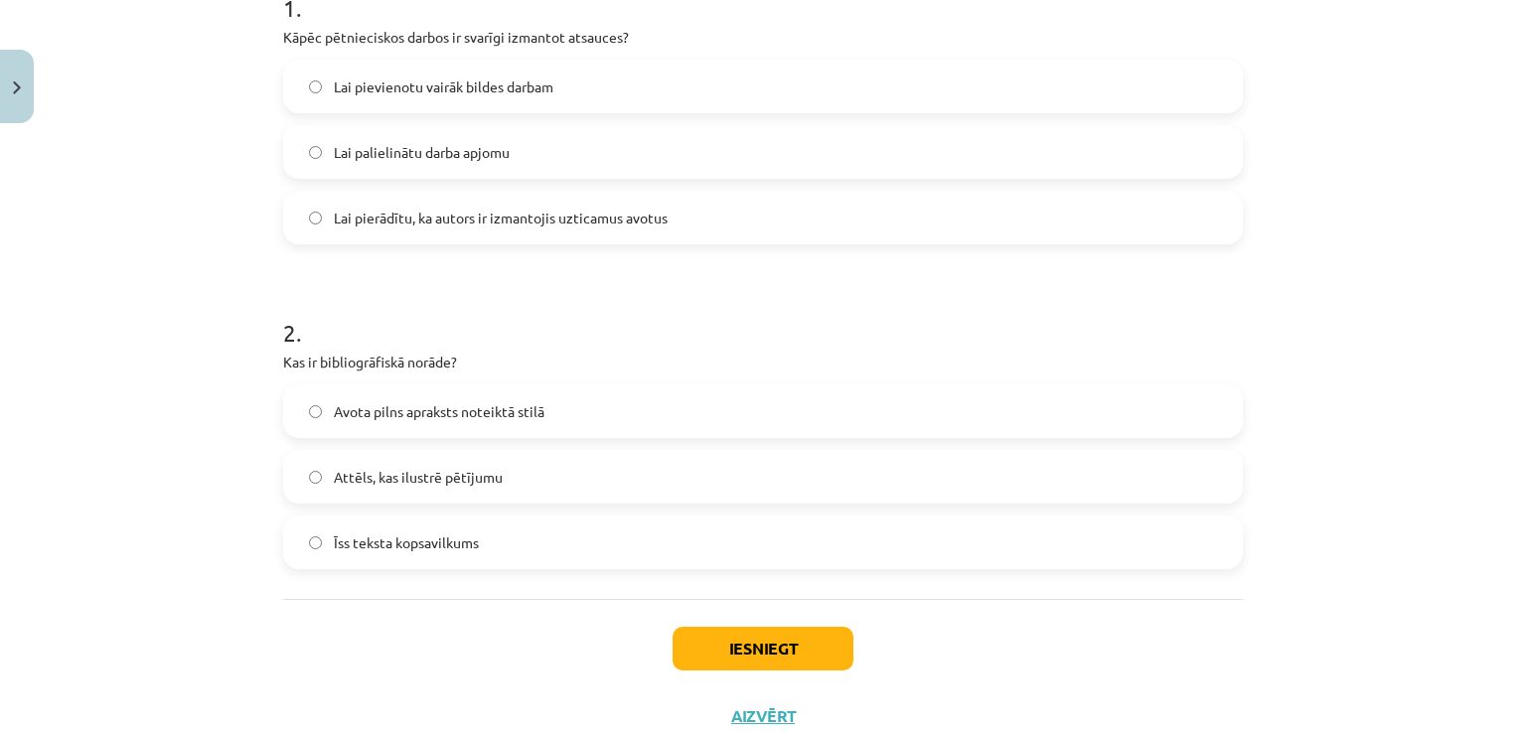
click at [504, 534] on label "Īss teksta kopsavilkums" at bounding box center [763, 543] width 956 height 50
click at [684, 645] on button "Iesniegt" at bounding box center [763, 649] width 181 height 44
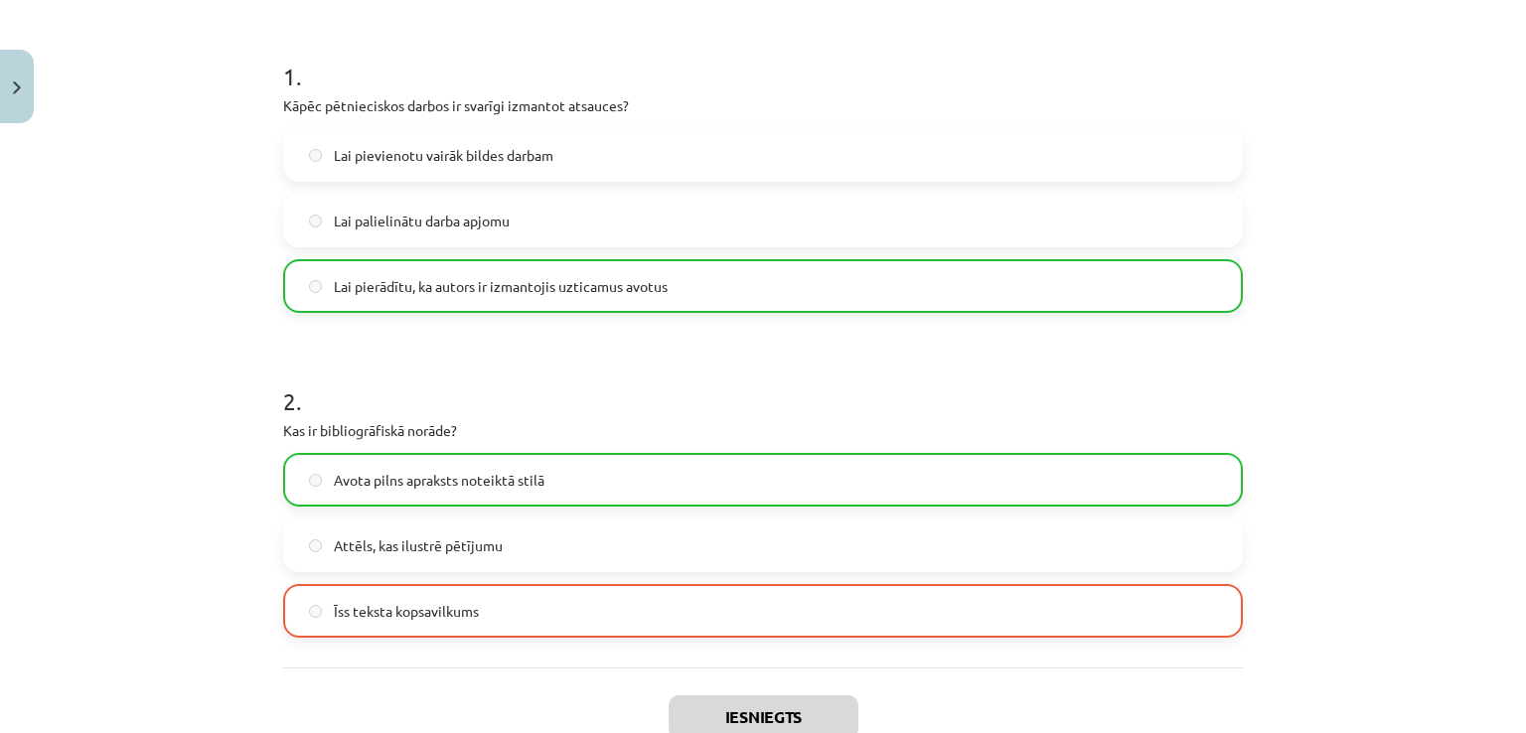
scroll to position [499, 0]
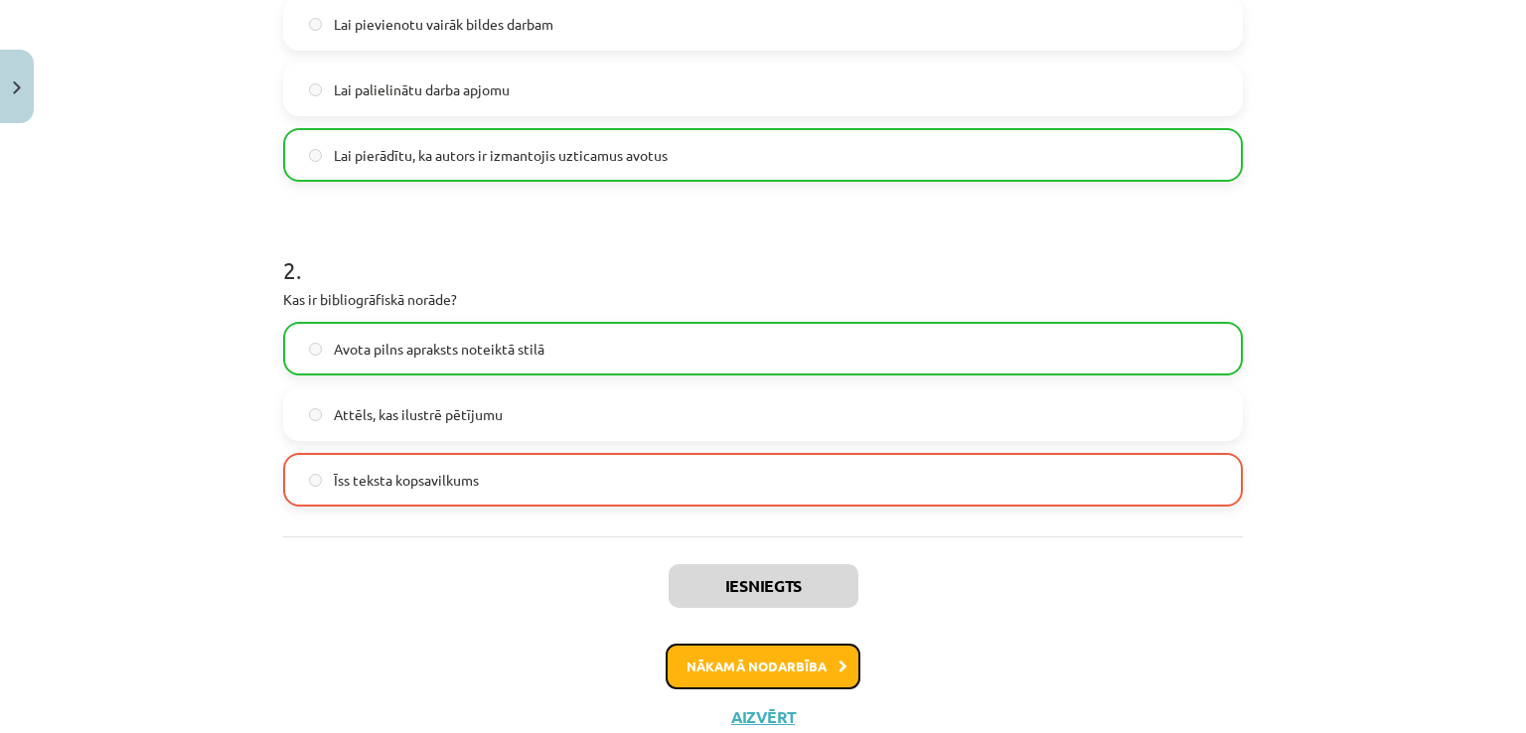
click at [767, 653] on button "Nākamā nodarbība" at bounding box center [763, 667] width 195 height 46
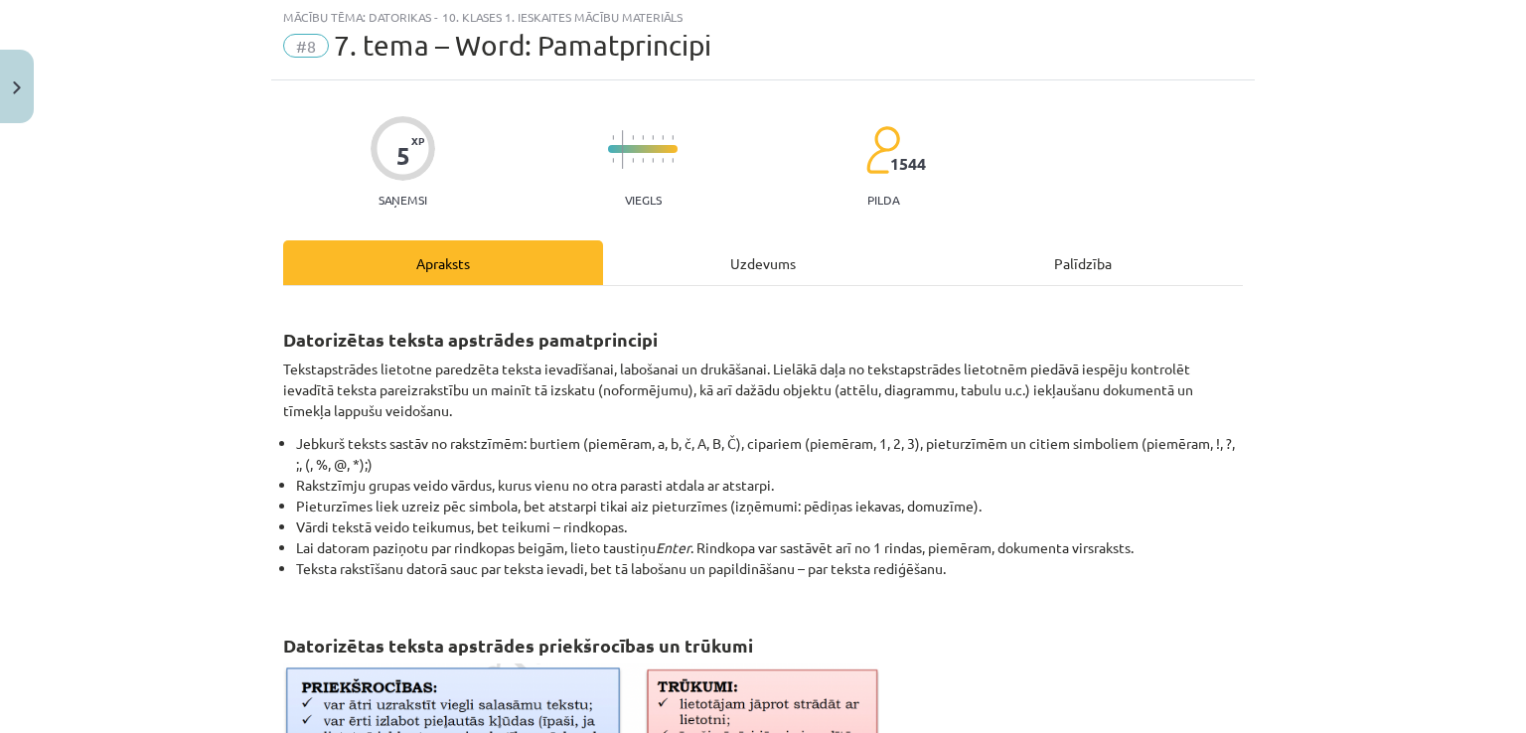
scroll to position [50, 0]
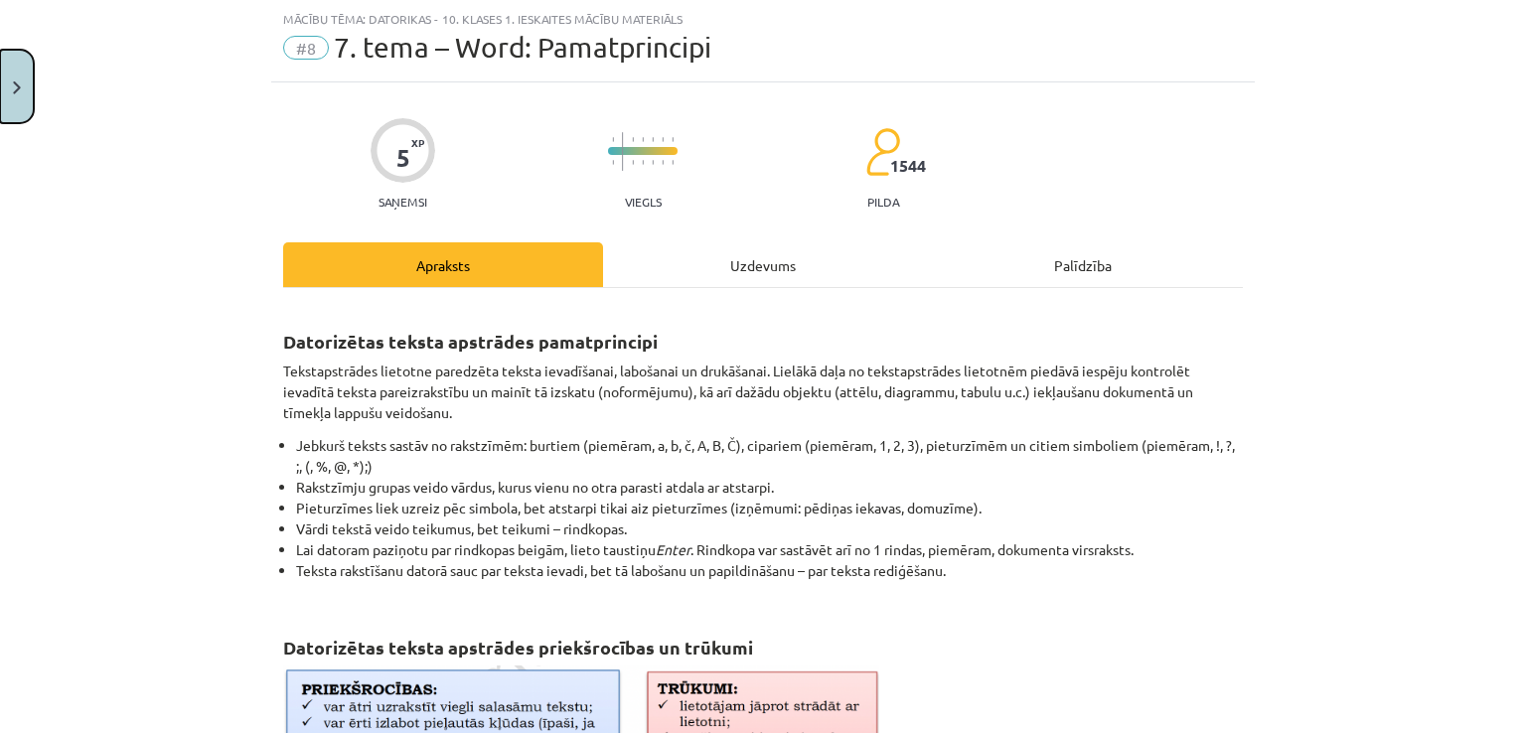
click at [4, 83] on button "Close" at bounding box center [17, 87] width 34 height 74
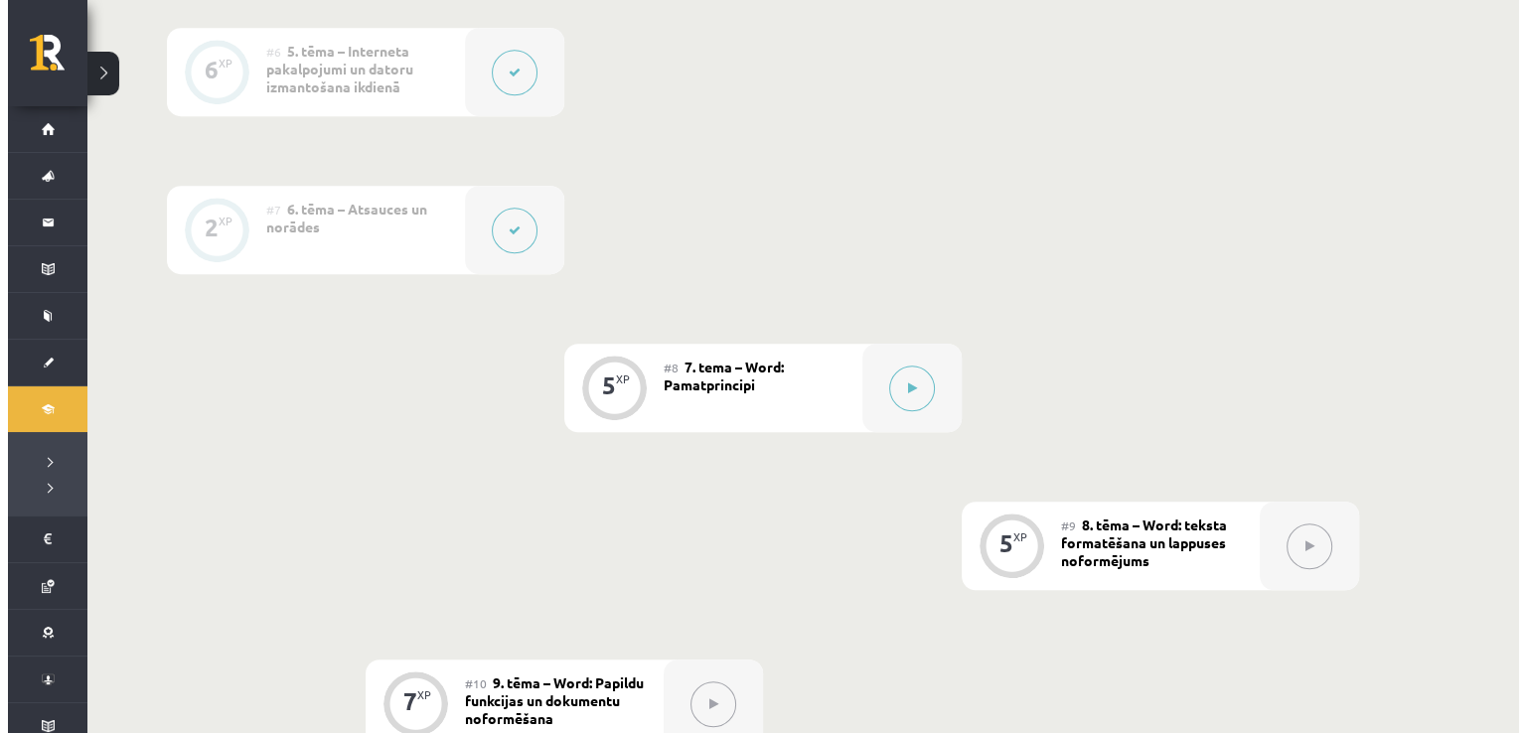
scroll to position [1391, 0]
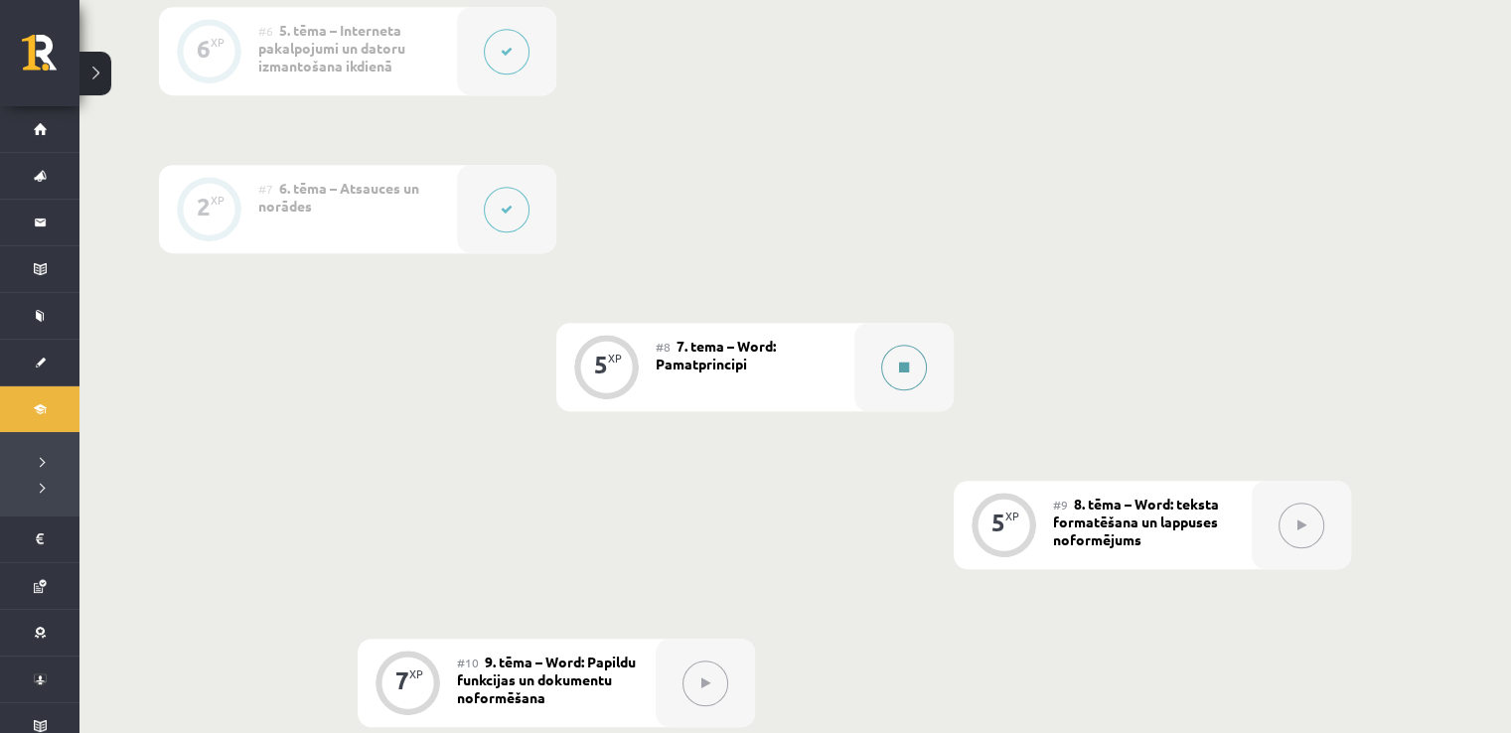
click at [910, 361] on button at bounding box center [904, 368] width 46 height 46
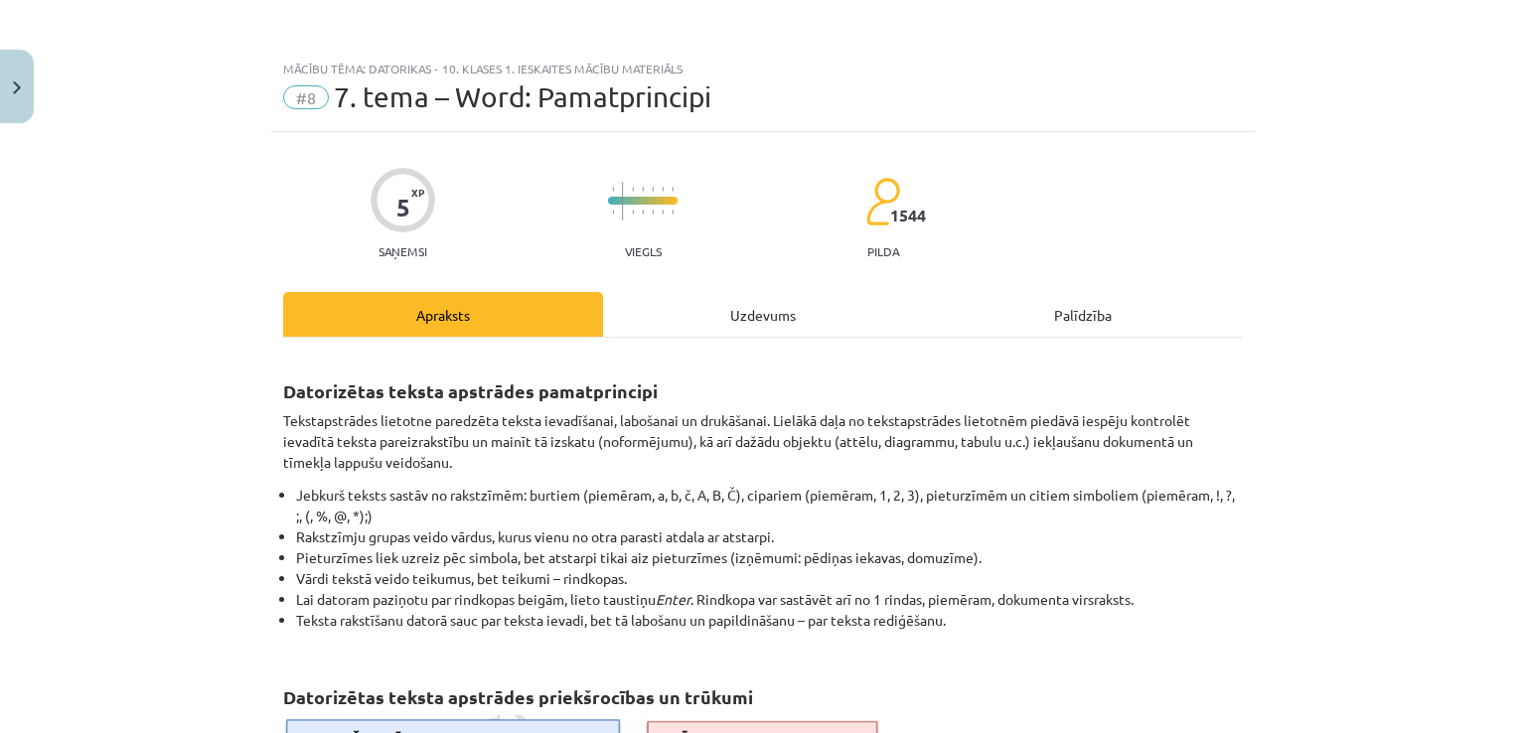
click at [763, 325] on div "Uzdevums" at bounding box center [763, 314] width 320 height 45
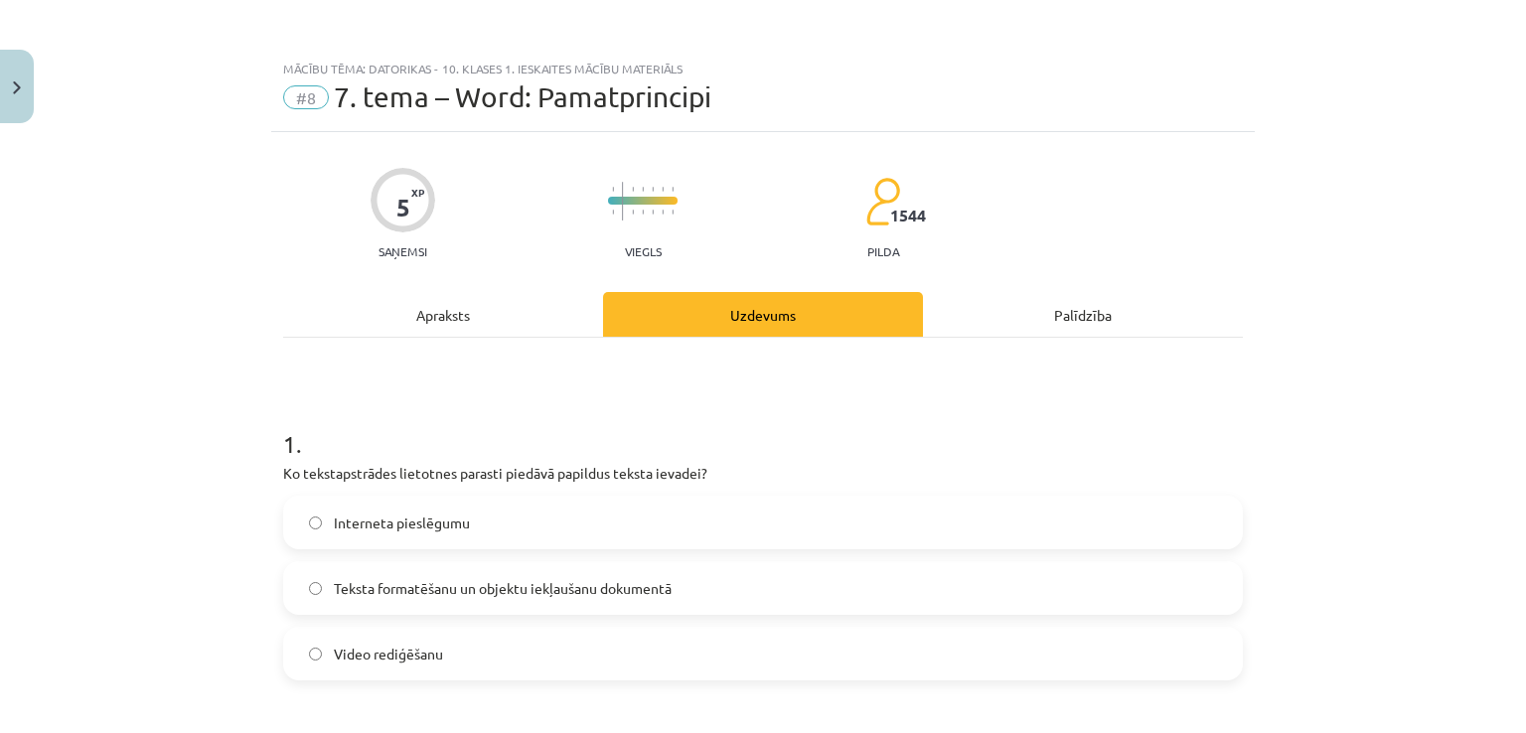
scroll to position [50, 0]
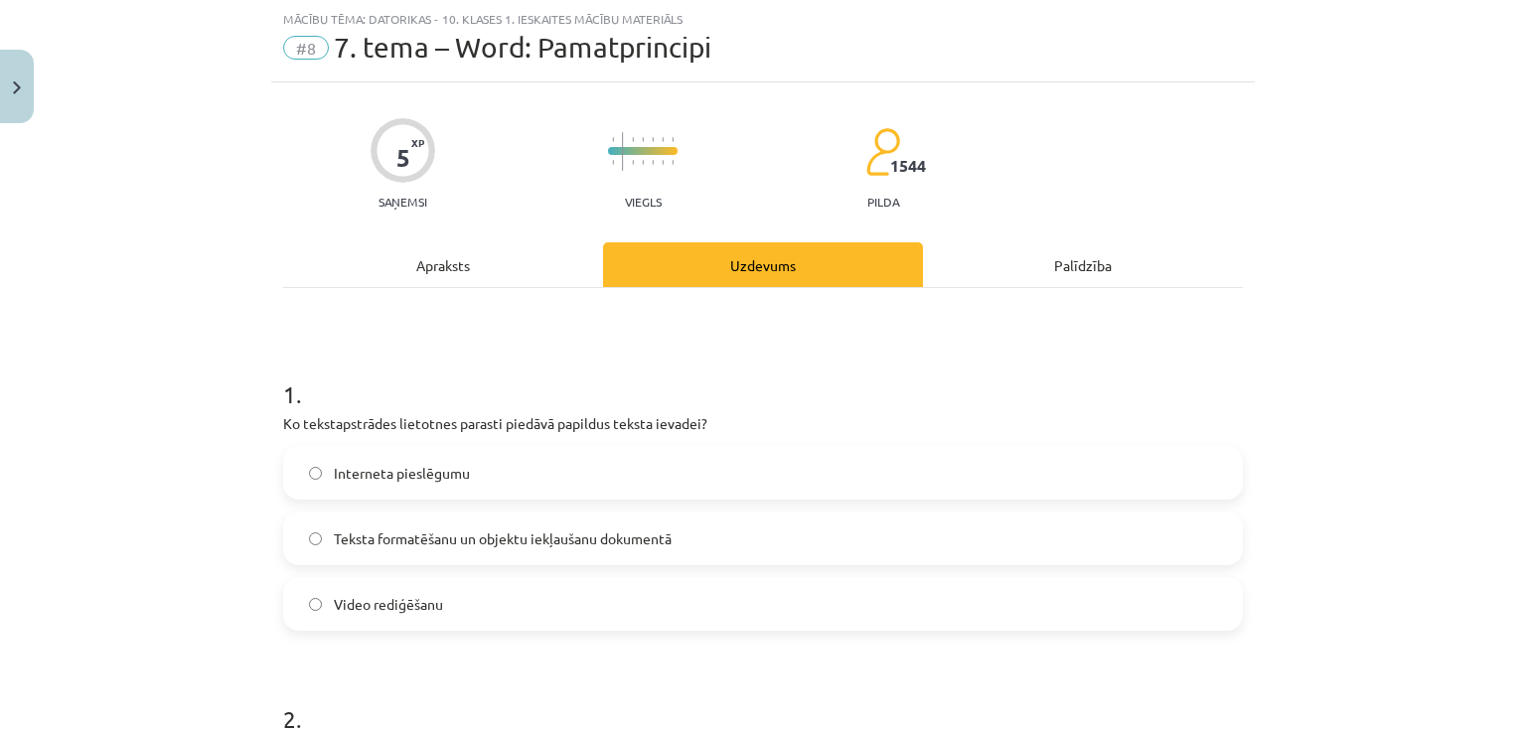
click at [495, 253] on div "Apraksts" at bounding box center [443, 264] width 320 height 45
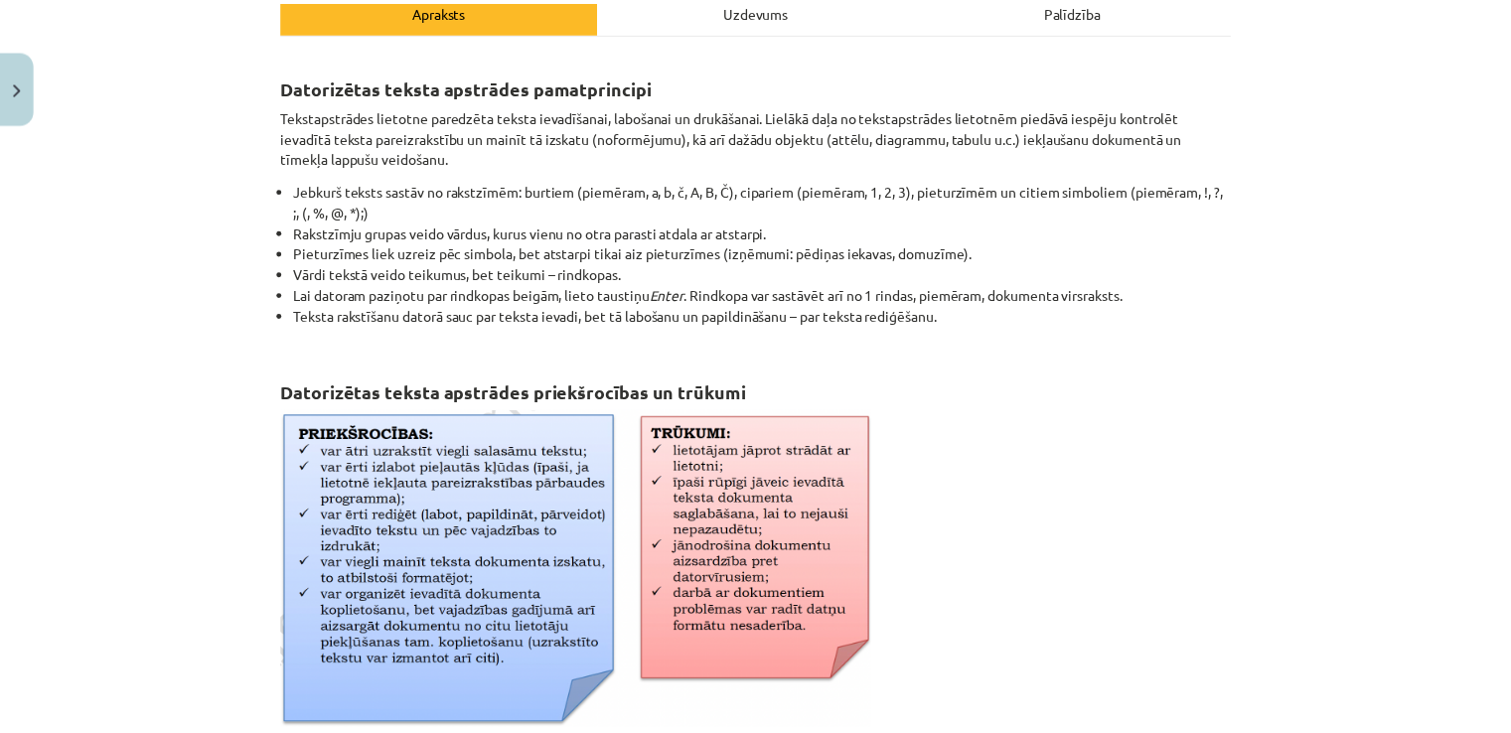
scroll to position [123, 0]
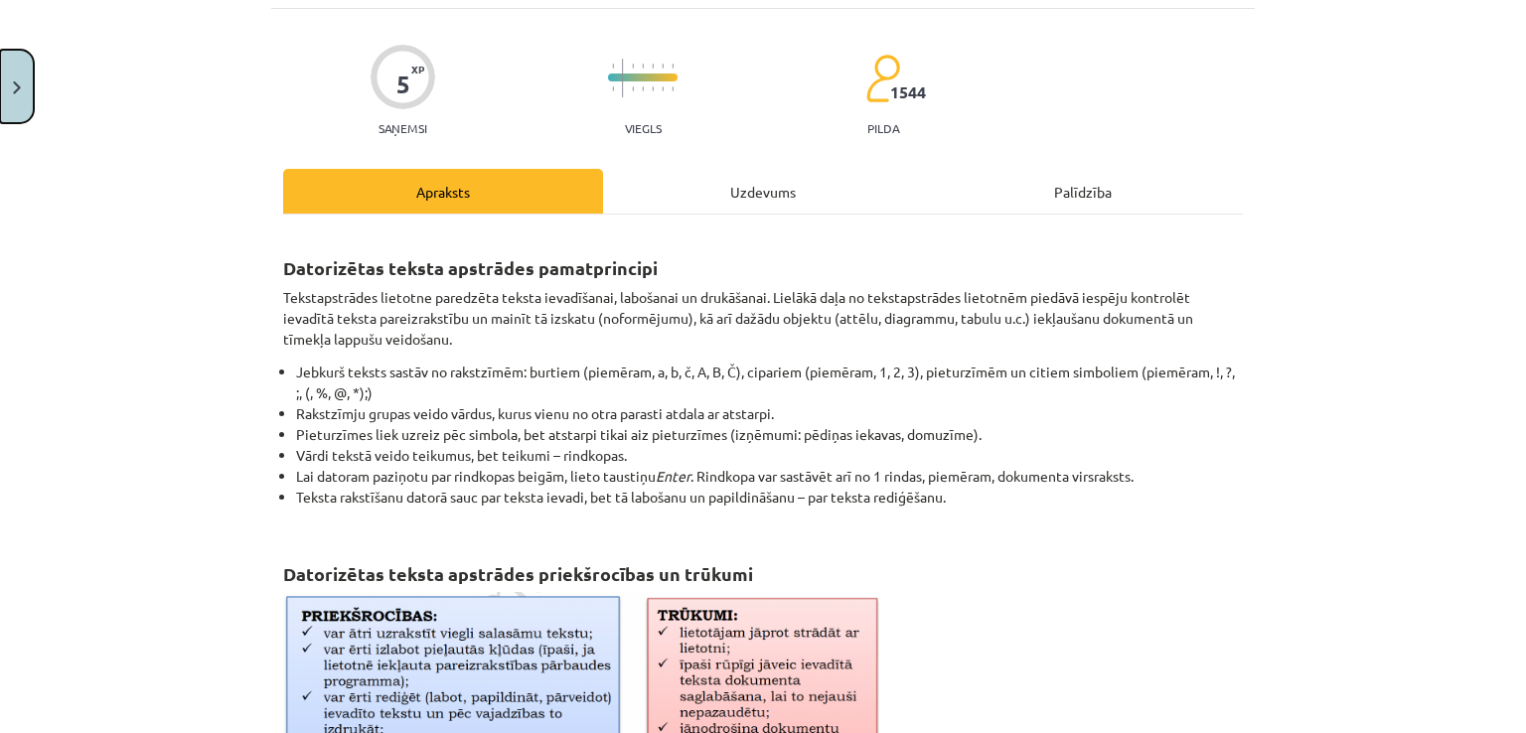
click at [8, 81] on button "Close" at bounding box center [17, 87] width 34 height 74
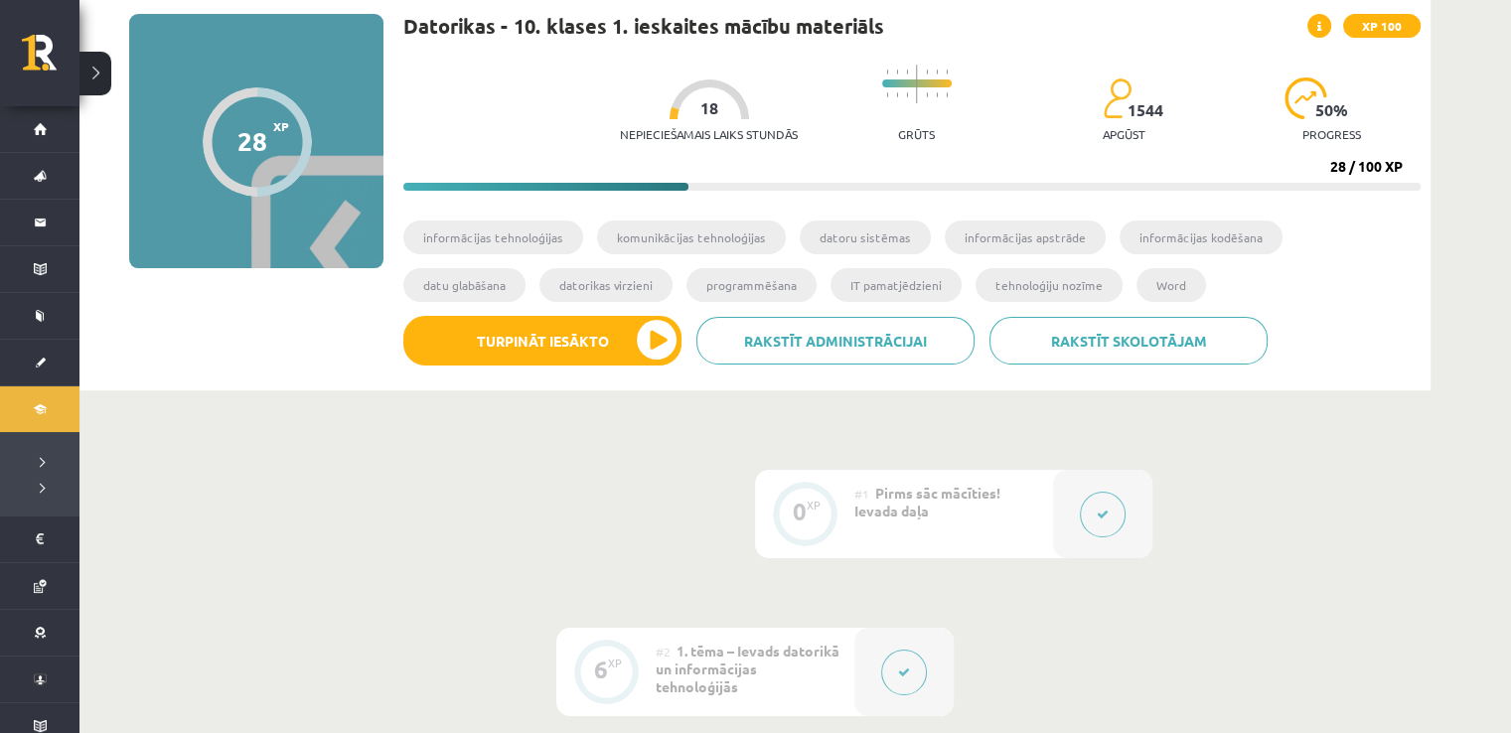
scroll to position [0, 0]
